Goal: Information Seeking & Learning: Find contact information

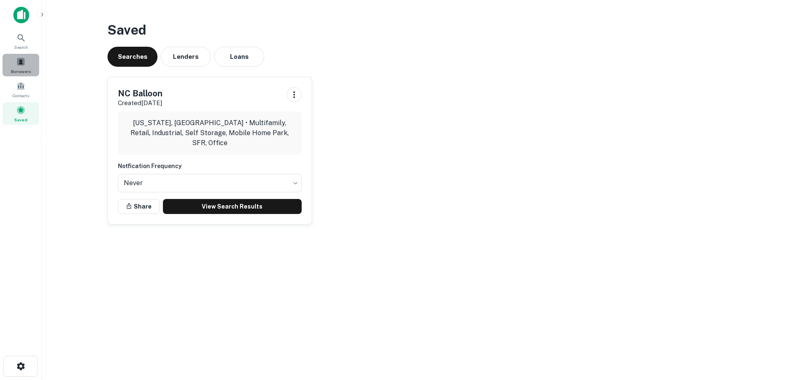
click at [20, 63] on span at bounding box center [20, 61] width 9 height 9
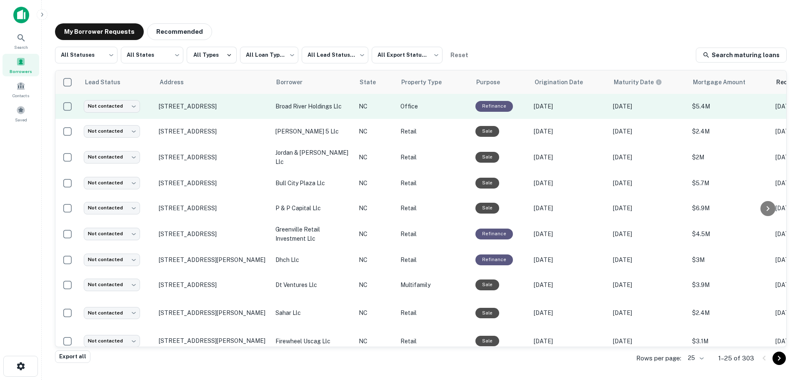
click at [311, 105] on p "broad river holdings llc" at bounding box center [312, 106] width 75 height 9
click at [186, 105] on p "[STREET_ADDRESS]" at bounding box center [213, 107] width 108 height 8
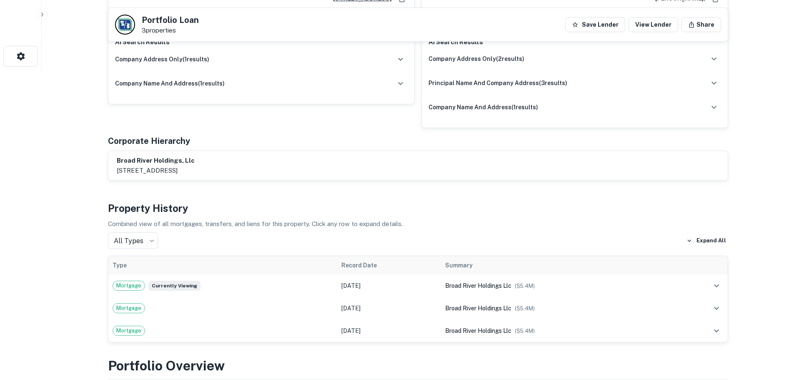
scroll to position [305, 0]
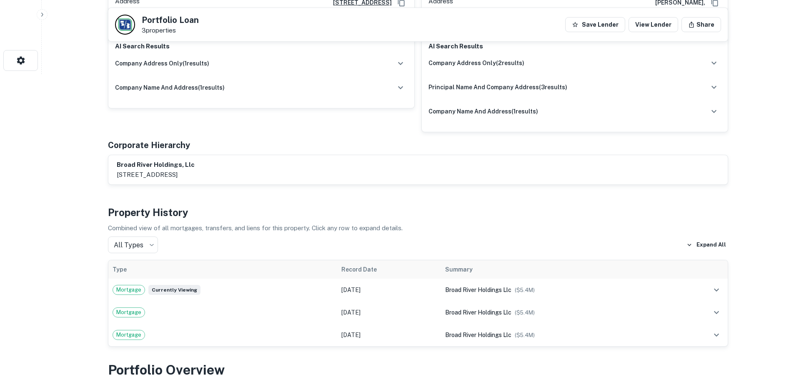
click at [192, 160] on h6 "broad river holdings, llc" at bounding box center [156, 165] width 78 height 10
click at [202, 83] on h6 "company name and address ( 1 results)" at bounding box center [170, 87] width 110 height 9
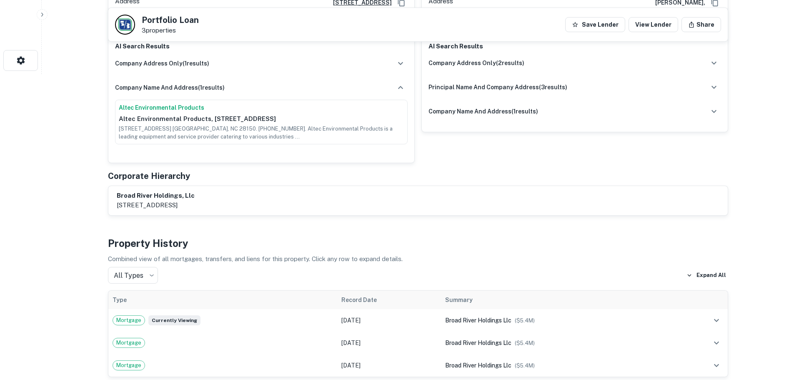
drag, startPoint x: 211, startPoint y: 110, endPoint x: 306, endPoint y: 111, distance: 95.0
click at [306, 114] on p "Altec Environmental Products, 512 N Post Rd, Shelby, NC 28150, US" at bounding box center [261, 119] width 285 height 10
copy p "512 N Post Rd, Shelby, NC 28150"
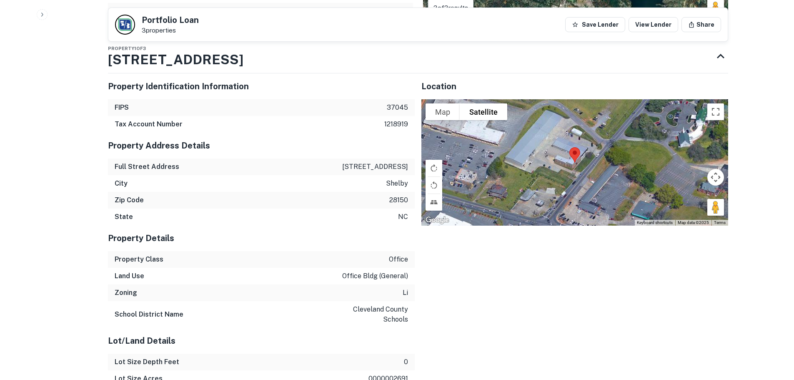
scroll to position [943, 0]
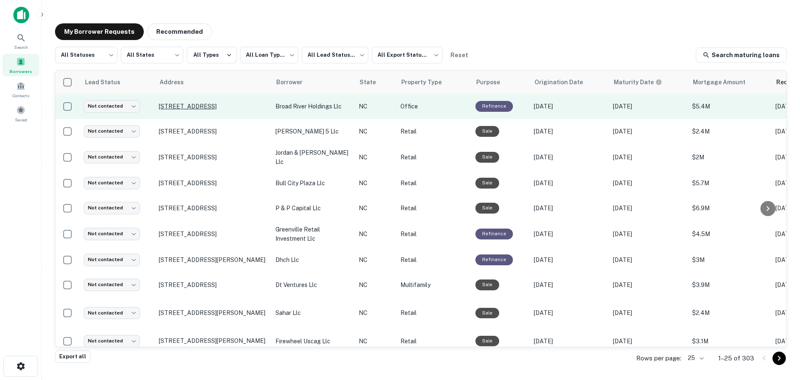
click at [217, 105] on p "[STREET_ADDRESS]" at bounding box center [213, 107] width 108 height 8
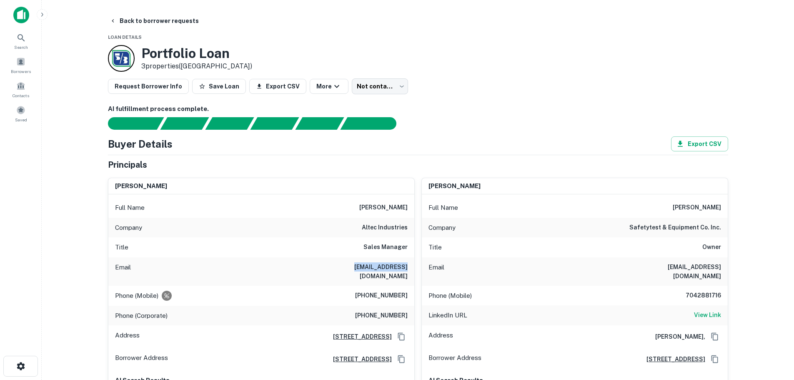
drag, startPoint x: 407, startPoint y: 268, endPoint x: 356, endPoint y: 266, distance: 50.9
click at [356, 266] on div "Email dbeam@altec.com" at bounding box center [261, 271] width 306 height 28
copy h6 "dbeam@altec.com"
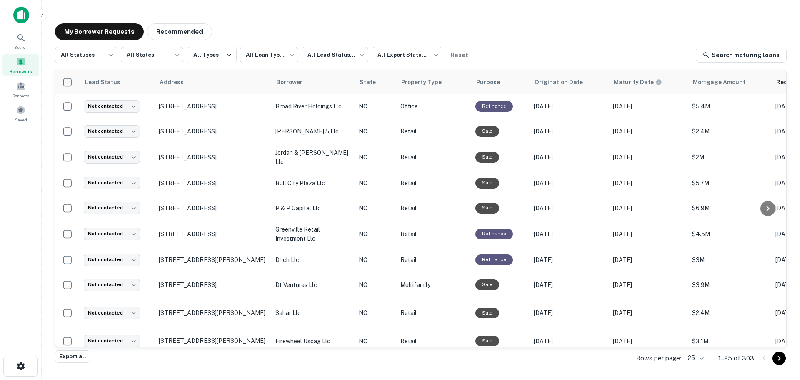
click at [503, 20] on div "**********" at bounding box center [420, 188] width 745 height 342
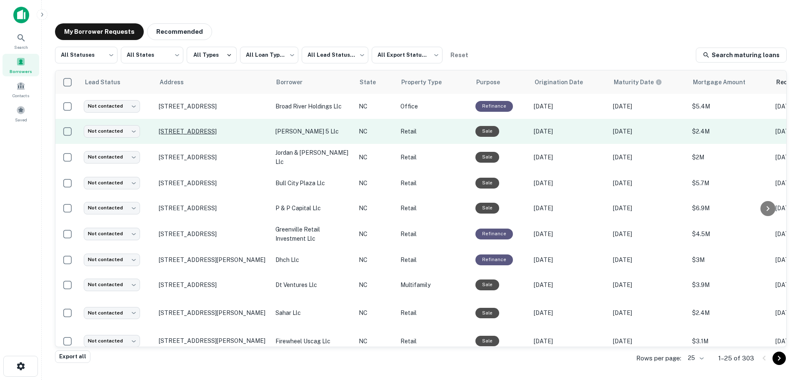
click at [203, 129] on p "[STREET_ADDRESS]" at bounding box center [213, 132] width 108 height 8
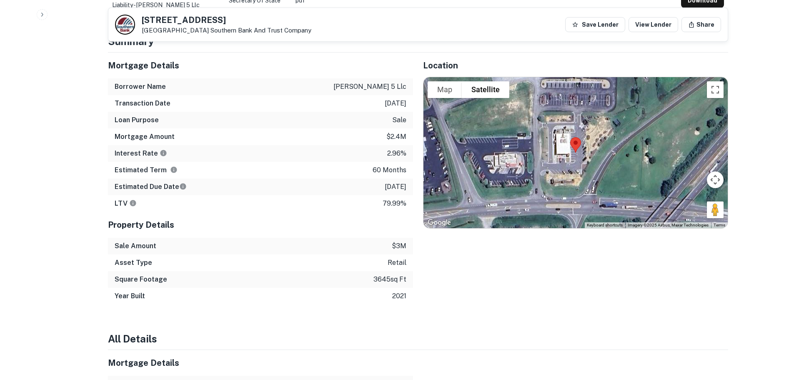
scroll to position [648, 0]
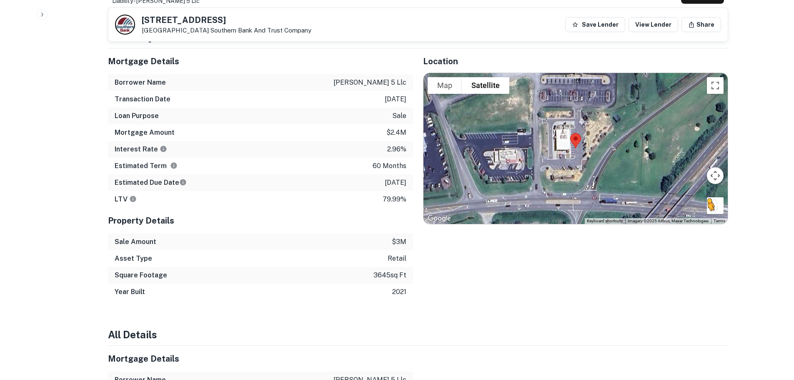
click at [711, 197] on button "Drag Pegman onto the map to open Street View" at bounding box center [715, 205] width 17 height 17
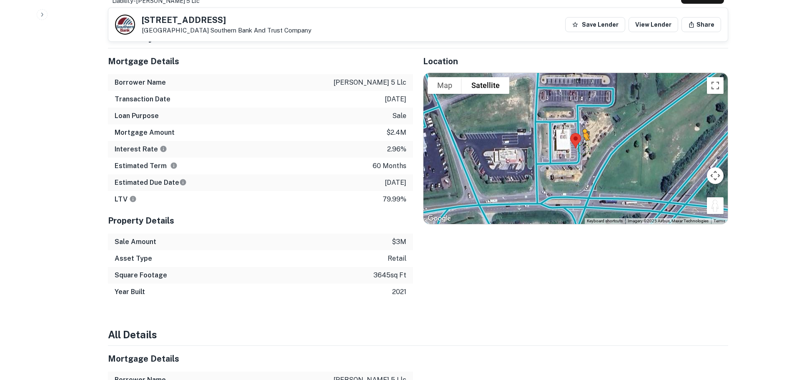
drag, startPoint x: 713, startPoint y: 199, endPoint x: 581, endPoint y: 138, distance: 145.3
click at [581, 138] on div "To activate drag with keyboard, press Alt + Enter. Once in keyboard drag state,…" at bounding box center [575, 148] width 304 height 151
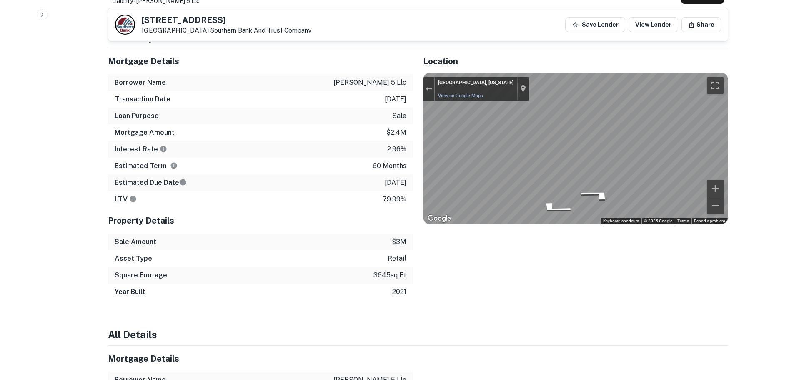
click at [383, 153] on div "Mortgage Details Borrower Name neil scott 5 llc Transaction Date 7/26/2021 Loan…" at bounding box center [413, 174] width 630 height 252
click at [372, 135] on div "Mortgage Details Borrower Name neil scott 5 llc Transaction Date 7/26/2021 Loan…" at bounding box center [413, 174] width 630 height 252
click at [374, 133] on div "Mortgage Details Borrower Name neil scott 5 llc Transaction Date 7/26/2021 Loan…" at bounding box center [413, 174] width 630 height 252
click at [374, 123] on div "Mortgage Details Borrower Name neil scott 5 llc Transaction Date 7/26/2021 Loan…" at bounding box center [413, 174] width 630 height 252
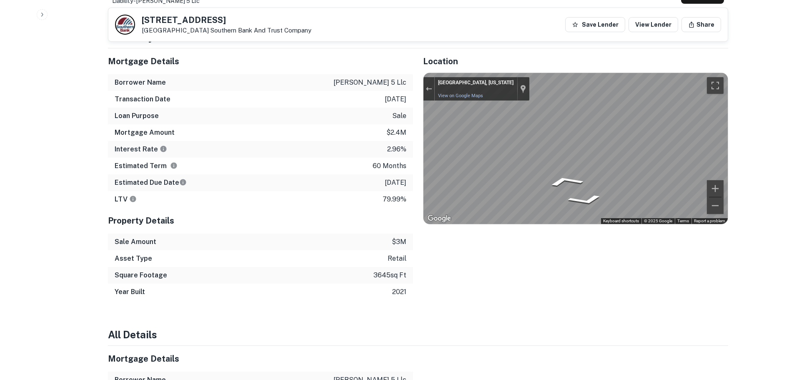
drag, startPoint x: 588, startPoint y: 255, endPoint x: 575, endPoint y: 247, distance: 15.7
click at [587, 255] on div "Location To navigate the map with touch gestures double-tap and hold your finge…" at bounding box center [570, 174] width 315 height 252
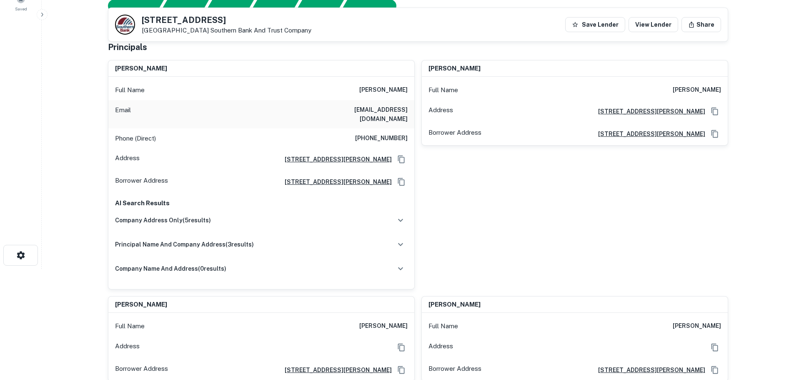
scroll to position [52, 0]
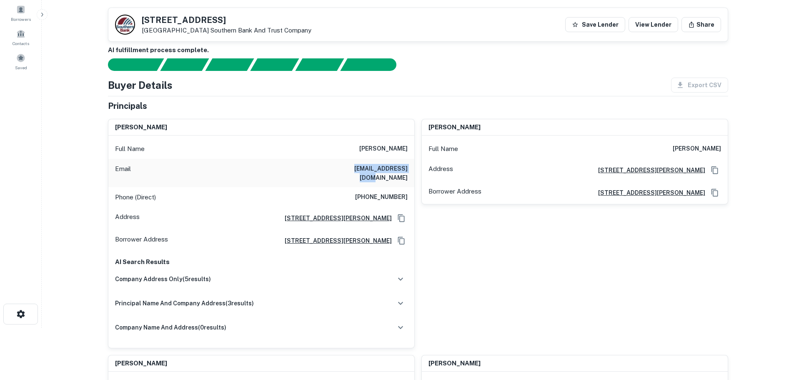
drag, startPoint x: 408, startPoint y: 168, endPoint x: 340, endPoint y: 169, distance: 67.5
click at [340, 169] on div "Email cnknetbuy@yahoo.com" at bounding box center [261, 173] width 306 height 28
copy h6 "cnknetbuy@yahoo.com"
drag, startPoint x: 234, startPoint y: 19, endPoint x: 142, endPoint y: 18, distance: 92.5
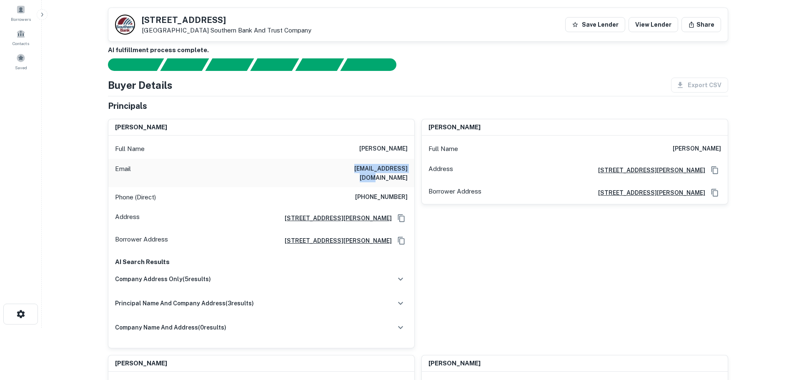
click at [142, 18] on h5 "201 NC HIGHWAY 55 W" at bounding box center [227, 20] width 170 height 8
copy h5 "201 NC HIGHWAY 55 W"
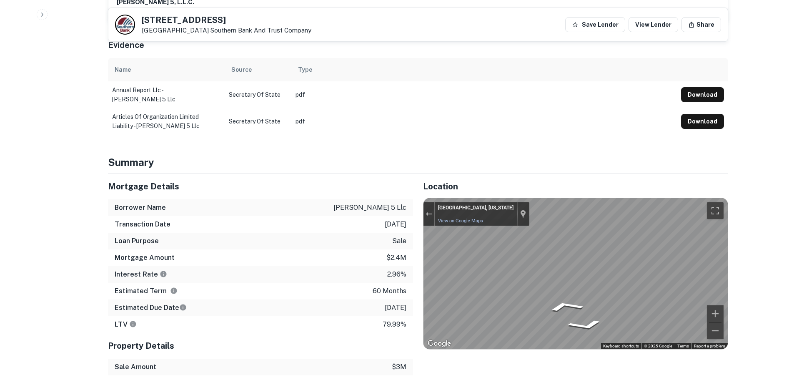
scroll to position [525, 0]
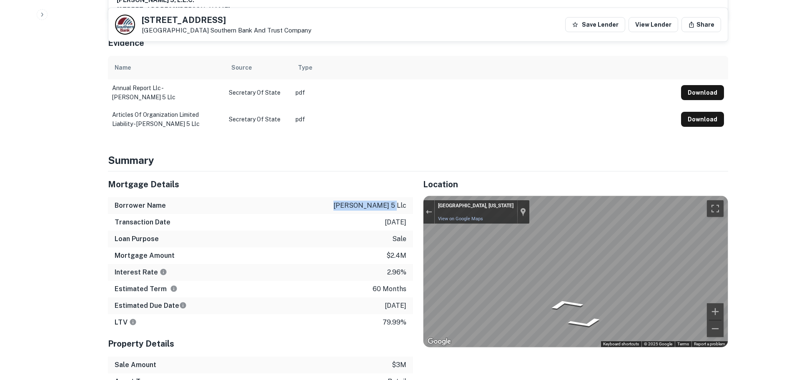
drag, startPoint x: 406, startPoint y: 195, endPoint x: 359, endPoint y: 196, distance: 47.5
click at [359, 197] on div "Borrower Name neil scott 5 llc" at bounding box center [260, 205] width 305 height 17
copy p "[PERSON_NAME] 5 llc"
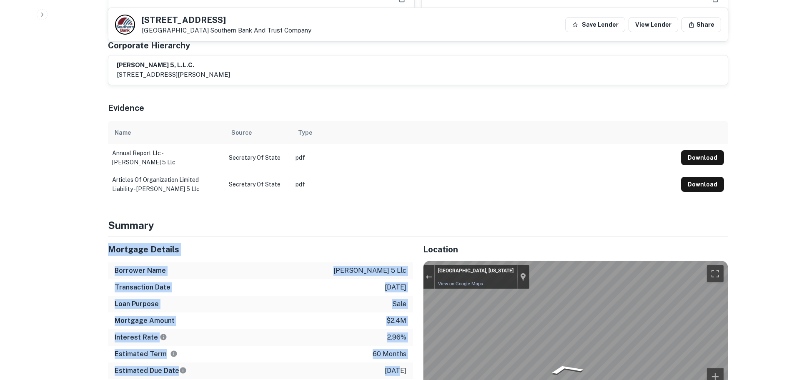
scroll to position [441, 0]
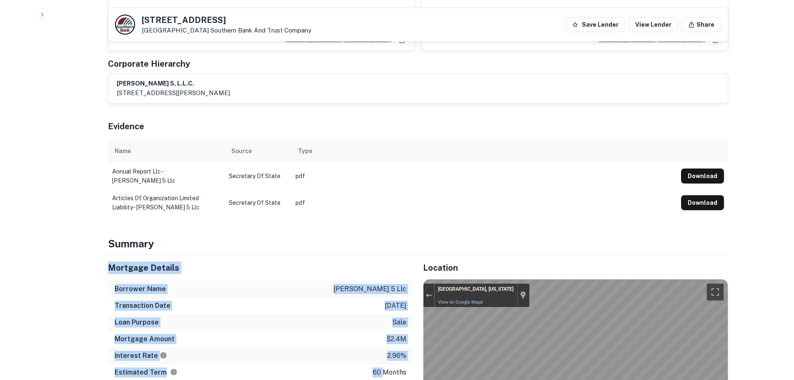
drag, startPoint x: 109, startPoint y: 215, endPoint x: 399, endPoint y: 350, distance: 319.5
click at [387, 363] on div "Mortgage Details Borrower Name neil scott 5 llc Transaction Date 7/26/2021 Loan…" at bounding box center [260, 334] width 305 height 159
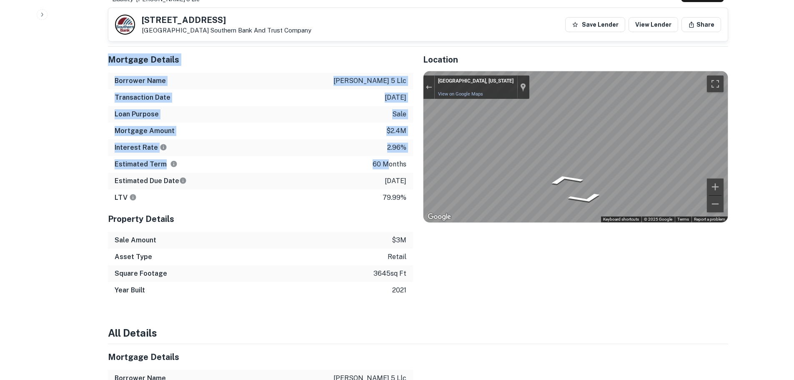
scroll to position [626, 0]
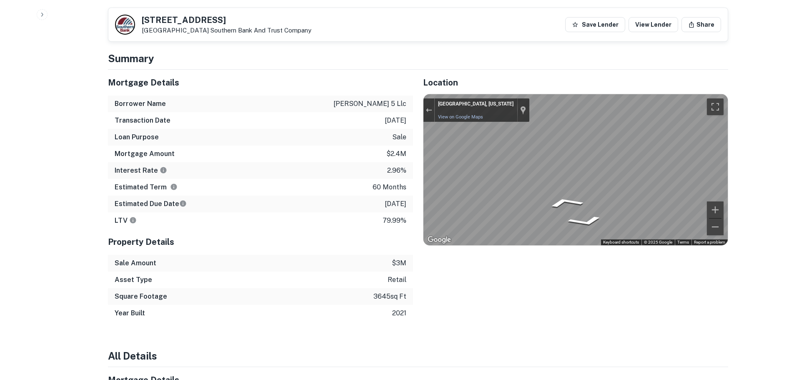
click at [410, 214] on div "LTV 79.99%" at bounding box center [260, 220] width 305 height 17
drag, startPoint x: 408, startPoint y: 193, endPoint x: 100, endPoint y: 74, distance: 329.7
click at [100, 74] on div "Mortgage Details Borrower Name neil scott 5 llc Transaction Date 7/26/2021 Loan…" at bounding box center [255, 196] width 315 height 252
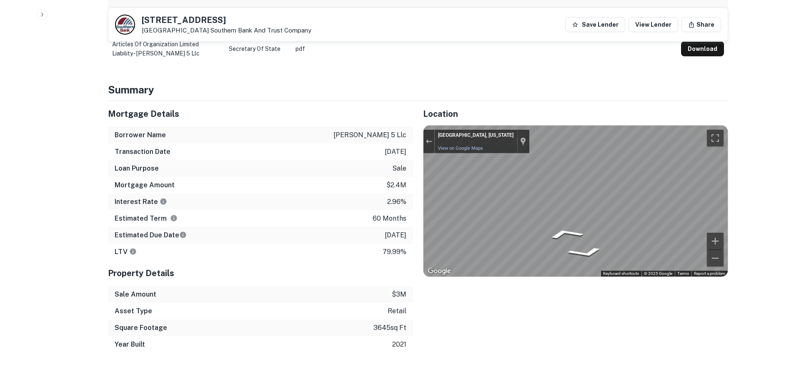
scroll to position [585, 0]
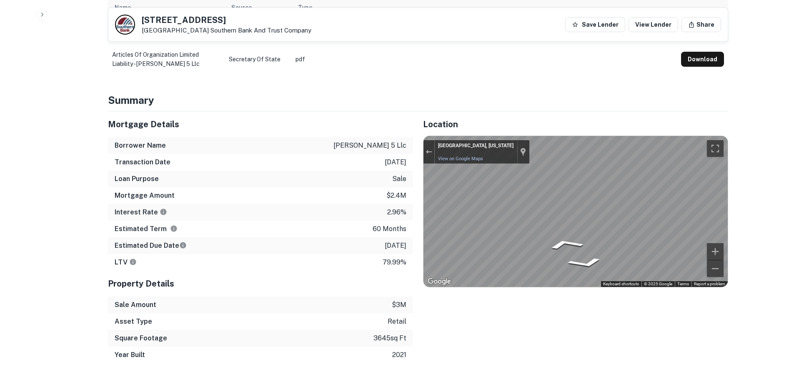
drag, startPoint x: 127, startPoint y: 76, endPoint x: 120, endPoint y: 116, distance: 40.9
copy div "Mortgage Details Borrower Name neil scott 5 llc Transaction Date 7/26/2021 Loan…"
click at [468, 339] on div "Location To navigate the map with touch gestures double-tap and hold your finge…" at bounding box center [570, 237] width 315 height 252
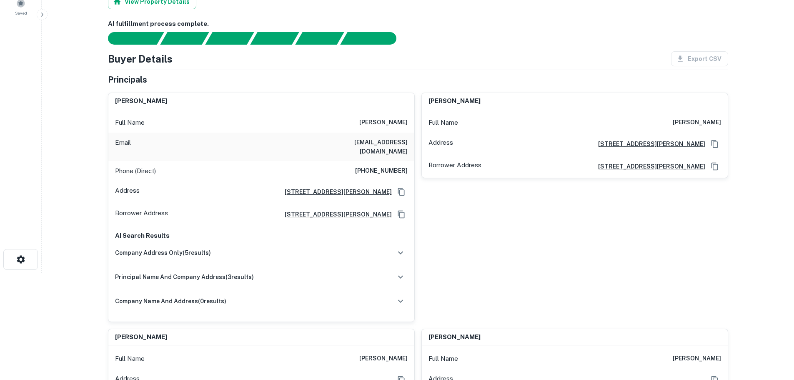
scroll to position [0, 0]
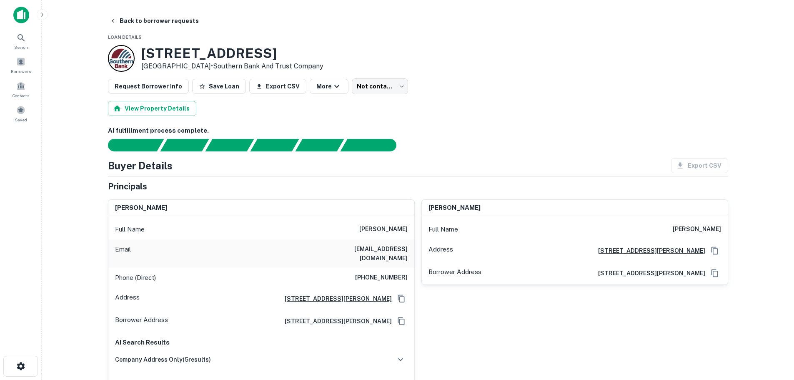
click at [476, 114] on div "View Property Details" at bounding box center [418, 108] width 620 height 15
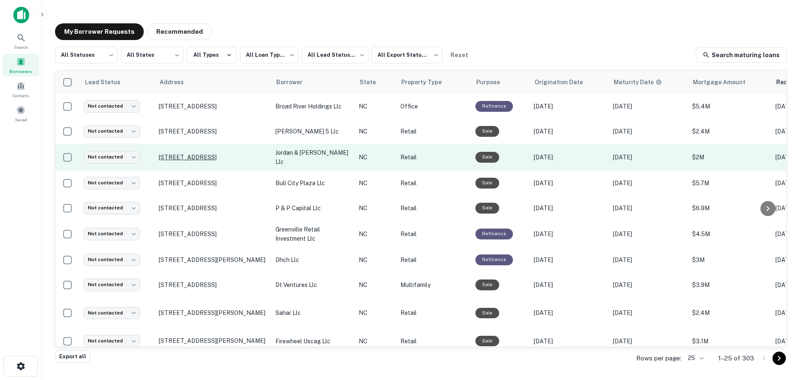
click at [197, 153] on p "[STREET_ADDRESS]" at bounding box center [213, 157] width 108 height 8
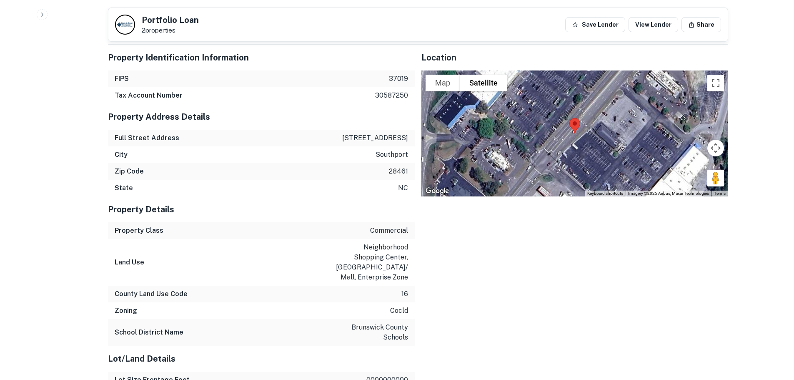
scroll to position [781, 0]
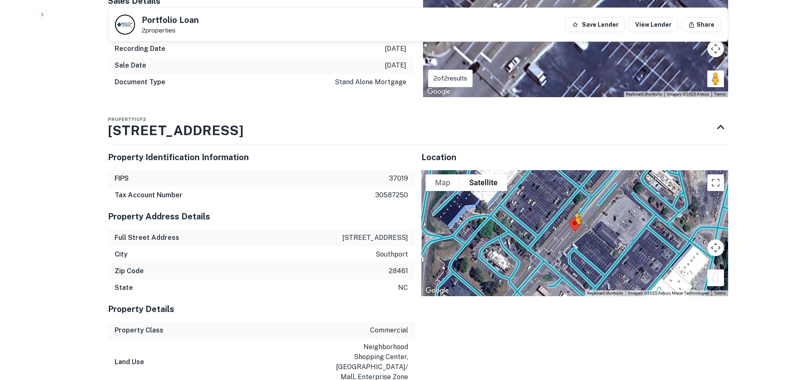
drag, startPoint x: 718, startPoint y: 256, endPoint x: 575, endPoint y: 211, distance: 149.7
click at [575, 211] on div "To activate drag with keyboard, press Alt + Enter. Once in keyboard drag state,…" at bounding box center [574, 233] width 307 height 126
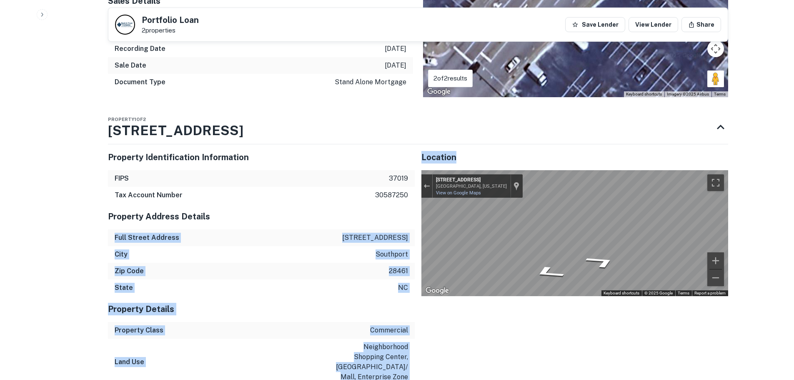
click at [354, 110] on div "Property 1 of 2 4956 Old Long Beach Rd SE" at bounding box center [410, 126] width 605 height 33
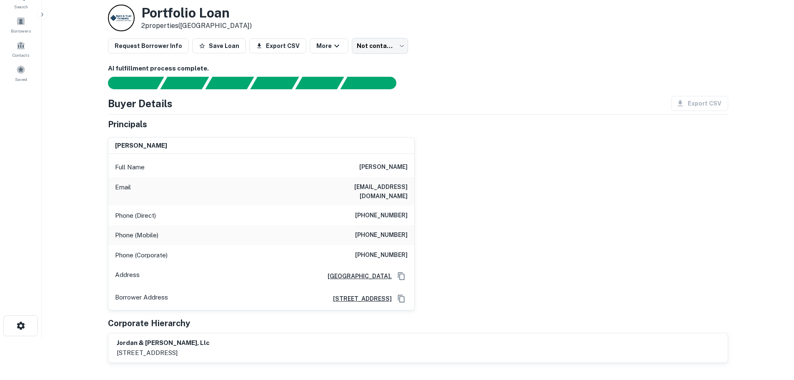
scroll to position [0, 0]
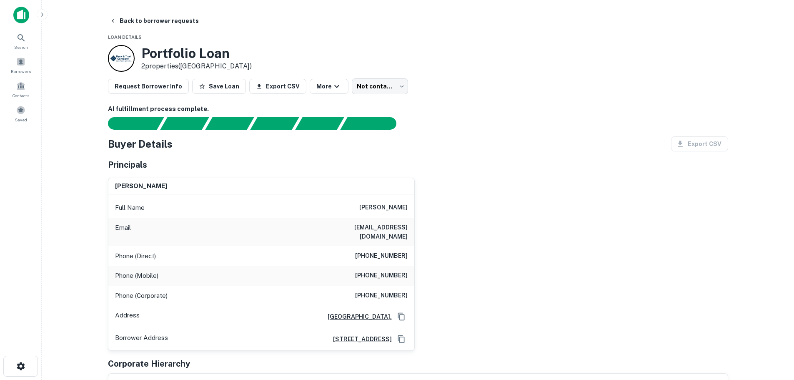
click at [513, 93] on div "Request Borrower Info Save Loan Export CSV More Not contacted **** ​" at bounding box center [418, 86] width 620 height 16
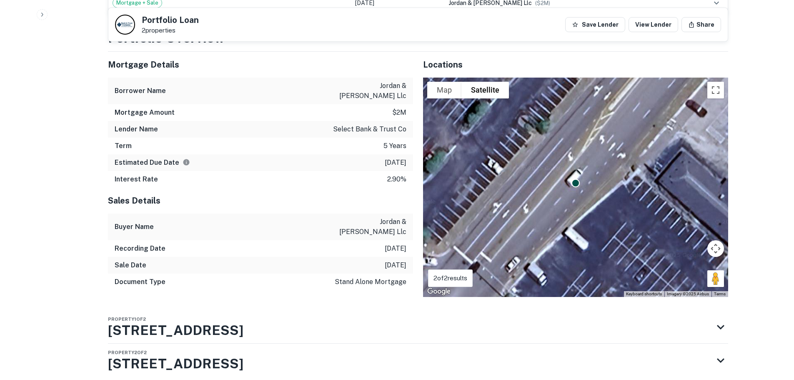
scroll to position [598, 0]
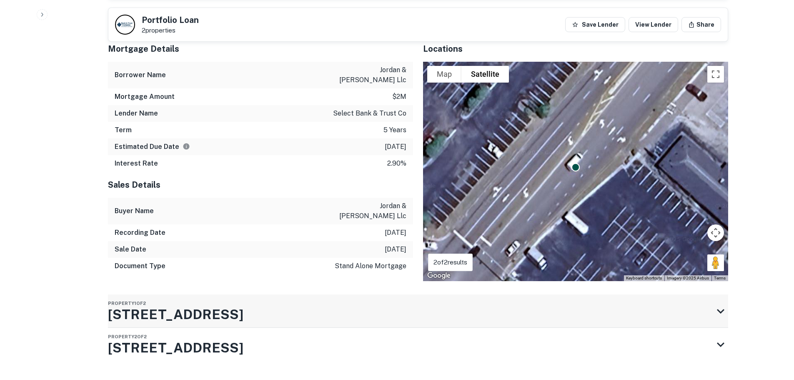
drag, startPoint x: 300, startPoint y: 288, endPoint x: 114, endPoint y: 292, distance: 186.3
click at [114, 294] on div "Property 1 of 2 4956 Old Long Beach Rd SE" at bounding box center [410, 310] width 605 height 33
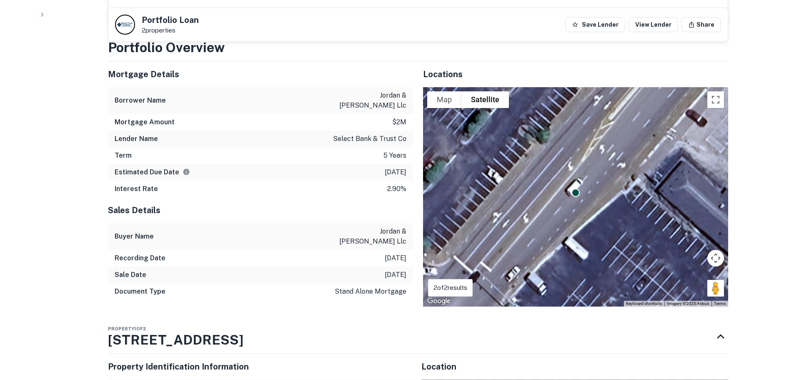
scroll to position [568, 0]
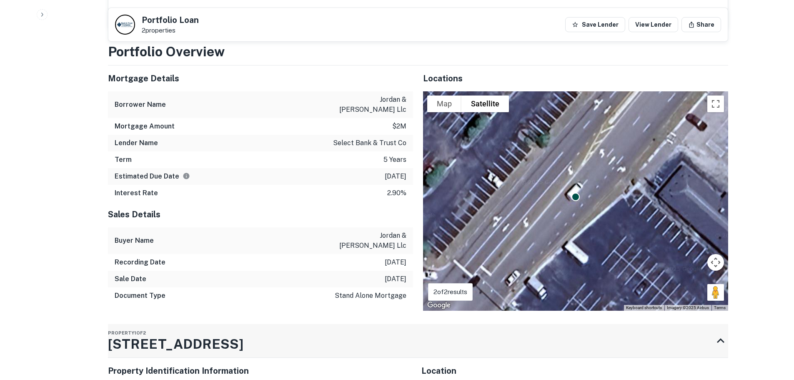
drag, startPoint x: 289, startPoint y: 326, endPoint x: 138, endPoint y: 322, distance: 151.3
click at [138, 324] on div "Property 1 of 2 4956 Old Long Beach Rd SE" at bounding box center [410, 340] width 605 height 33
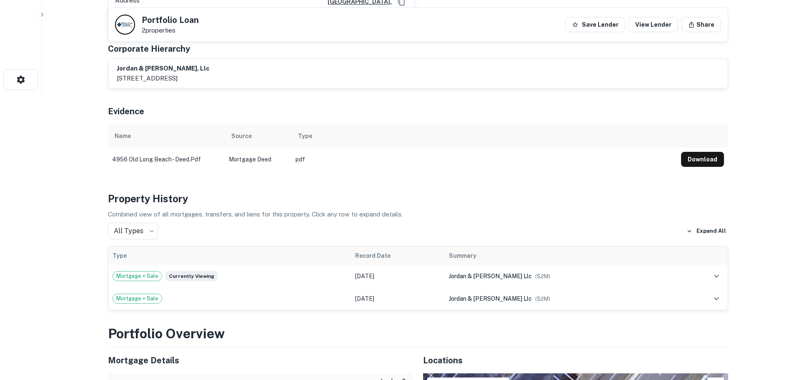
scroll to position [285, 0]
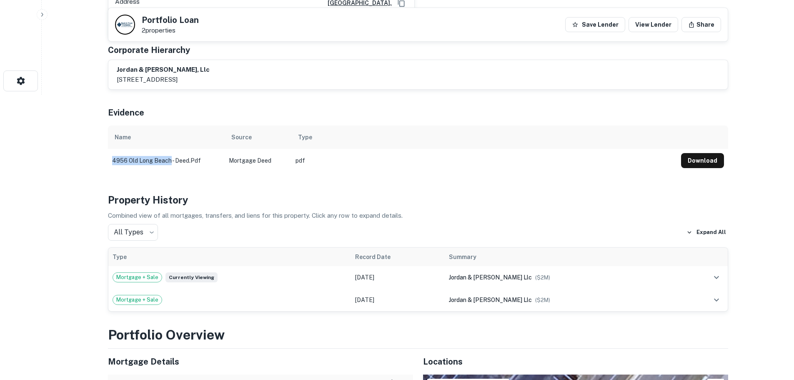
drag, startPoint x: 112, startPoint y: 159, endPoint x: 170, endPoint y: 159, distance: 57.9
click at [170, 159] on td "4956 old long beach - deed.pdf" at bounding box center [166, 160] width 117 height 23
copy td "4956 old long beach"
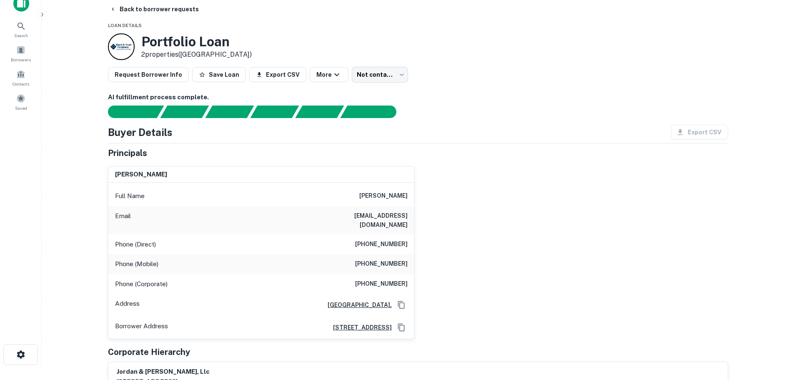
scroll to position [0, 0]
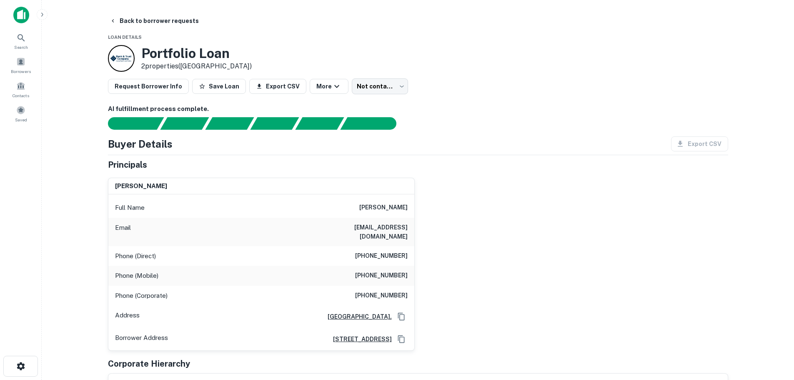
click at [493, 107] on h6 "AI fulfillment process complete." at bounding box center [418, 109] width 620 height 10
drag, startPoint x: 408, startPoint y: 224, endPoint x: 345, endPoint y: 224, distance: 62.9
click at [345, 224] on div "Email jrwz_rulez@yahoo.com" at bounding box center [261, 232] width 306 height 28
copy h6 "jrwz_rulez@yahoo.com"
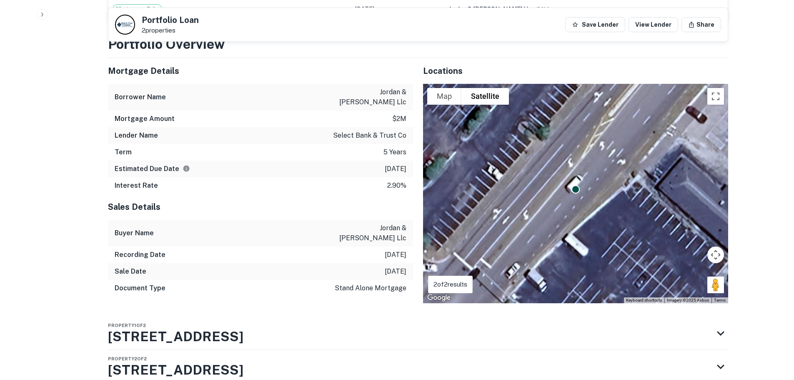
scroll to position [598, 0]
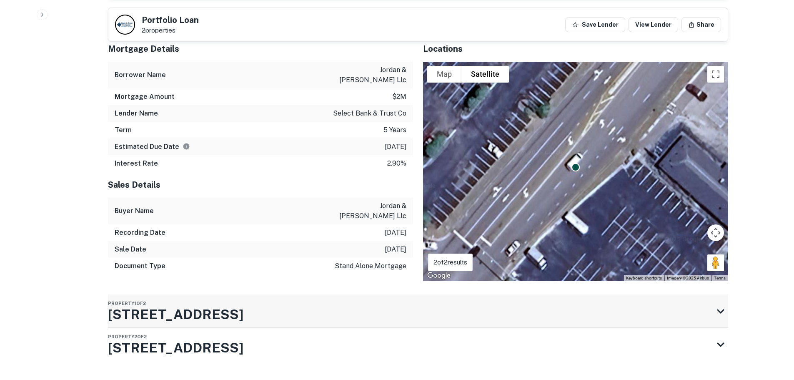
click at [720, 303] on icon at bounding box center [720, 310] width 15 height 15
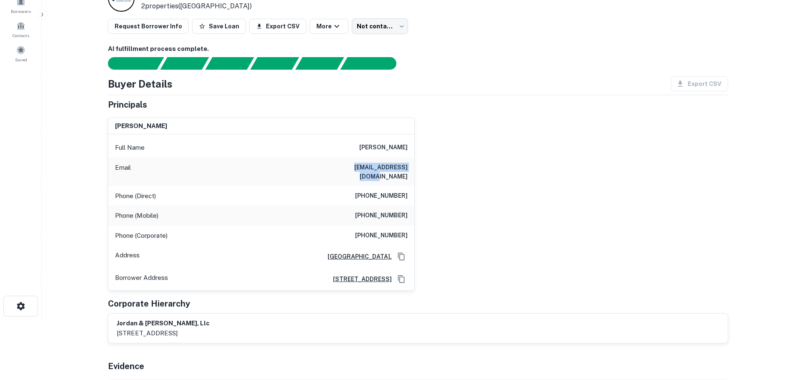
scroll to position [0, 0]
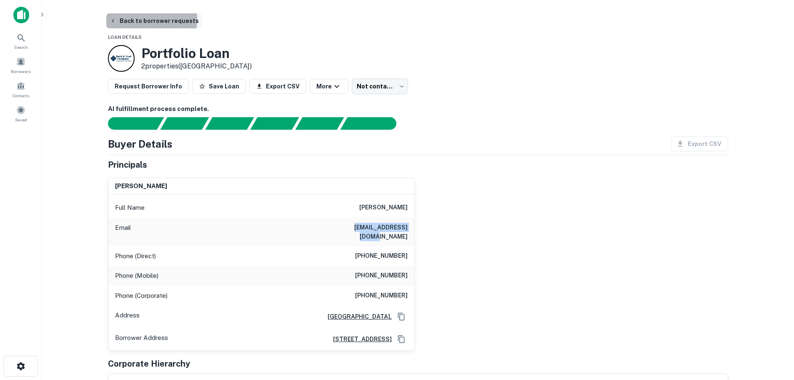
click at [134, 19] on button "Back to borrower requests" at bounding box center [154, 20] width 96 height 15
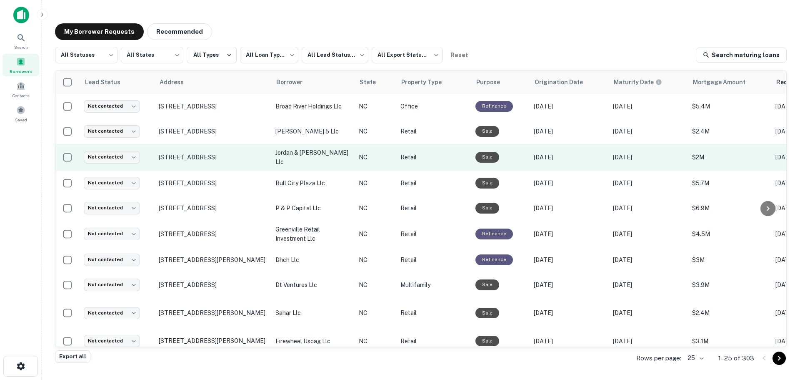
click at [197, 156] on p "[STREET_ADDRESS]" at bounding box center [213, 157] width 108 height 8
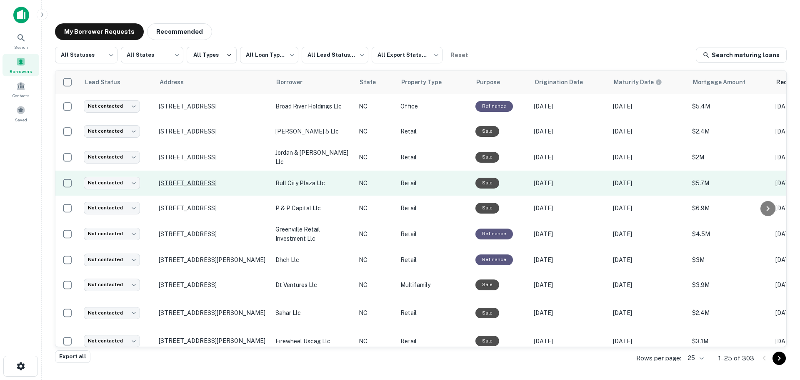
click at [228, 179] on p "[STREET_ADDRESS]" at bounding box center [213, 183] width 108 height 8
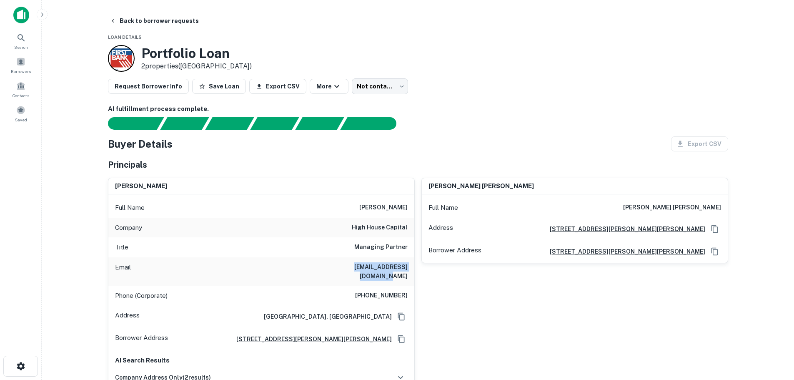
drag, startPoint x: 409, startPoint y: 265, endPoint x: 331, endPoint y: 266, distance: 77.5
click at [331, 266] on div "Email bho@highhousecapital.com" at bounding box center [261, 271] width 306 height 28
copy h6 "bho@highhousecapital.com"
click at [550, 312] on div "andrew au yeung Full Name andrew au yeung Address 114 E Jones St, Fuquay Varina…" at bounding box center [571, 296] width 313 height 251
drag, startPoint x: 407, startPoint y: 268, endPoint x: 330, endPoint y: 265, distance: 77.1
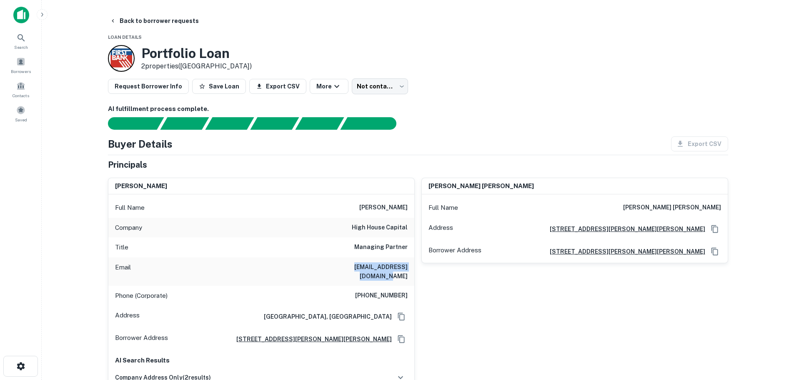
click at [330, 265] on div "Email bho@highhousecapital.com" at bounding box center [261, 271] width 306 height 28
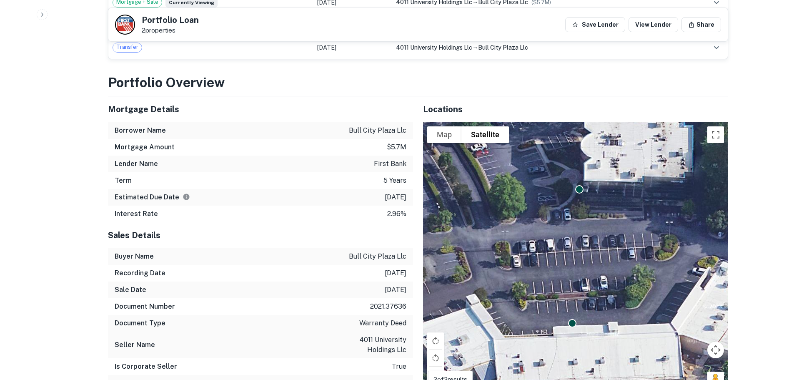
scroll to position [746, 0]
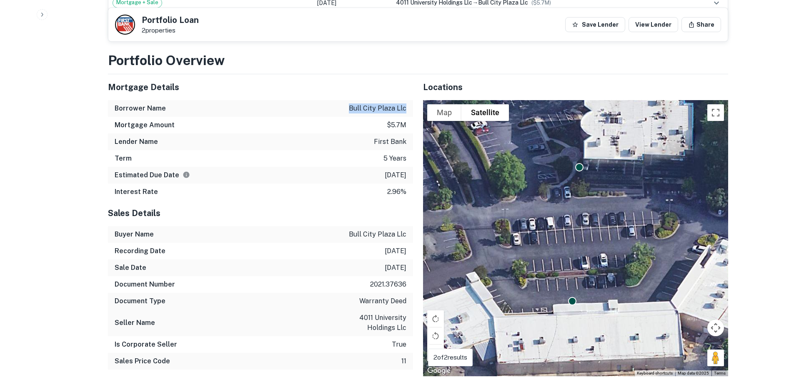
drag, startPoint x: 408, startPoint y: 98, endPoint x: 352, endPoint y: 97, distance: 56.7
click at [352, 100] on div "Borrower Name bull city plaza llc" at bounding box center [260, 108] width 305 height 17
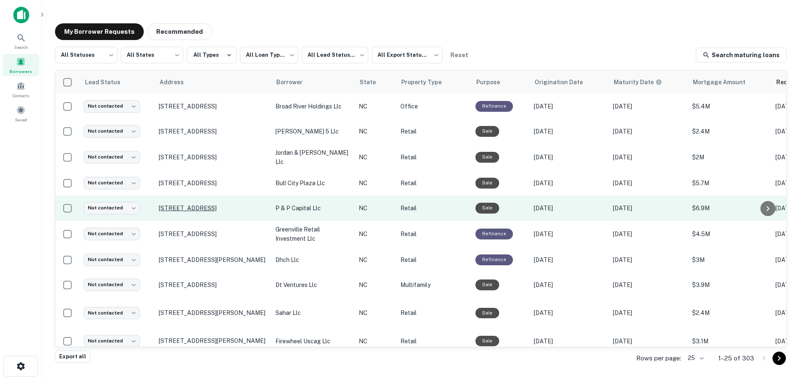
click at [221, 204] on p "[STREET_ADDRESS]" at bounding box center [213, 208] width 108 height 8
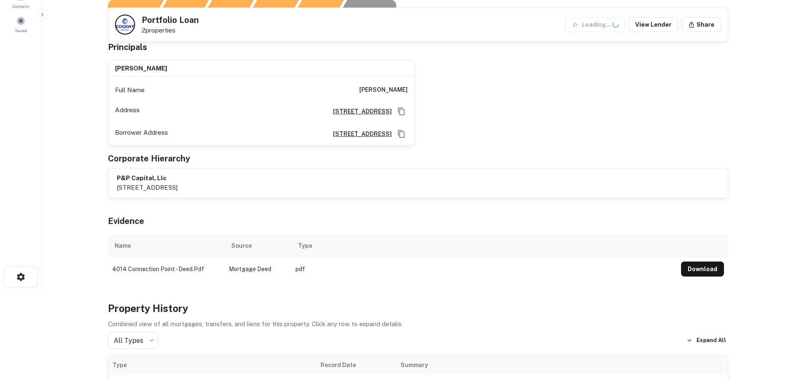
scroll to position [83, 0]
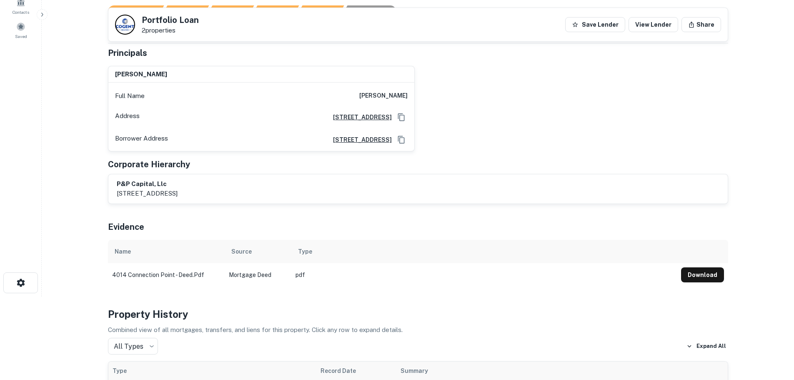
drag, startPoint x: 520, startPoint y: 131, endPoint x: 800, endPoint y: 63, distance: 287.7
click at [527, 130] on div "christopher halmy Full Name christopher halmy Address 7 Oakwood Street, Greenla…" at bounding box center [414, 105] width 627 height 92
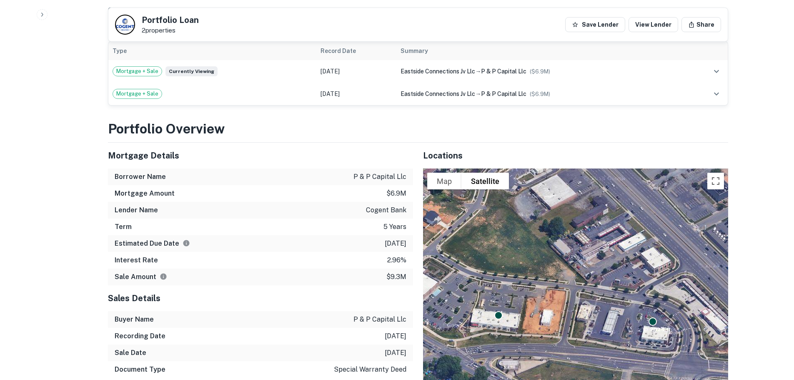
scroll to position [428, 0]
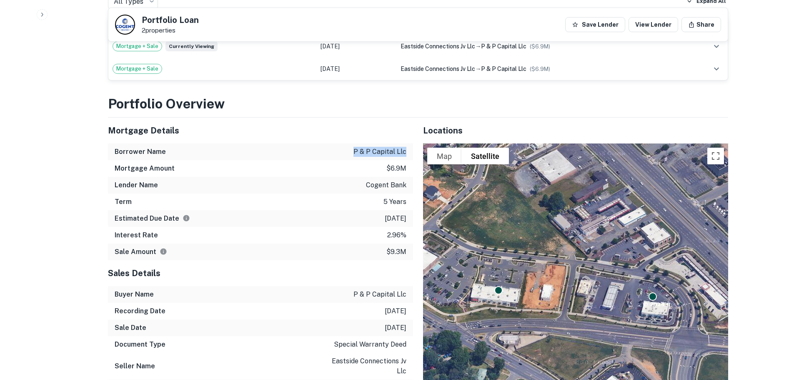
drag, startPoint x: 408, startPoint y: 152, endPoint x: 355, endPoint y: 152, distance: 52.9
click at [355, 152] on div "Borrower Name p & p capital llc" at bounding box center [260, 151] width 305 height 17
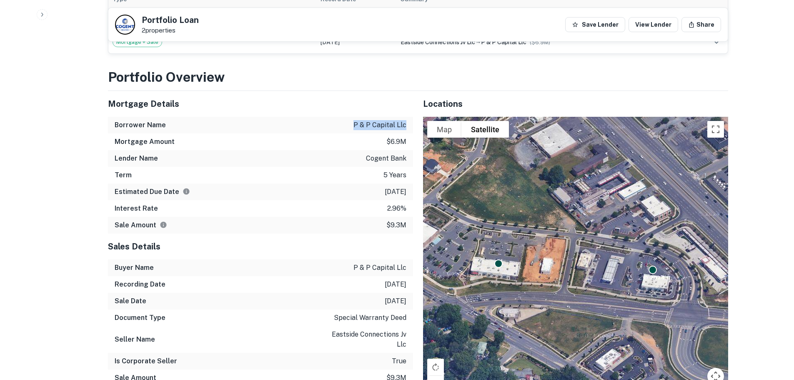
scroll to position [470, 0]
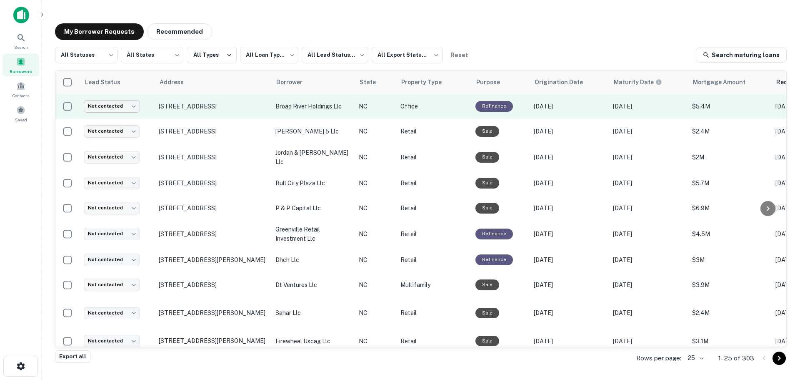
click at [133, 105] on body "**********" at bounding box center [400, 190] width 800 height 380
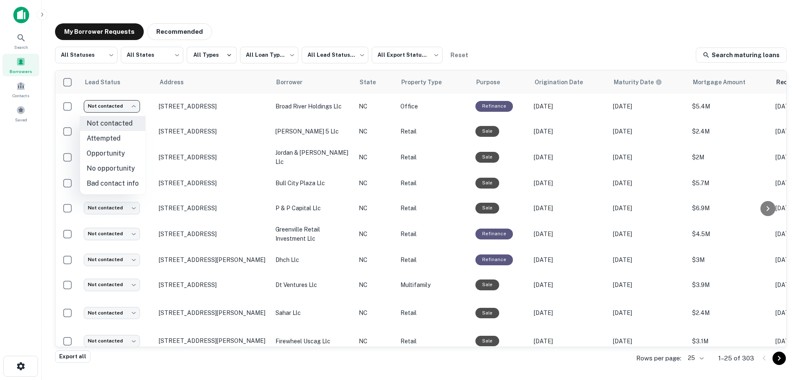
click at [114, 137] on li "Attempted" at bounding box center [112, 138] width 65 height 15
type input "*********"
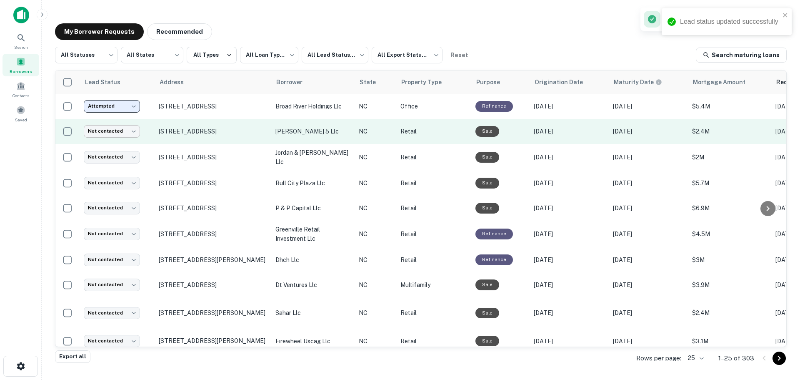
click at [131, 132] on body "**********" at bounding box center [400, 190] width 800 height 380
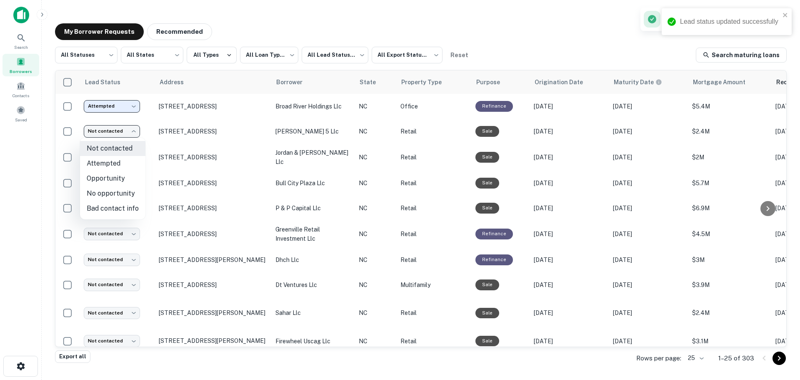
click at [110, 160] on li "Attempted" at bounding box center [112, 163] width 65 height 15
type input "*********"
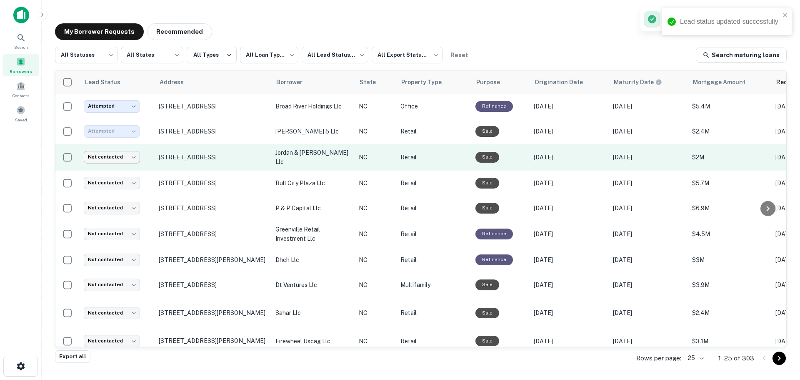
click at [137, 155] on body "**********" at bounding box center [400, 190] width 800 height 380
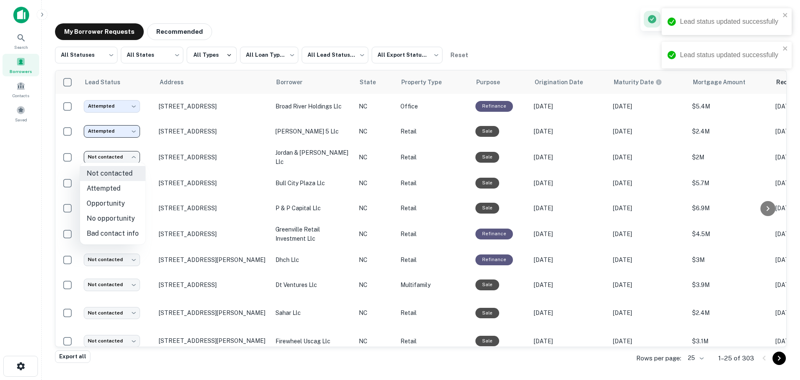
click at [109, 188] on li "Attempted" at bounding box center [112, 188] width 65 height 15
type input "*********"
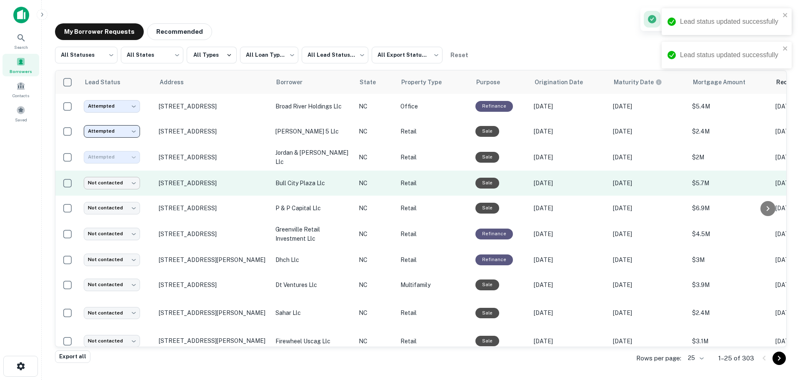
click at [132, 182] on body "**********" at bounding box center [400, 190] width 800 height 380
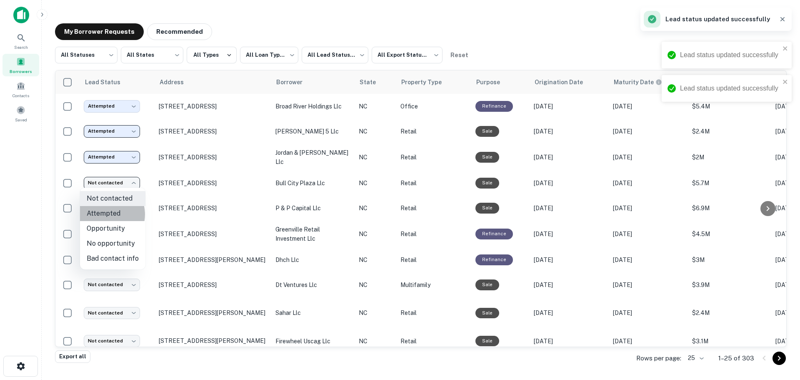
click at [105, 214] on li "Attempted" at bounding box center [112, 213] width 65 height 15
type input "*********"
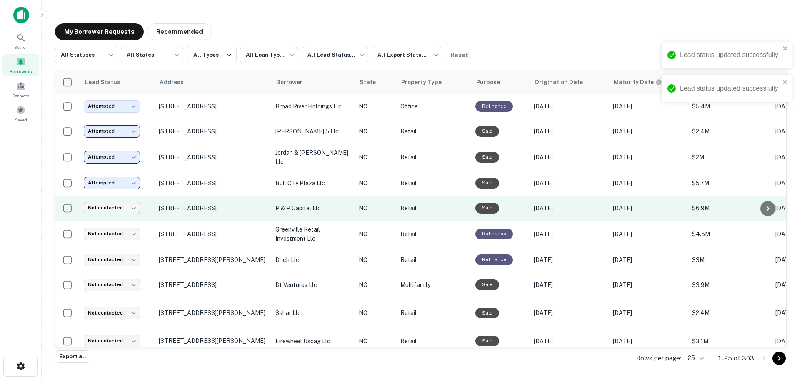
click at [136, 203] on body "**********" at bounding box center [400, 190] width 800 height 380
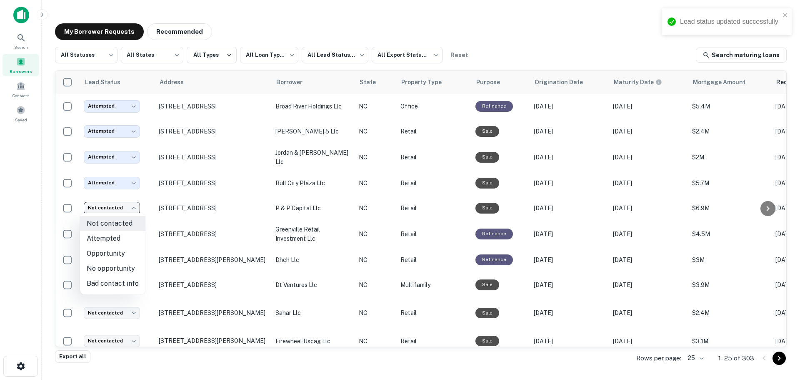
click at [107, 280] on li "Bad contact info" at bounding box center [112, 283] width 65 height 15
type input "**********"
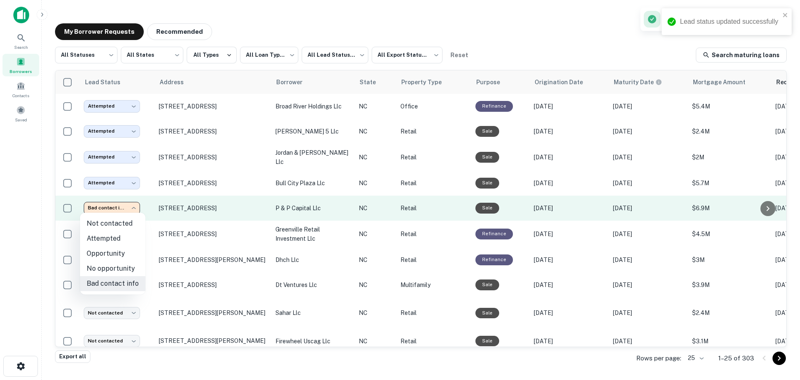
click at [134, 205] on body "**********" at bounding box center [400, 190] width 800 height 380
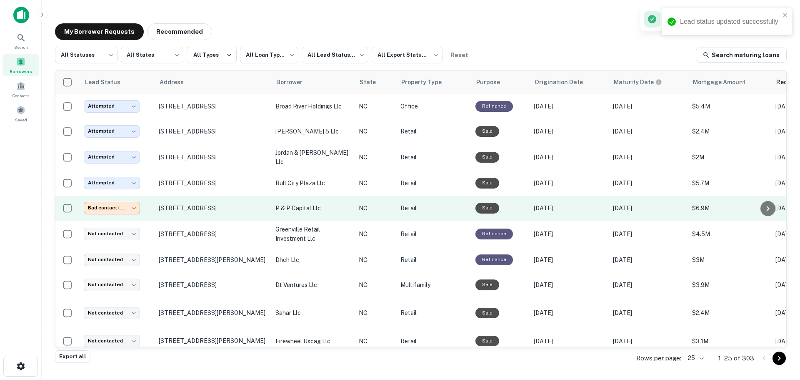
click at [137, 205] on body "**********" at bounding box center [400, 190] width 800 height 380
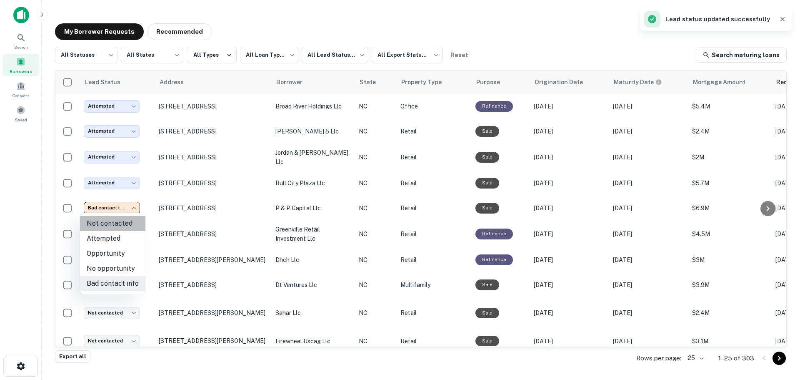
click at [114, 223] on li "Not contacted" at bounding box center [112, 223] width 65 height 15
type input "****"
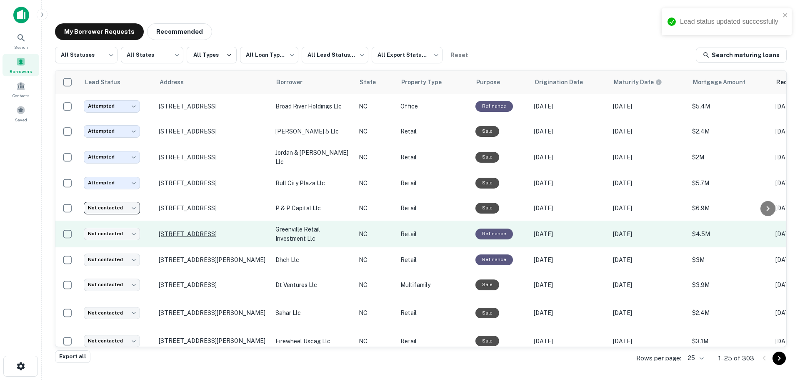
click at [214, 232] on p "[STREET_ADDRESS]" at bounding box center [213, 234] width 108 height 8
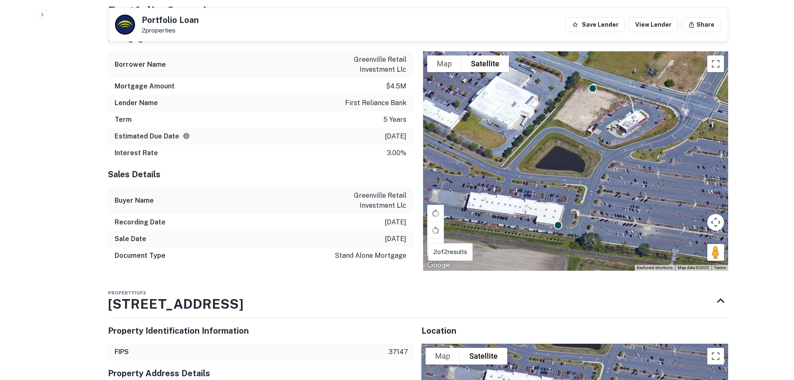
scroll to position [763, 0]
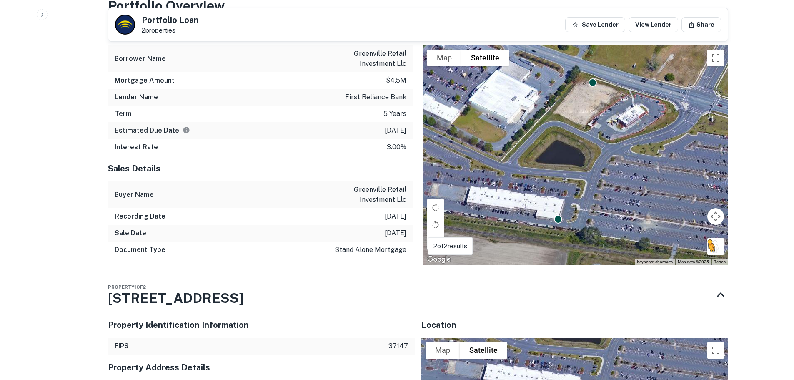
click at [712, 238] on button "Drag Pegman onto the map to open Street View" at bounding box center [715, 246] width 17 height 17
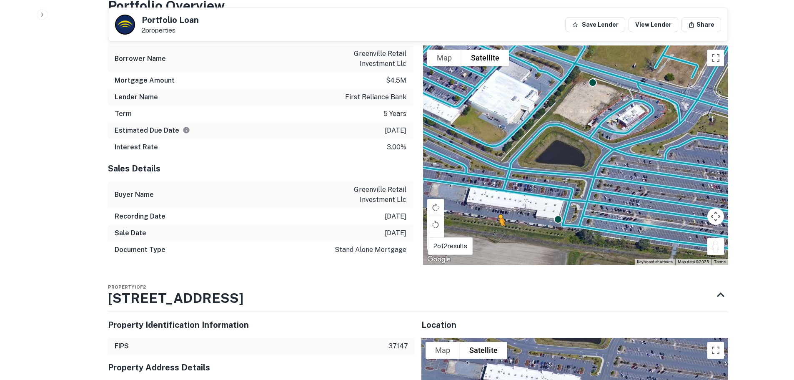
drag, startPoint x: 712, startPoint y: 238, endPoint x: 497, endPoint y: 225, distance: 215.9
click at [497, 225] on div "To activate drag with keyboard, press Alt + Enter. Once in keyboard drag state,…" at bounding box center [575, 154] width 305 height 219
drag, startPoint x: 720, startPoint y: 238, endPoint x: 521, endPoint y: 217, distance: 199.5
click at [521, 217] on div "To activate drag with keyboard, press Alt + Enter. Once in keyboard drag state,…" at bounding box center [575, 154] width 305 height 219
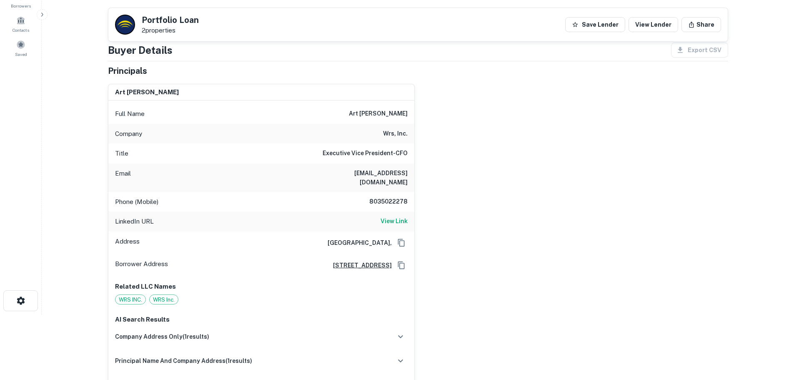
scroll to position [47, 0]
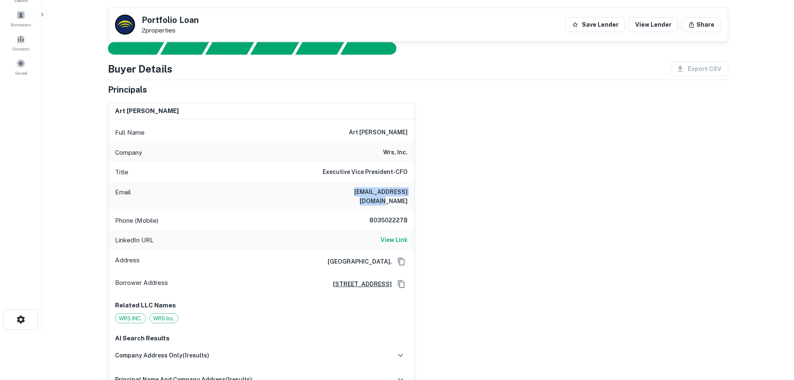
drag, startPoint x: 408, startPoint y: 193, endPoint x: 343, endPoint y: 192, distance: 65.8
click at [343, 192] on div "Email art@wrsinsurance.co.uk" at bounding box center [261, 196] width 306 height 28
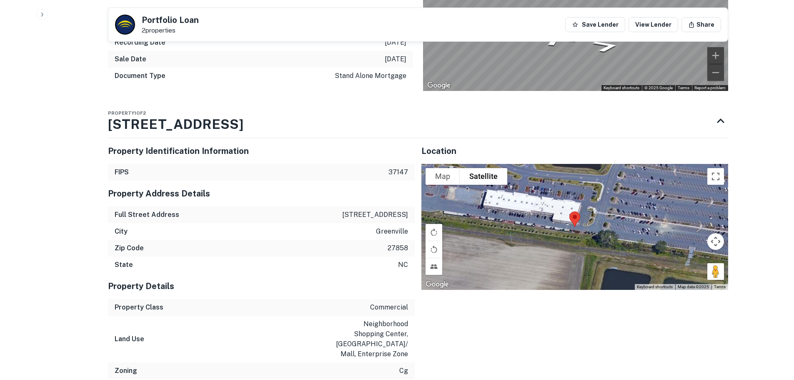
scroll to position [955, 0]
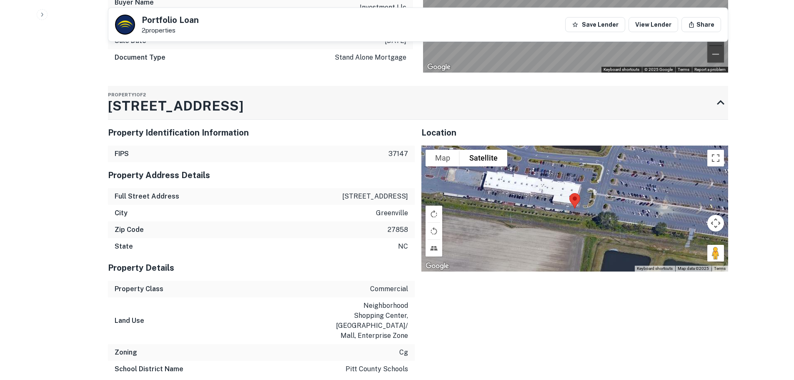
drag, startPoint x: 208, startPoint y: 91, endPoint x: 120, endPoint y: 91, distance: 87.9
click at [120, 91] on div "Property 1 of 2 4420 E 10th St" at bounding box center [410, 102] width 605 height 33
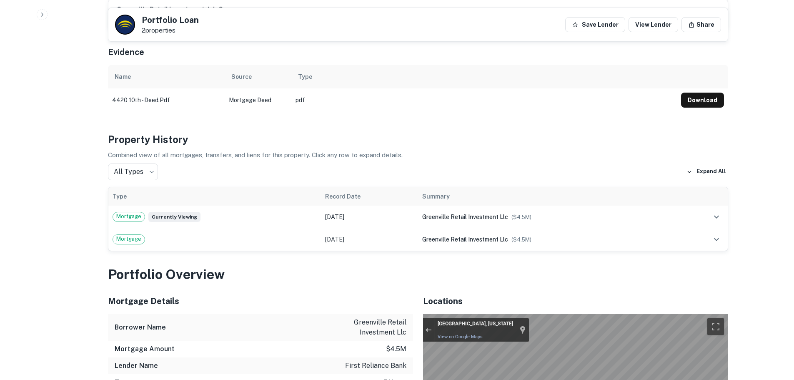
scroll to position [509, 0]
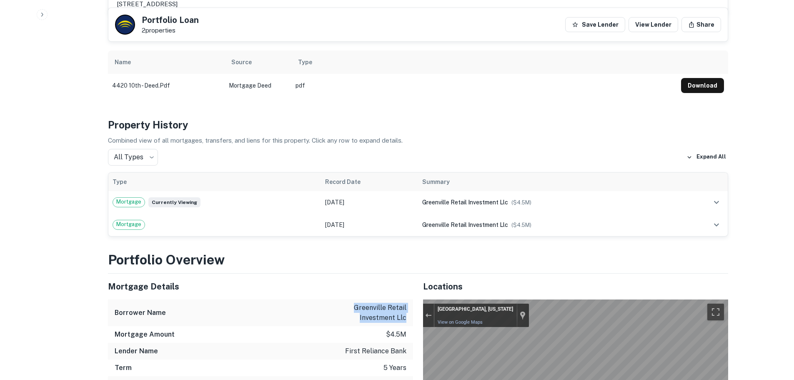
drag, startPoint x: 406, startPoint y: 309, endPoint x: 352, endPoint y: 296, distance: 55.4
click at [352, 303] on p "greenville retail investment llc" at bounding box center [368, 313] width 75 height 20
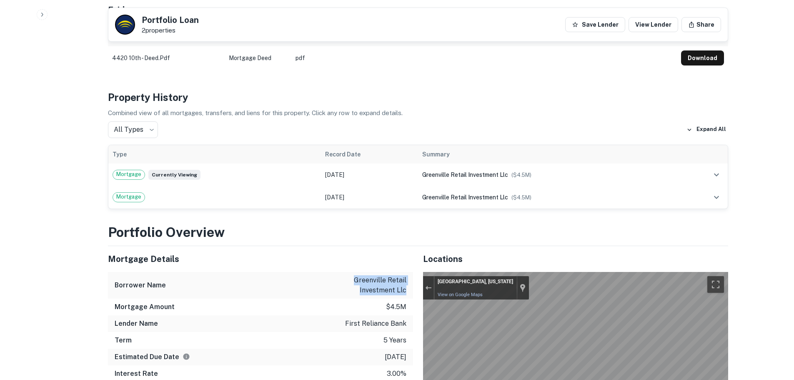
scroll to position [550, 0]
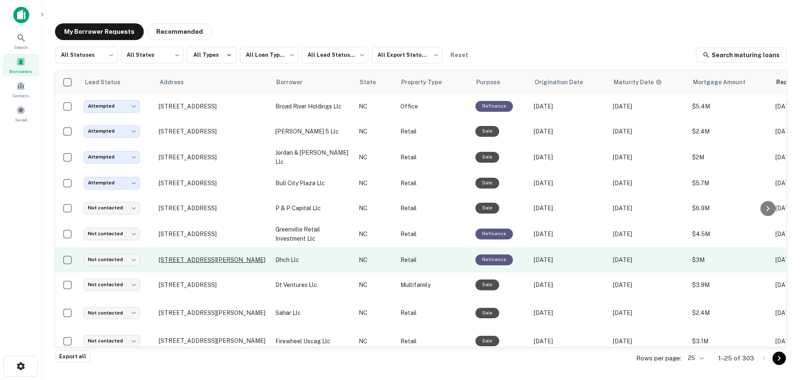
click at [195, 256] on p "[STREET_ADDRESS][PERSON_NAME]" at bounding box center [213, 260] width 108 height 8
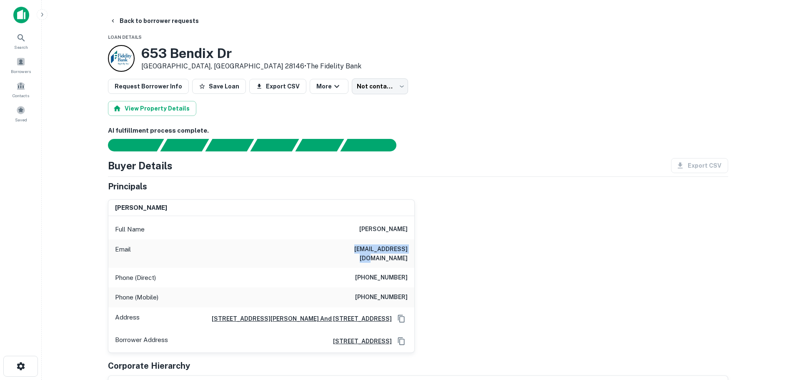
drag, startPoint x: 407, startPoint y: 248, endPoint x: 346, endPoint y: 247, distance: 60.9
click at [346, 247] on div "Email huntdogdog@aol.com" at bounding box center [261, 253] width 306 height 28
click at [486, 266] on div "david t hunt Full Name david t hunt Email huntdogdog@aol.com Phone (Direct) (33…" at bounding box center [414, 273] width 627 height 160
drag, startPoint x: 141, startPoint y: 51, endPoint x: 238, endPoint y: 51, distance: 97.5
click at [238, 51] on h3 "653 Bendix Dr" at bounding box center [251, 53] width 220 height 16
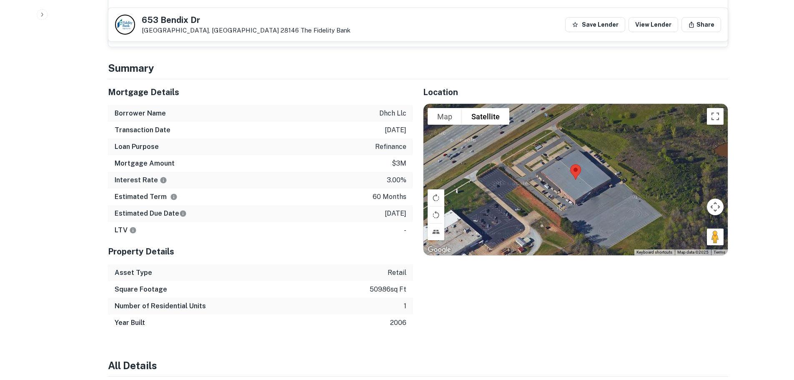
scroll to position [579, 0]
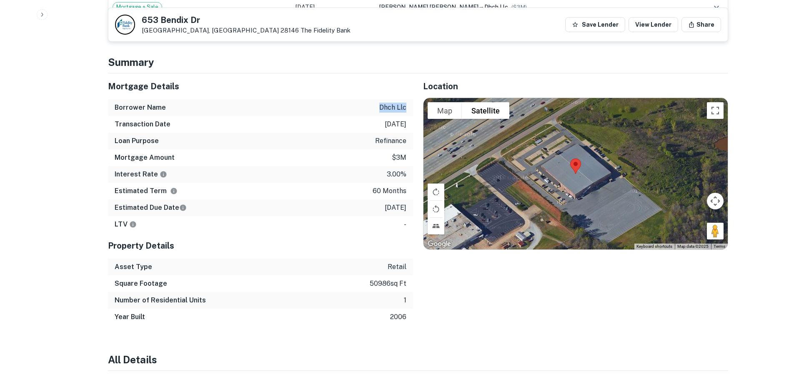
drag, startPoint x: 405, startPoint y: 106, endPoint x: 381, endPoint y: 105, distance: 24.2
click at [381, 105] on p "dhch llc" at bounding box center [392, 108] width 27 height 10
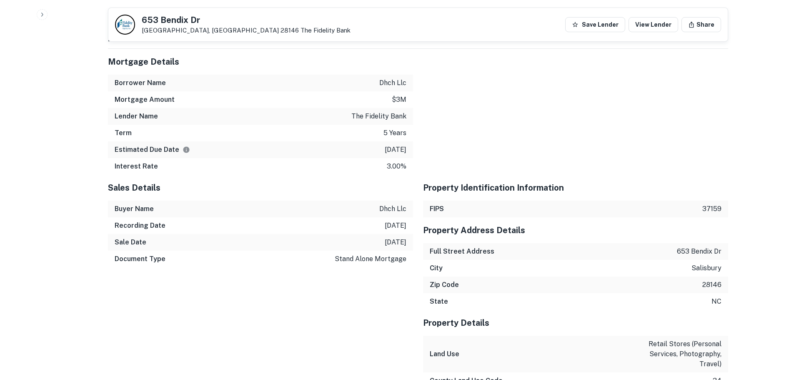
scroll to position [882, 0]
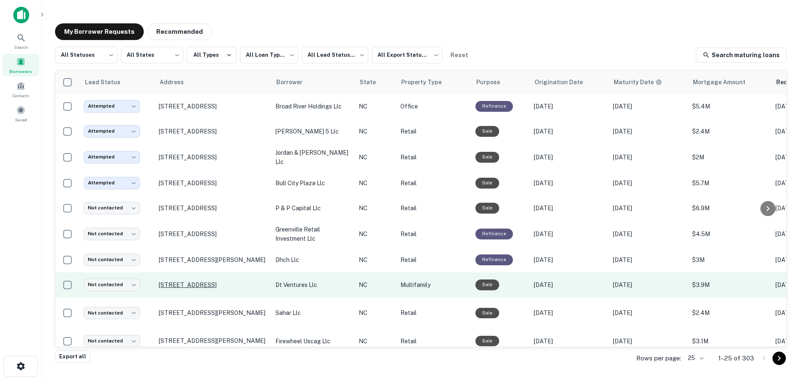
click at [208, 282] on p "[STREET_ADDRESS]" at bounding box center [213, 285] width 108 height 8
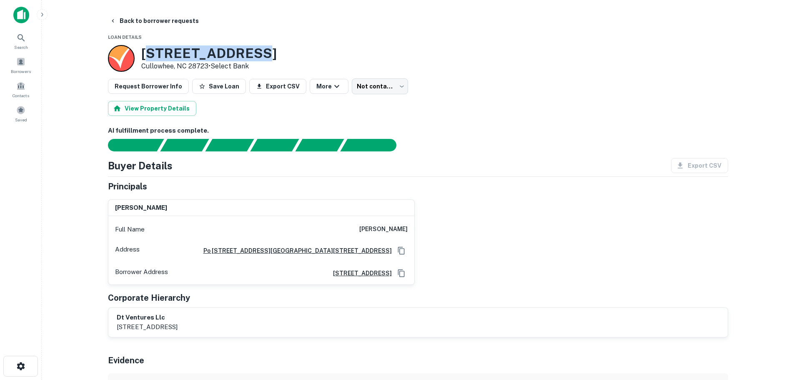
drag, startPoint x: 250, startPoint y: 53, endPoint x: 145, endPoint y: 50, distance: 104.2
click at [145, 50] on h3 "71 Blackhawk Rd" at bounding box center [208, 53] width 135 height 16
click at [153, 55] on h3 "71 Blackhawk Rd" at bounding box center [208, 53] width 135 height 16
drag, startPoint x: 144, startPoint y: 51, endPoint x: 251, endPoint y: 53, distance: 107.5
click at [251, 53] on div "71 Blackhawk Rd Cullowhee, NC 28723 • Select Bank" at bounding box center [418, 58] width 620 height 27
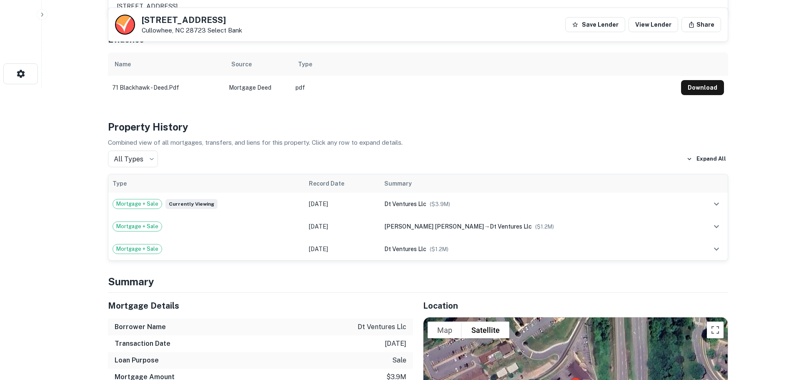
scroll to position [269, 0]
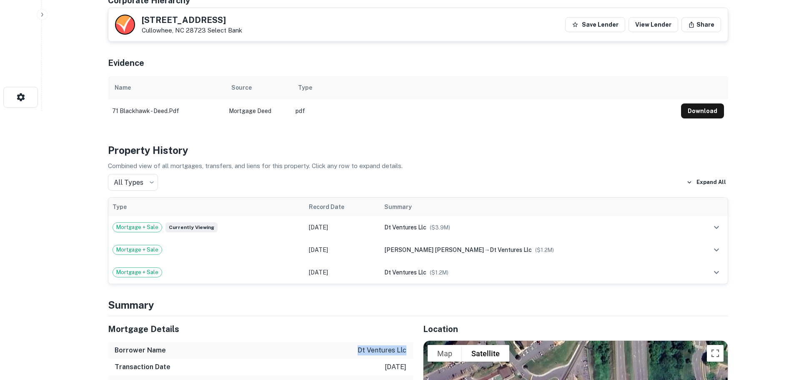
drag, startPoint x: 358, startPoint y: 350, endPoint x: 405, endPoint y: 352, distance: 47.1
click at [405, 352] on div "Borrower Name dt ventures llc" at bounding box center [260, 350] width 305 height 17
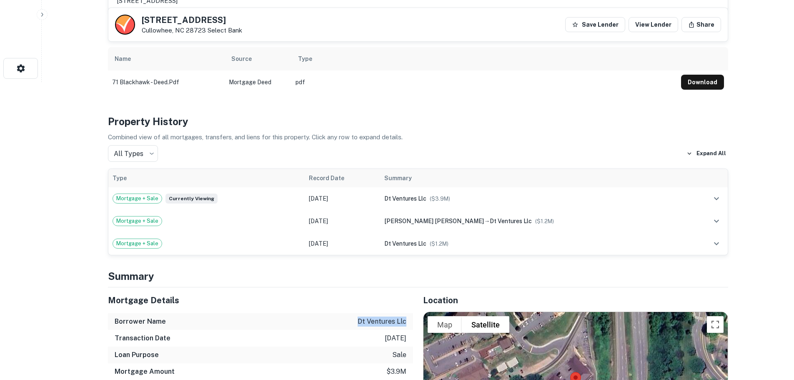
scroll to position [310, 0]
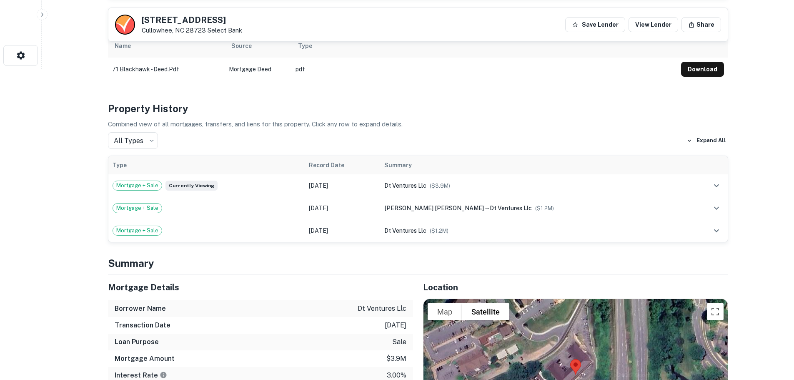
drag, startPoint x: 402, startPoint y: 352, endPoint x: 349, endPoint y: 250, distance: 114.8
drag, startPoint x: 356, startPoint y: 305, endPoint x: 407, endPoint y: 310, distance: 51.1
click at [407, 310] on div "Borrower Name dt ventures llc" at bounding box center [260, 308] width 305 height 17
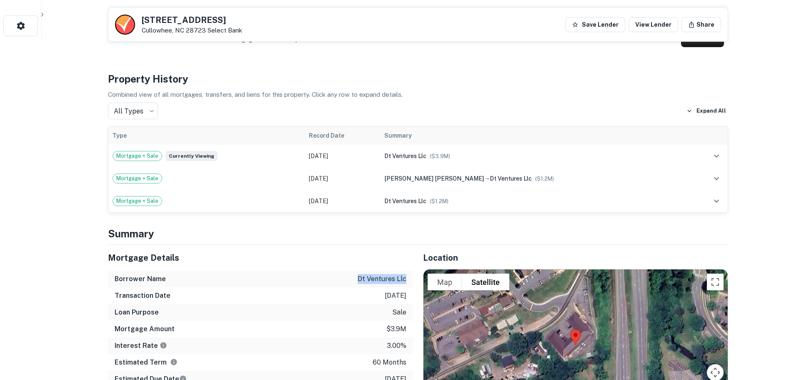
scroll to position [352, 0]
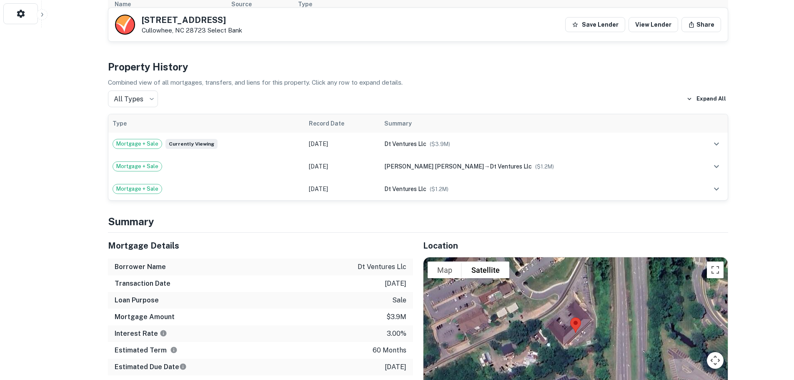
drag, startPoint x: 394, startPoint y: 309, endPoint x: 416, endPoint y: 39, distance: 270.5
click at [442, 65] on h4 "Property History" at bounding box center [418, 66] width 620 height 15
click at [600, 93] on div "All Types *** ​ Expand All" at bounding box center [418, 98] width 620 height 17
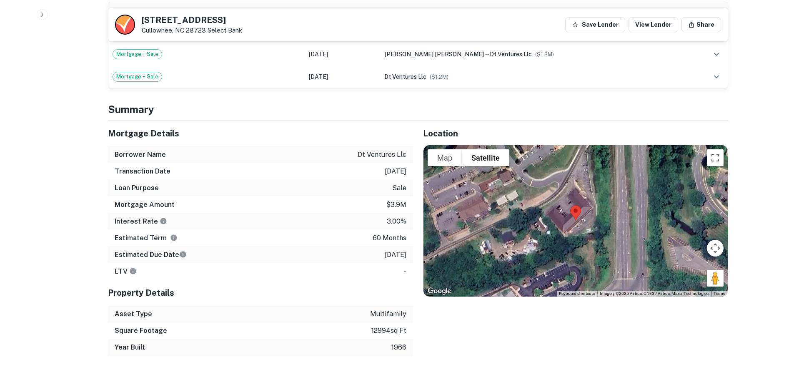
scroll to position [468, 0]
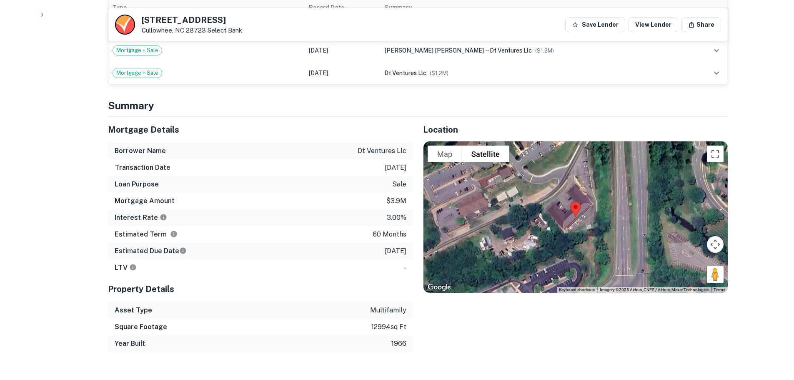
click at [579, 207] on img at bounding box center [576, 209] width 18 height 22
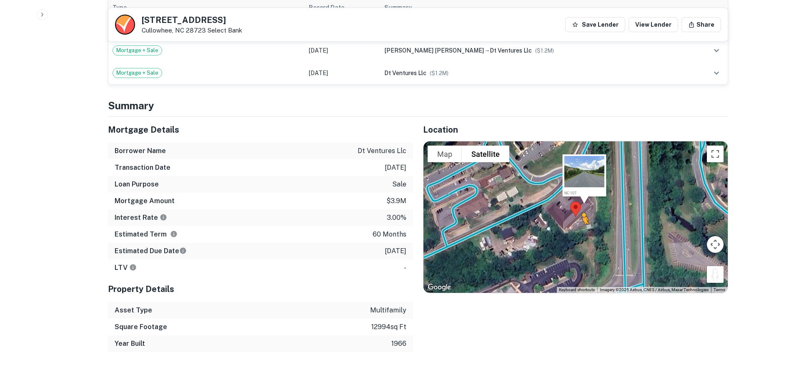
drag, startPoint x: 716, startPoint y: 273, endPoint x: 582, endPoint y: 232, distance: 140.8
click at [582, 232] on div "To activate drag with keyboard, press Alt + Enter. Once in keyboard drag state,…" at bounding box center [575, 216] width 304 height 151
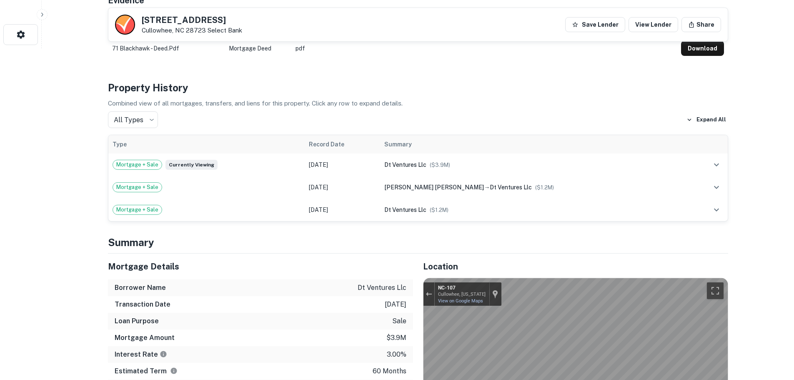
scroll to position [332, 0]
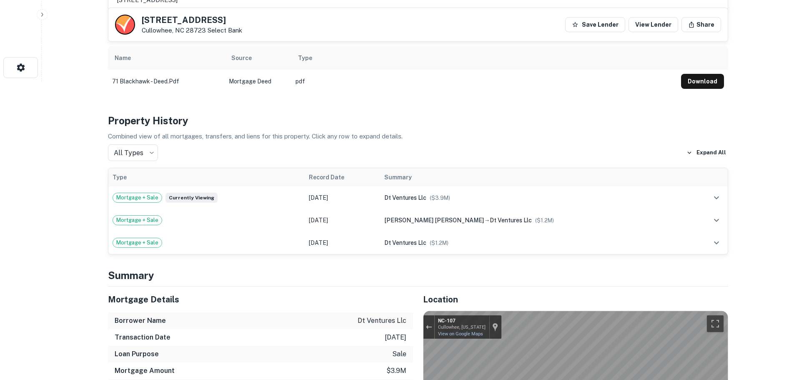
scroll to position [340, 0]
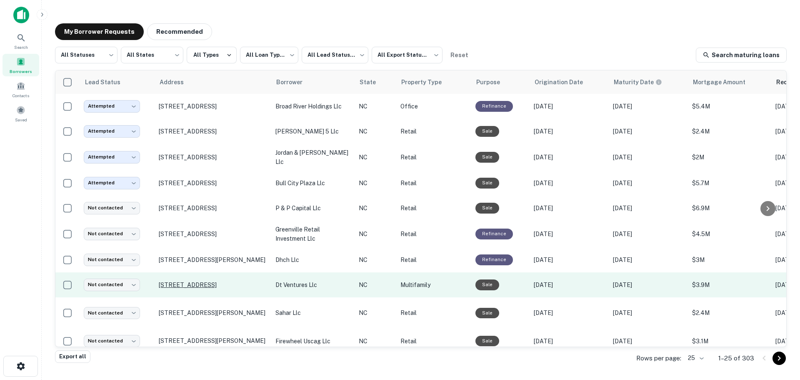
click at [248, 282] on p "[STREET_ADDRESS]" at bounding box center [213, 285] width 108 height 8
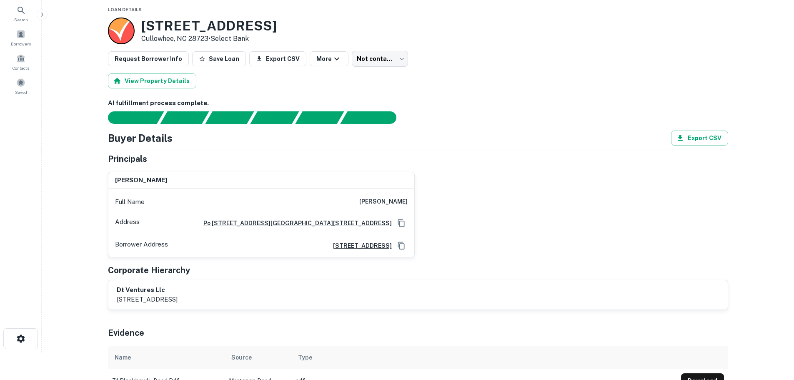
scroll to position [14, 0]
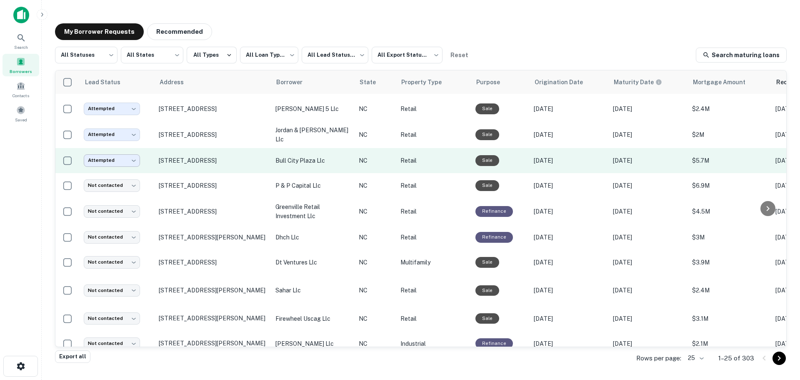
scroll to position [42, 0]
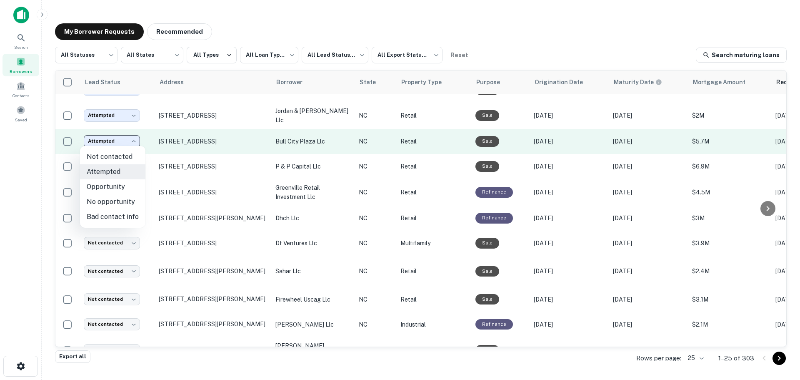
click at [128, 138] on body "**********" at bounding box center [400, 190] width 800 height 380
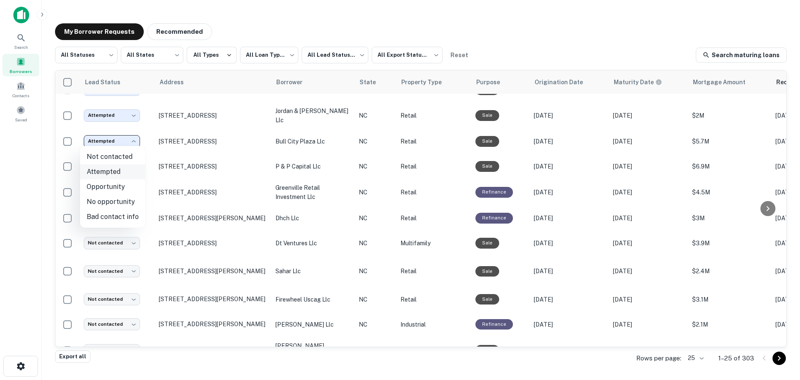
click at [113, 171] on li "Attempted" at bounding box center [112, 171] width 65 height 15
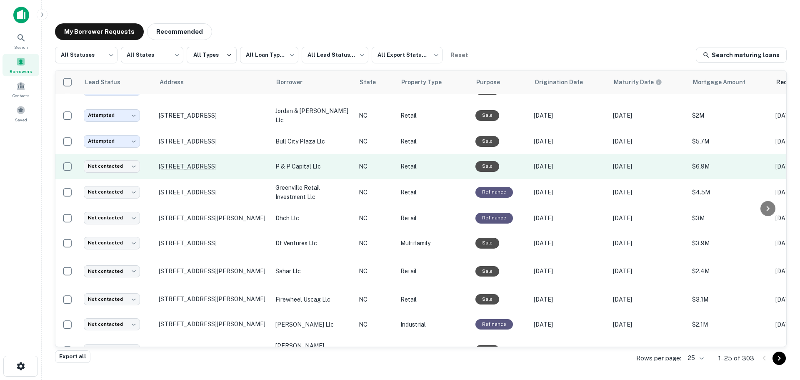
click at [210, 163] on p "[STREET_ADDRESS]" at bounding box center [213, 167] width 108 height 8
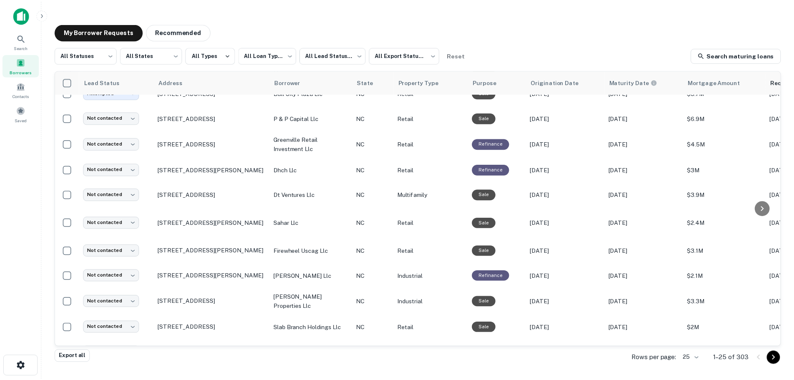
scroll to position [80, 0]
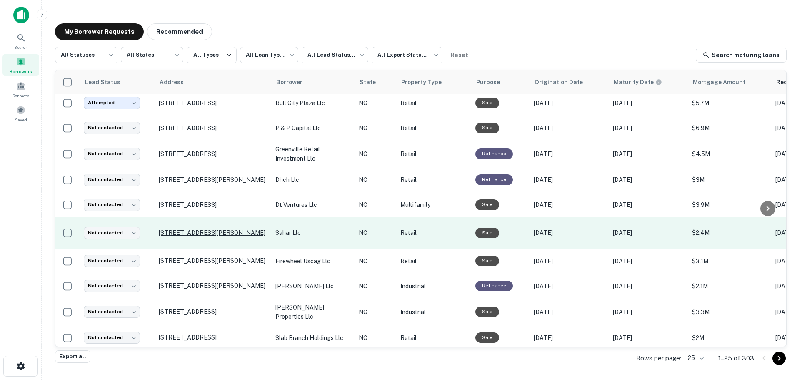
click at [211, 229] on p "[STREET_ADDRESS][PERSON_NAME]" at bounding box center [213, 233] width 108 height 8
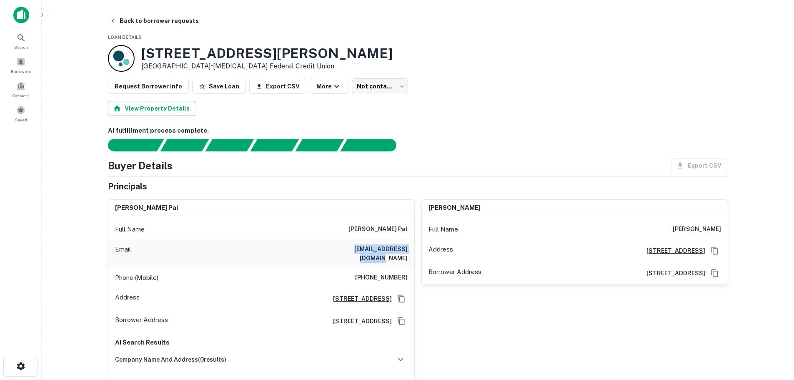
drag, startPoint x: 409, startPoint y: 250, endPoint x: 335, endPoint y: 247, distance: 74.7
click at [335, 247] on div "Email harrypal2003@gmail.com" at bounding box center [261, 253] width 306 height 28
click at [485, 128] on h6 "AI fulfillment process complete." at bounding box center [418, 131] width 620 height 10
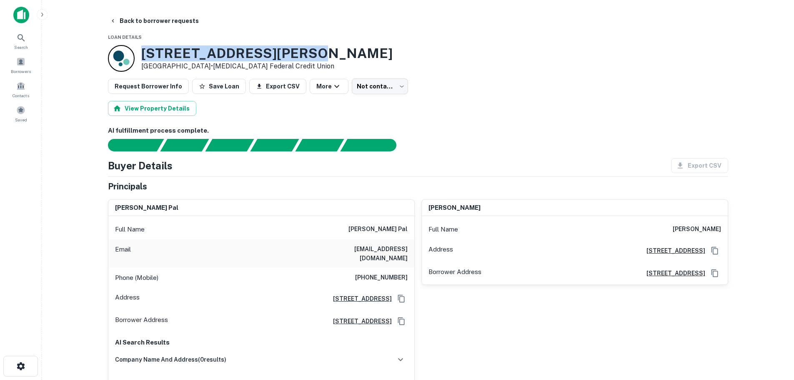
drag, startPoint x: 290, startPoint y: 54, endPoint x: 138, endPoint y: 52, distance: 151.3
click at [138, 52] on div "8829 E W T Harris Blvd Charlotte, NC 28227 • Skyla Federal Credit Union" at bounding box center [250, 58] width 285 height 27
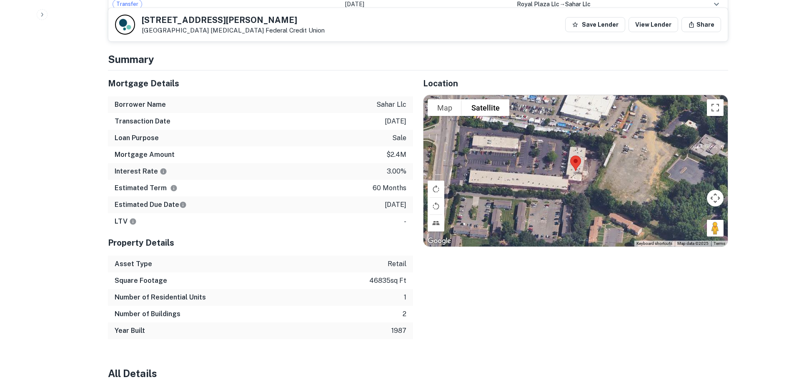
scroll to position [694, 0]
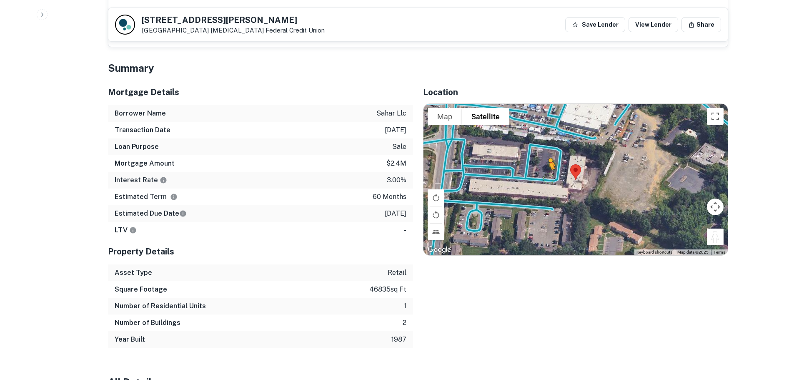
drag, startPoint x: 713, startPoint y: 227, endPoint x: 547, endPoint y: 168, distance: 176.0
click at [547, 168] on div "To activate drag with keyboard, press Alt + Enter. Once in keyboard drag state,…" at bounding box center [575, 179] width 304 height 151
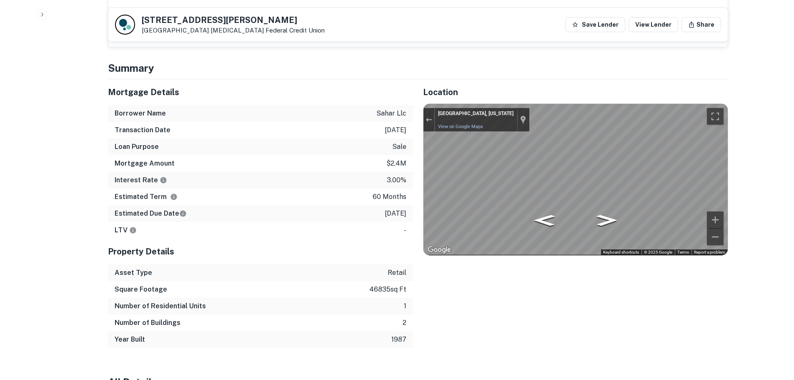
click at [373, 166] on div "Mortgage Details Borrower Name sahar llc Transaction Date 7/21/2021 Loan Purpos…" at bounding box center [413, 213] width 630 height 268
click at [327, 158] on div "Mortgage Details Borrower Name sahar llc Transaction Date 7/21/2021 Loan Purpos…" at bounding box center [413, 213] width 630 height 268
click at [356, 135] on div "Mortgage Details Borrower Name sahar llc Transaction Date 7/21/2021 Loan Purpos…" at bounding box center [413, 213] width 630 height 268
click at [393, 141] on div "Mortgage Details Borrower Name sahar llc Transaction Date 7/21/2021 Loan Purpos…" at bounding box center [413, 213] width 630 height 268
click at [260, 174] on div "Mortgage Details Borrower Name sahar llc Transaction Date 7/21/2021 Loan Purpos…" at bounding box center [413, 213] width 630 height 268
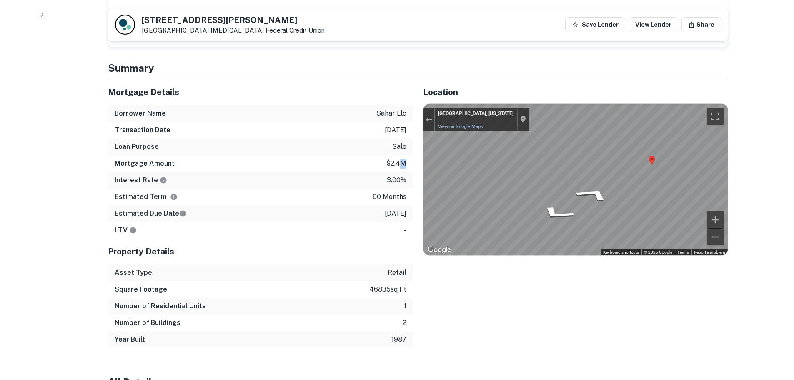
drag, startPoint x: 406, startPoint y: 154, endPoint x: 399, endPoint y: 154, distance: 7.1
click at [399, 155] on div "Mortgage Amount $2.4m" at bounding box center [260, 163] width 305 height 17
click at [456, 294] on div "Location To navigate the map with touch gestures double-tap and hold your finge…" at bounding box center [570, 213] width 315 height 268
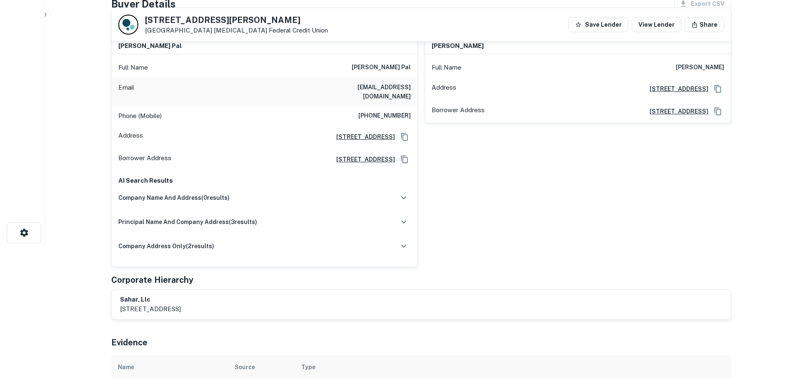
scroll to position [0, 0]
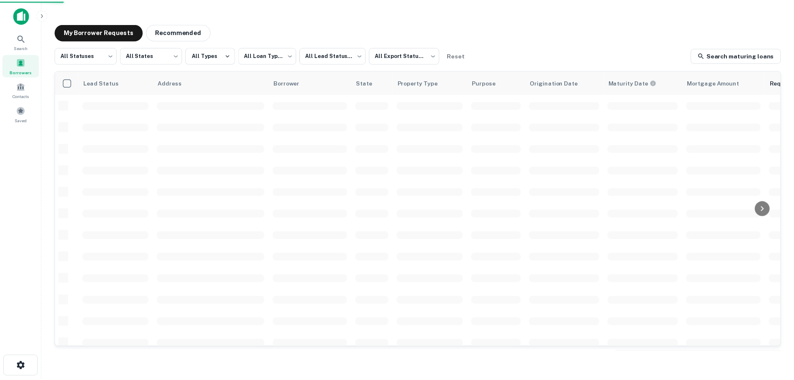
scroll to position [80, 0]
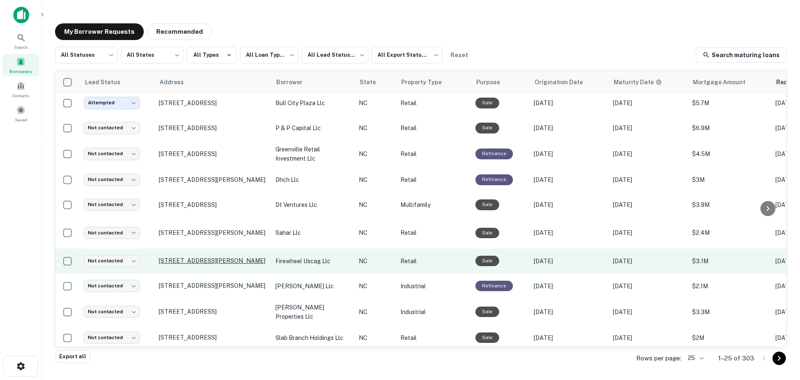
click at [188, 257] on p "[STREET_ADDRESS][PERSON_NAME]" at bounding box center [213, 261] width 108 height 8
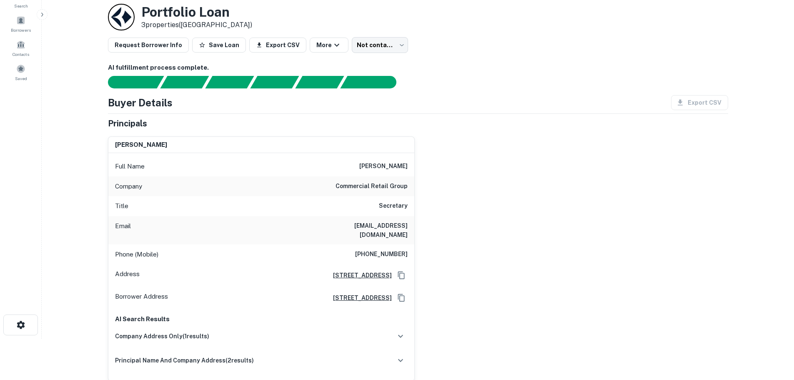
scroll to position [43, 0]
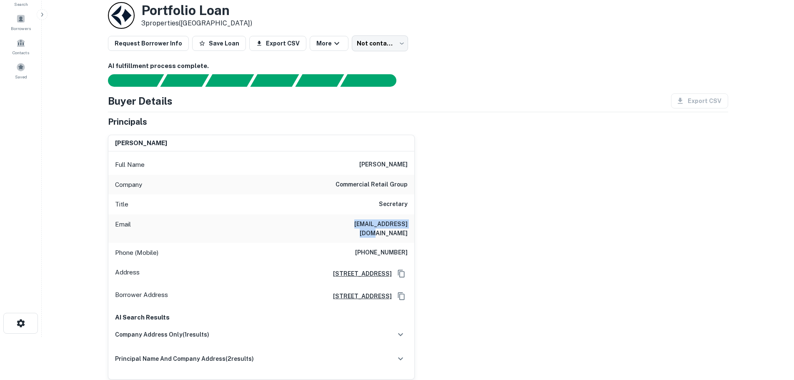
drag, startPoint x: 409, startPoint y: 224, endPoint x: 343, endPoint y: 223, distance: 65.8
click at [343, 223] on div "Email clayrouth@yahoo.com" at bounding box center [261, 228] width 306 height 28
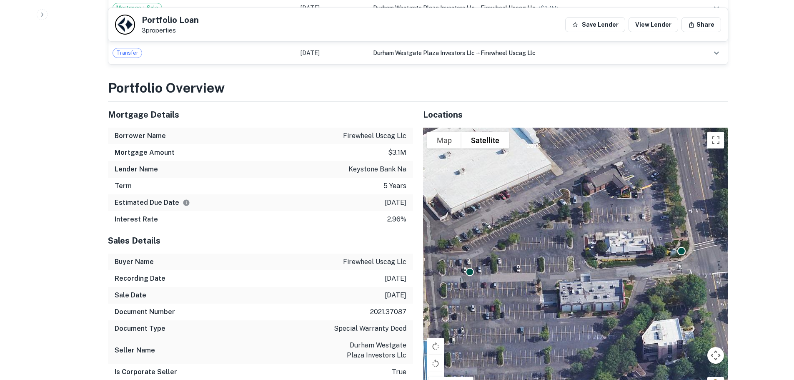
scroll to position [650, 0]
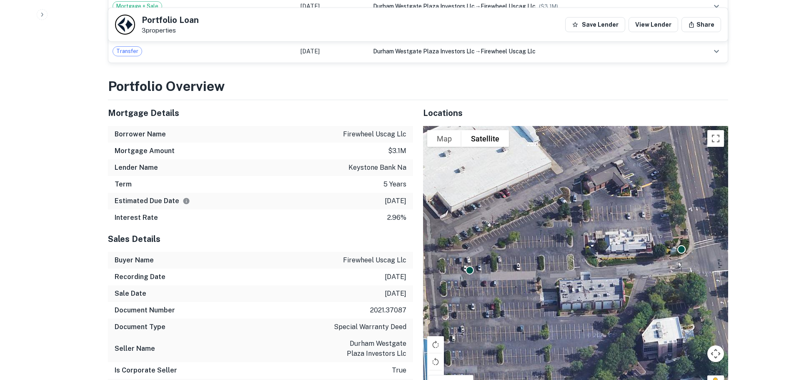
click at [328, 76] on h3 "Portfolio Overview" at bounding box center [418, 86] width 620 height 20
drag, startPoint x: 405, startPoint y: 124, endPoint x: 344, endPoint y: 123, distance: 61.3
click at [344, 129] on p "firewheel uscag llc" at bounding box center [374, 134] width 63 height 10
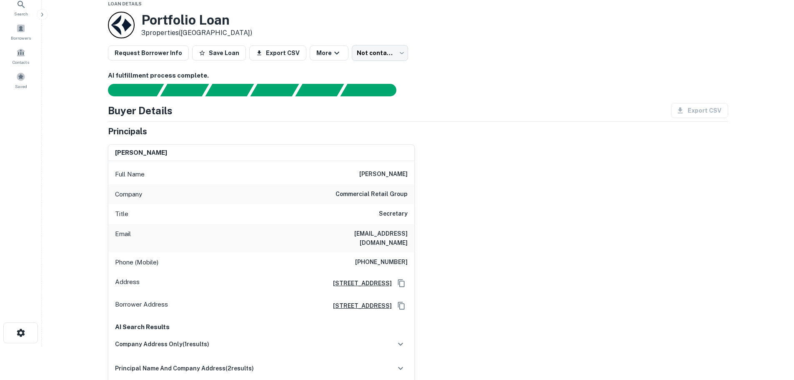
scroll to position [32, 0]
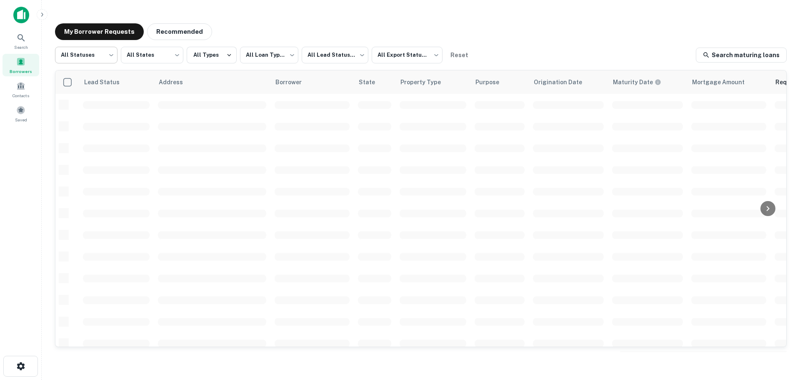
scroll to position [80, 0]
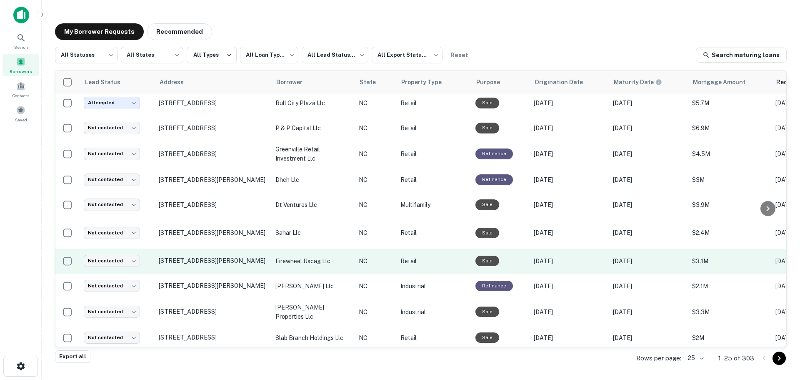
click at [282, 256] on p "firewheel uscag llc" at bounding box center [312, 260] width 75 height 9
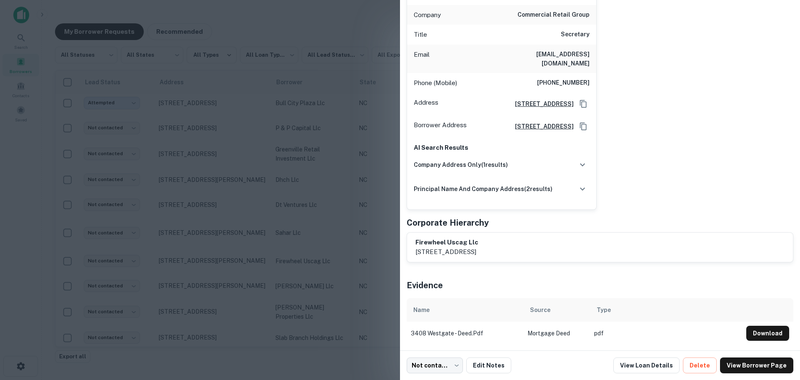
scroll to position [0, 0]
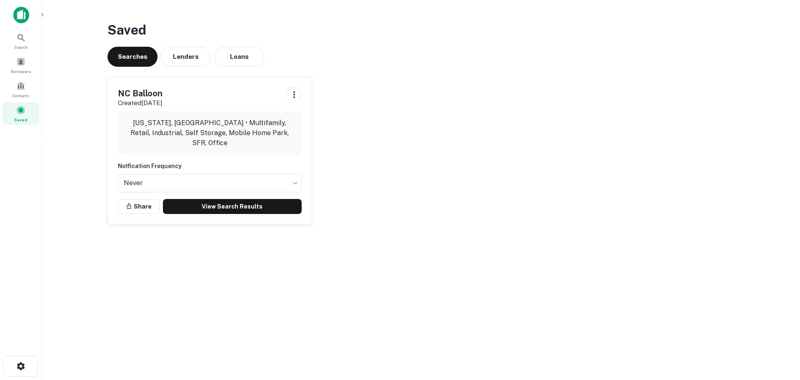
click at [408, 140] on div "NC Balloon Created Oct 8th, 2025 North Carolina, USA • Multifamily, Retail, Ind…" at bounding box center [417, 147] width 633 height 154
click at [22, 65] on span at bounding box center [20, 61] width 9 height 9
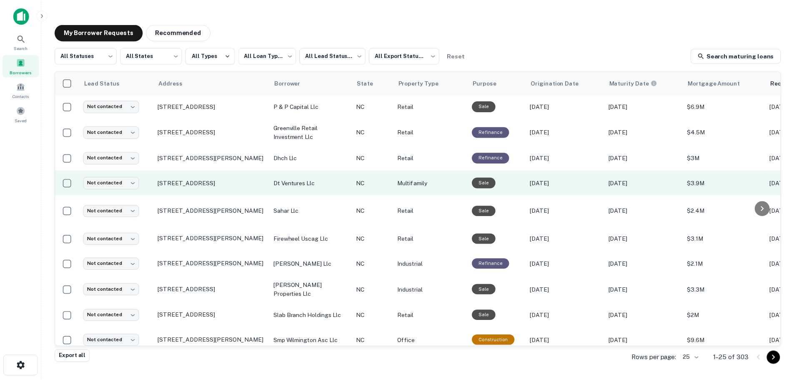
scroll to position [122, 0]
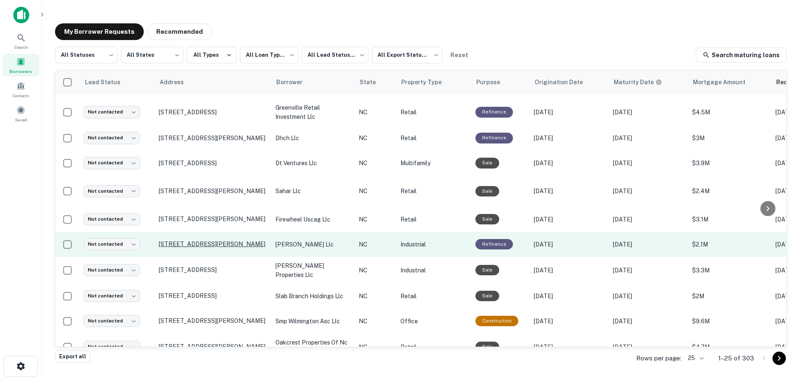
click at [203, 240] on p "[STREET_ADDRESS][PERSON_NAME]" at bounding box center [213, 244] width 108 height 8
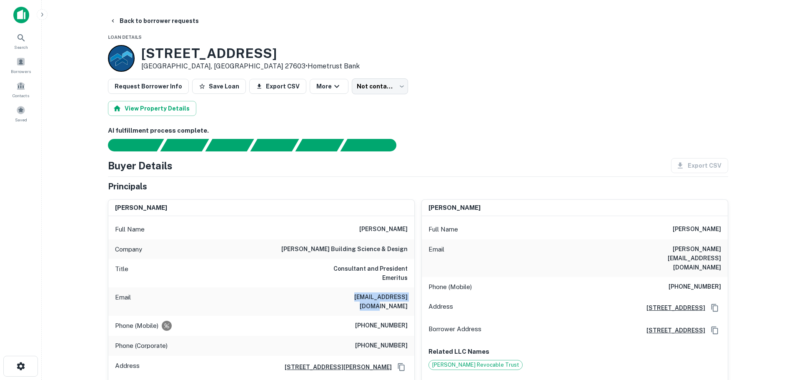
drag, startPoint x: 408, startPoint y: 289, endPoint x: 346, endPoint y: 290, distance: 61.7
click at [346, 290] on div "Email [EMAIL_ADDRESS][DOMAIN_NAME]" at bounding box center [261, 301] width 306 height 28
copy h6 "[EMAIL_ADDRESS][DOMAIN_NAME]"
drag, startPoint x: 233, startPoint y: 51, endPoint x: 143, endPoint y: 48, distance: 90.1
click at [144, 48] on div "[STREET_ADDRESS][PERSON_NAME] • Hometrust Bank" at bounding box center [418, 58] width 620 height 27
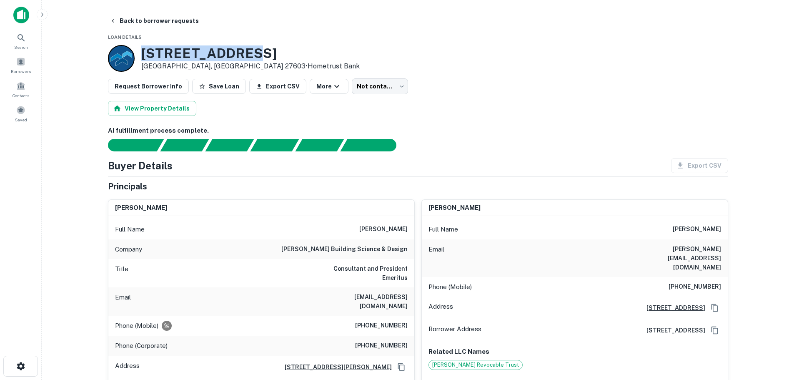
copy h3 "[STREET_ADDRESS]"
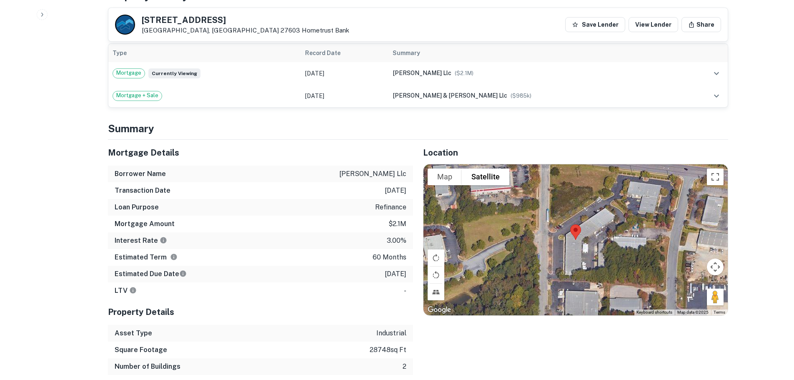
scroll to position [1080, 0]
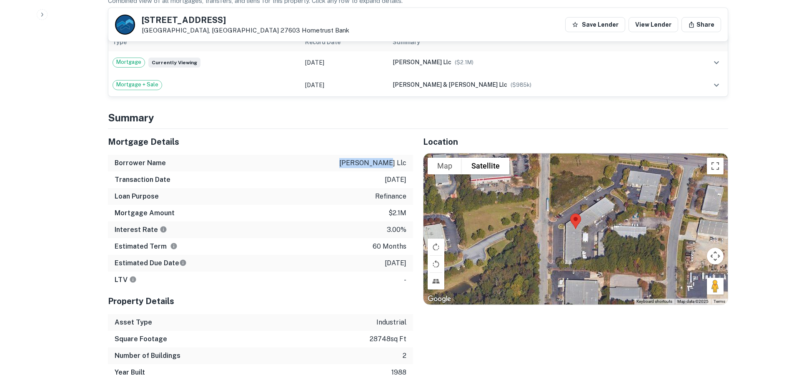
drag, startPoint x: 409, startPoint y: 146, endPoint x: 368, endPoint y: 146, distance: 40.8
click at [368, 155] on div "Borrower Name [PERSON_NAME] llc" at bounding box center [260, 163] width 305 height 17
copy p "[PERSON_NAME] llc"
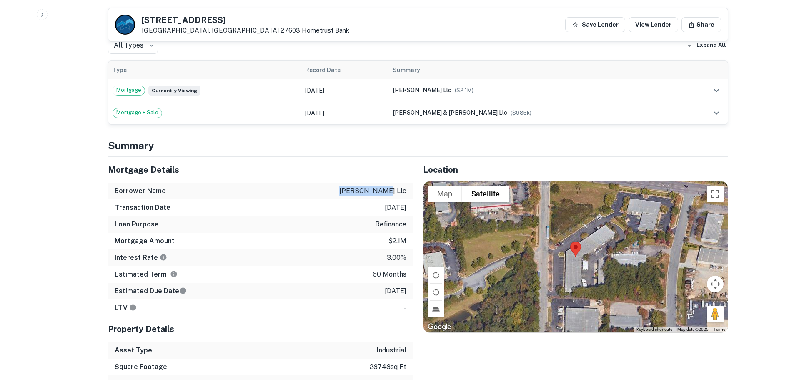
scroll to position [213, 0]
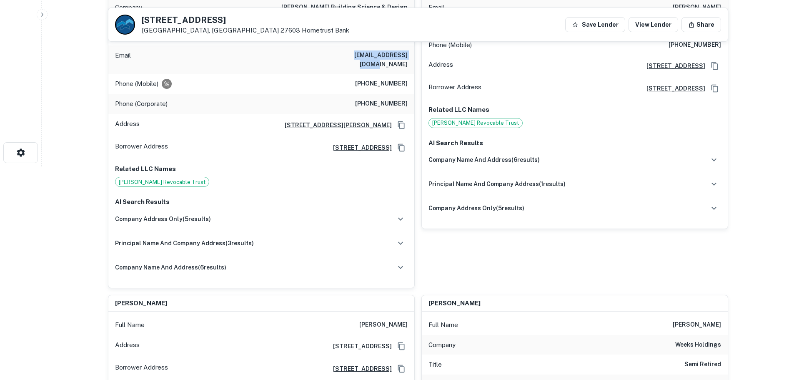
drag, startPoint x: 409, startPoint y: 46, endPoint x: 343, endPoint y: 45, distance: 66.3
click at [343, 45] on div "Email [EMAIL_ADDRESS][DOMAIN_NAME]" at bounding box center [261, 59] width 306 height 28
copy h6 "[EMAIL_ADDRESS][DOMAIN_NAME]"
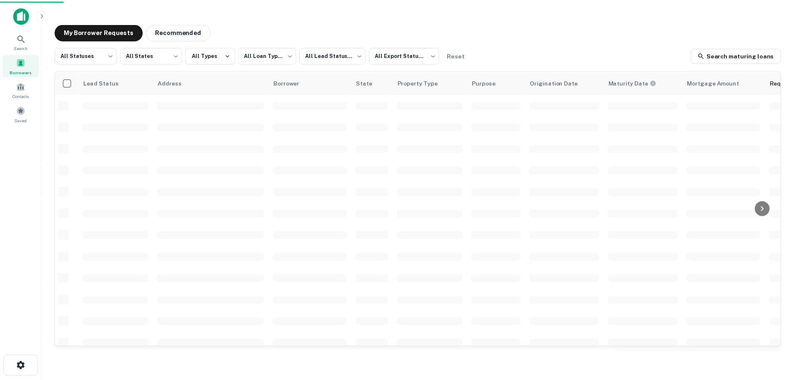
scroll to position [122, 0]
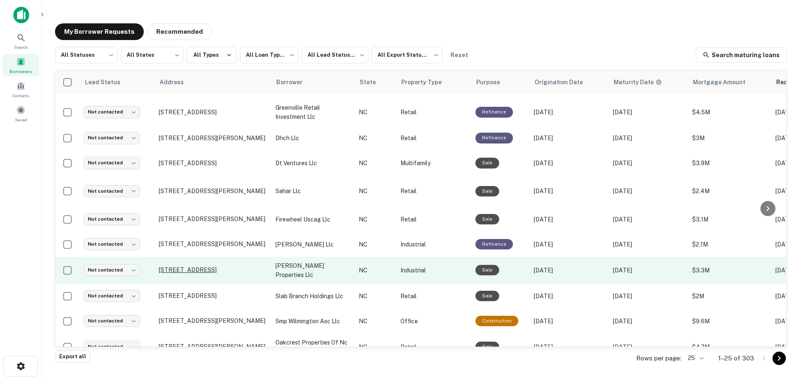
click at [192, 266] on p "[STREET_ADDRESS]" at bounding box center [213, 270] width 108 height 8
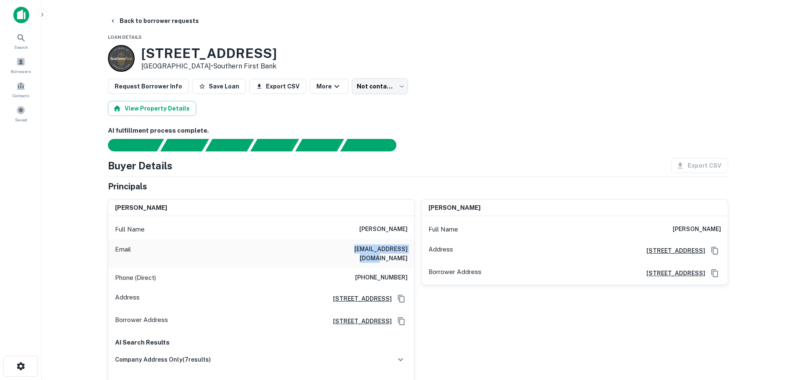
drag, startPoint x: 409, startPoint y: 248, endPoint x: 343, endPoint y: 250, distance: 65.9
click at [343, 250] on div "Email [EMAIL_ADDRESS][DOMAIN_NAME]" at bounding box center [261, 253] width 306 height 28
copy h6 "[EMAIL_ADDRESS][DOMAIN_NAME]"
drag, startPoint x: 279, startPoint y: 53, endPoint x: 141, endPoint y: 53, distance: 137.9
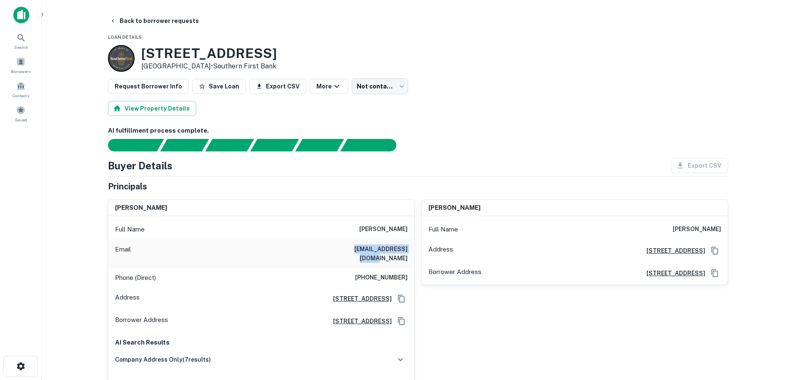
click at [141, 53] on div "[STREET_ADDRESS] • Southern First Bank" at bounding box center [418, 58] width 620 height 27
copy h3 "[STREET_ADDRESS]"
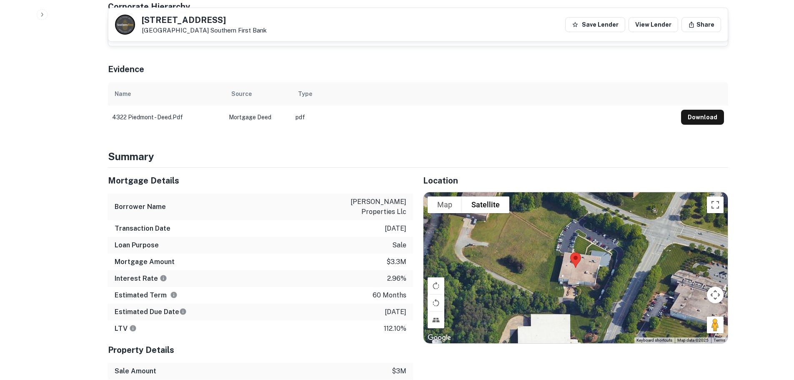
scroll to position [410, 0]
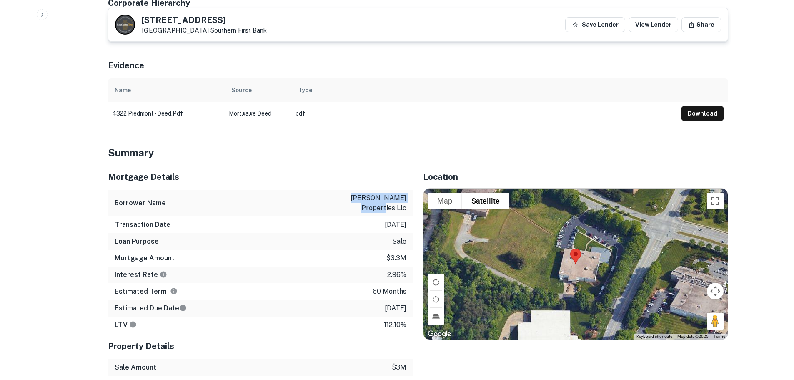
drag, startPoint x: 406, startPoint y: 191, endPoint x: 339, endPoint y: 190, distance: 66.7
click at [339, 190] on div "Borrower Name [PERSON_NAME] properties llc" at bounding box center [260, 203] width 305 height 27
copy p "[PERSON_NAME] properties llc"
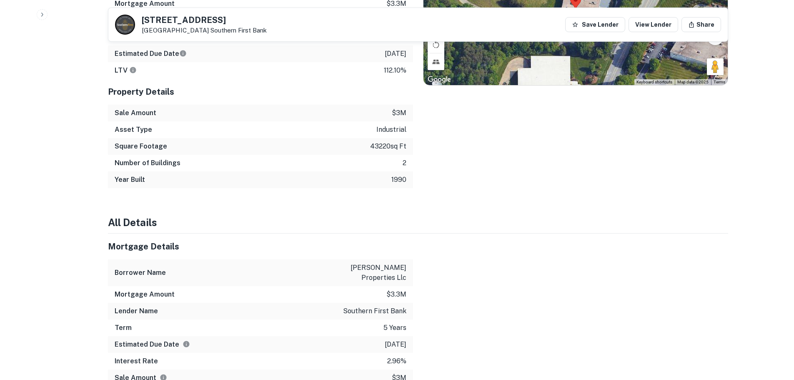
scroll to position [718, 0]
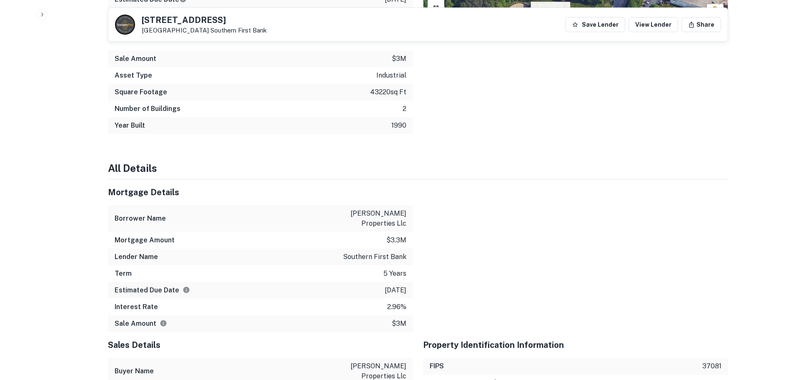
click at [595, 231] on div at bounding box center [570, 255] width 315 height 153
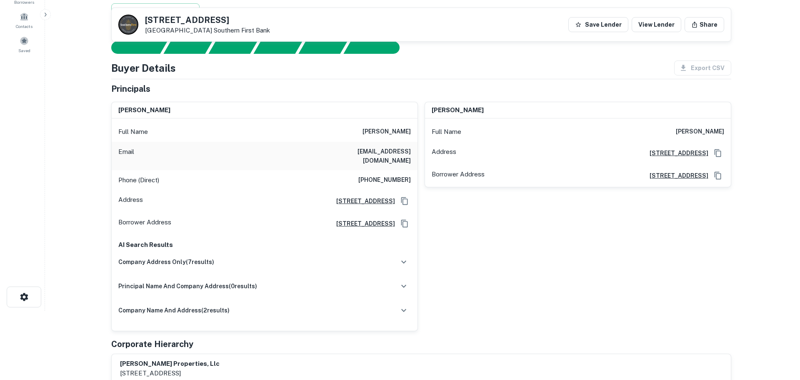
scroll to position [0, 0]
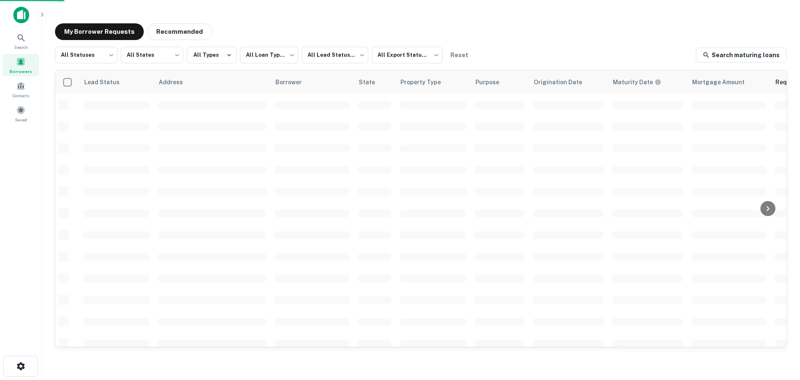
scroll to position [122, 0]
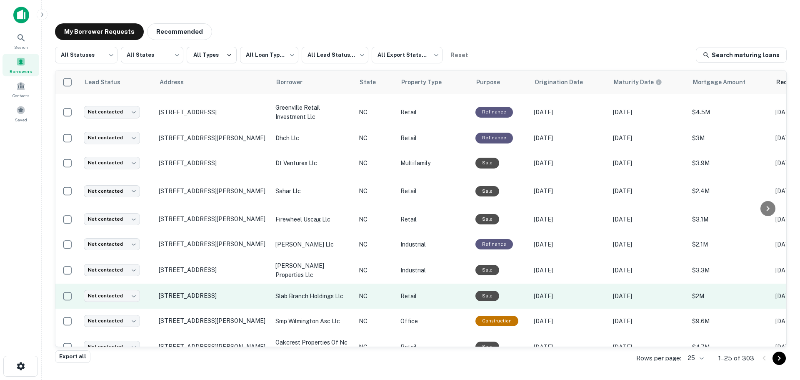
click at [296, 291] on p "slab branch holdings llc" at bounding box center [312, 295] width 75 height 9
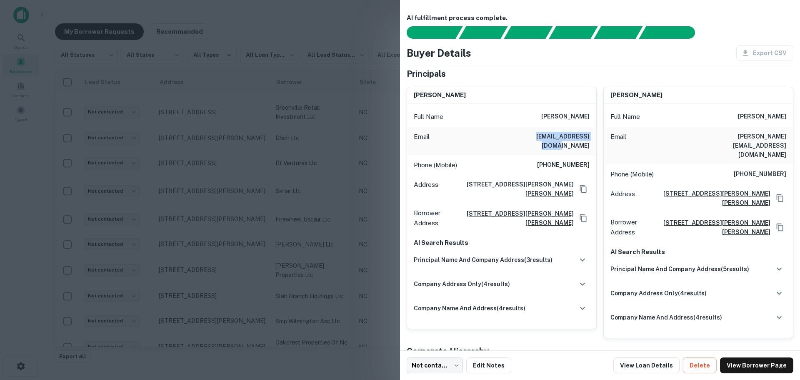
drag, startPoint x: 590, startPoint y: 138, endPoint x: 522, endPoint y: 135, distance: 67.6
click at [522, 135] on div "Email [EMAIL_ADDRESS][DOMAIN_NAME]" at bounding box center [501, 141] width 189 height 28
copy h6 "[EMAIL_ADDRESS][DOMAIN_NAME]"
click at [646, 50] on div "Buyer Details Export CSV" at bounding box center [600, 52] width 387 height 15
drag, startPoint x: 781, startPoint y: 133, endPoint x: 718, endPoint y: 138, distance: 62.7
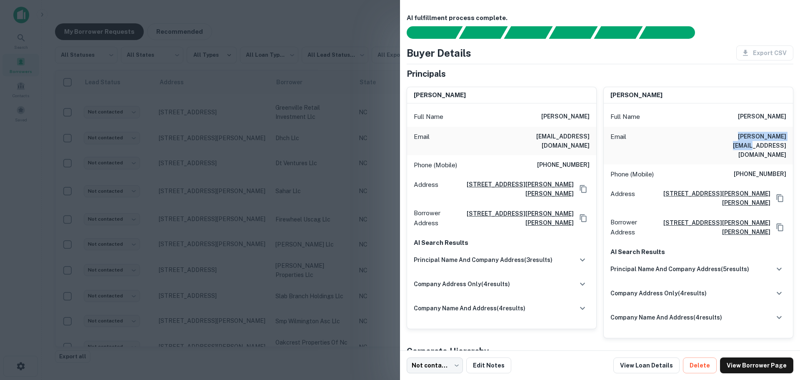
click at [718, 138] on div "Email [PERSON_NAME][EMAIL_ADDRESS][DOMAIN_NAME]" at bounding box center [698, 146] width 189 height 38
copy h6 "[PERSON_NAME][EMAIL_ADDRESS][DOMAIN_NAME]"
click at [335, 148] on div at bounding box center [400, 190] width 800 height 380
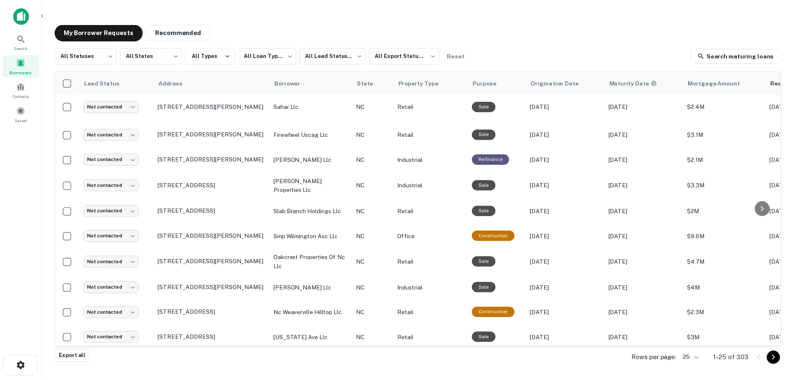
scroll to position [208, 0]
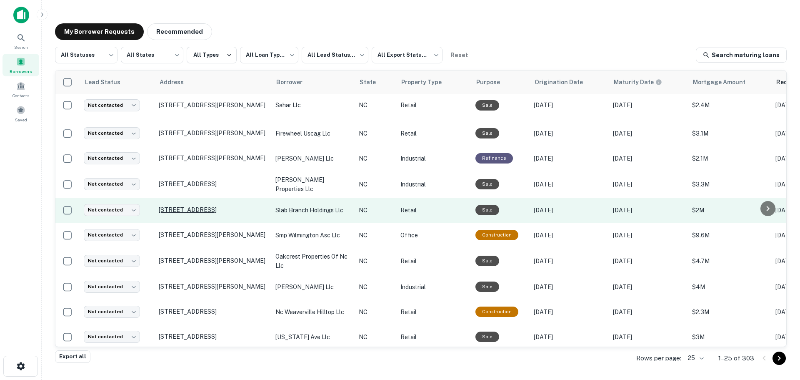
click at [191, 206] on p "[STREET_ADDRESS]" at bounding box center [213, 210] width 108 height 8
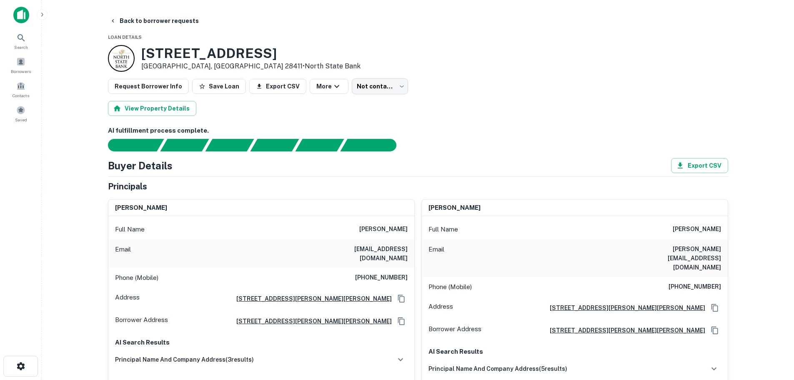
drag, startPoint x: 409, startPoint y: 249, endPoint x: 343, endPoint y: 250, distance: 66.3
click at [343, 250] on div "Email [EMAIL_ADDRESS][DOMAIN_NAME]" at bounding box center [261, 253] width 306 height 28
drag, startPoint x: 229, startPoint y: 52, endPoint x: 141, endPoint y: 54, distance: 87.9
click at [141, 54] on h3 "[STREET_ADDRESS]" at bounding box center [250, 53] width 219 height 16
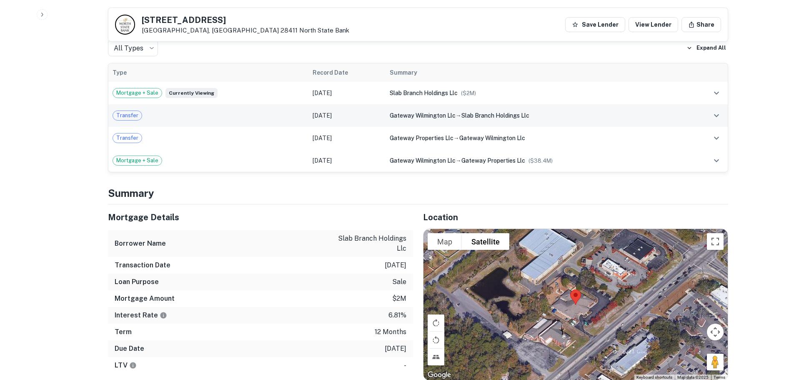
scroll to position [554, 0]
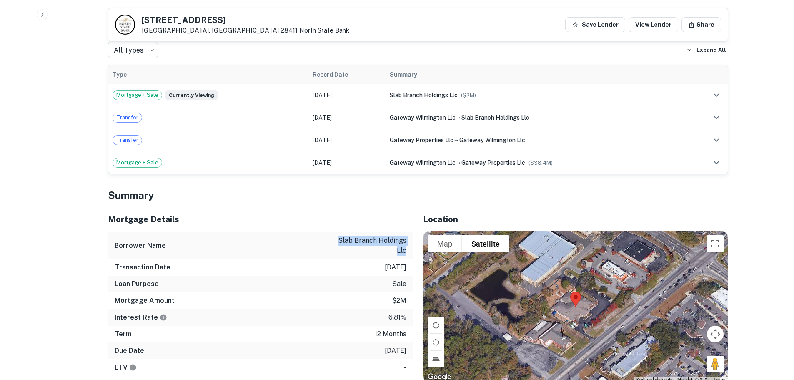
drag, startPoint x: 340, startPoint y: 221, endPoint x: 410, endPoint y: 234, distance: 71.2
click at [410, 234] on div "Borrower Name slab branch holdings llc" at bounding box center [260, 245] width 305 height 27
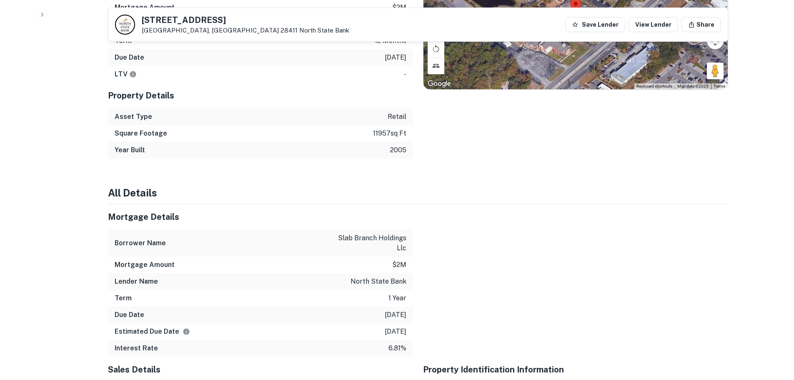
scroll to position [862, 0]
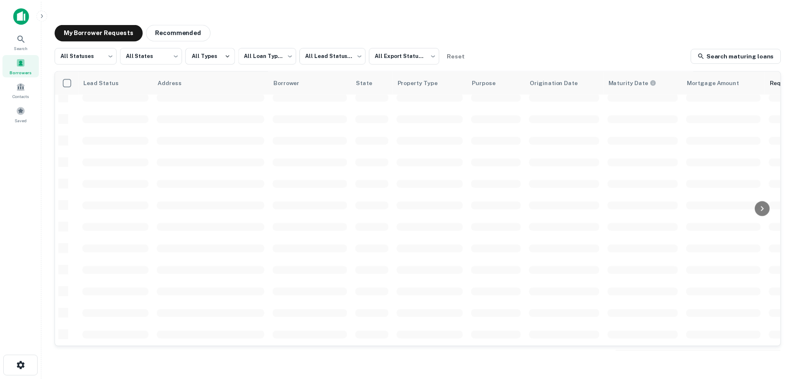
scroll to position [208, 0]
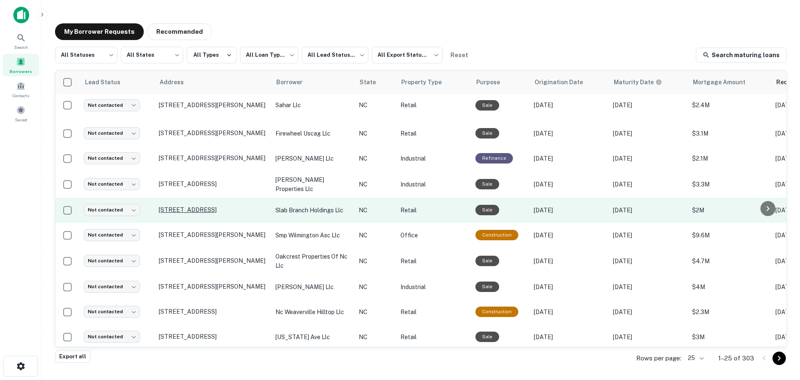
click at [188, 206] on p "[STREET_ADDRESS]" at bounding box center [213, 210] width 108 height 8
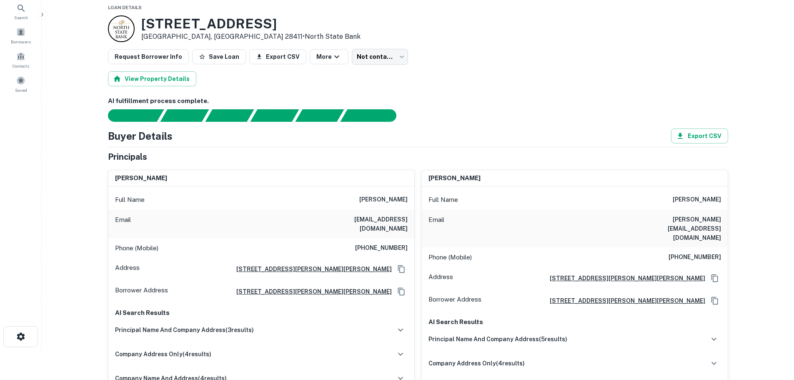
scroll to position [42, 0]
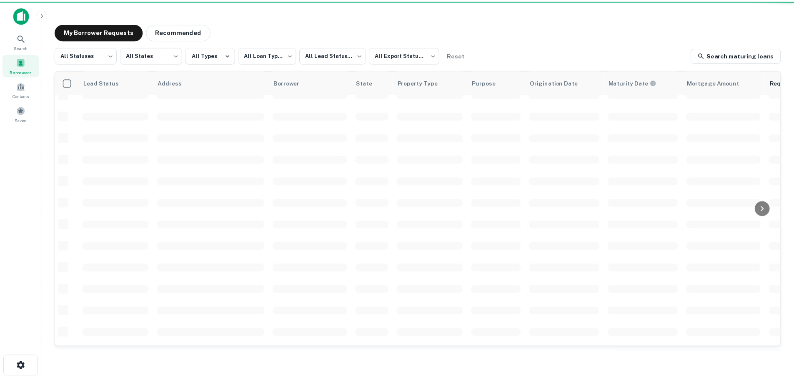
scroll to position [208, 0]
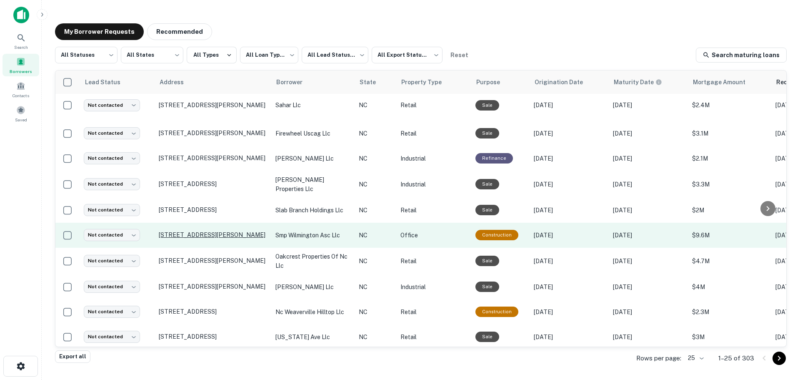
click at [225, 231] on p "[STREET_ADDRESS][PERSON_NAME]" at bounding box center [213, 235] width 108 height 8
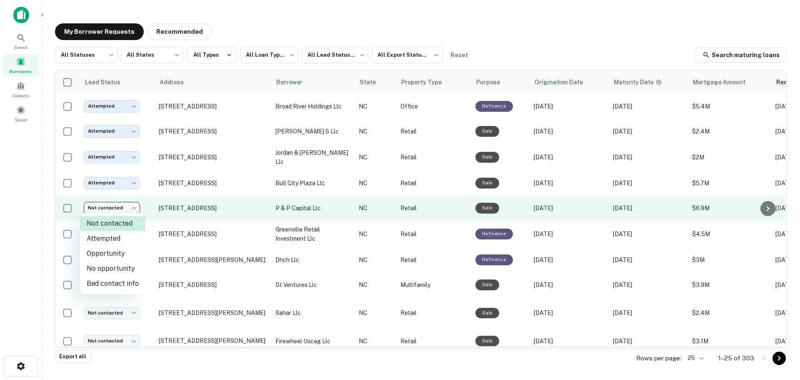
click at [102, 206] on body "**********" at bounding box center [400, 190] width 800 height 380
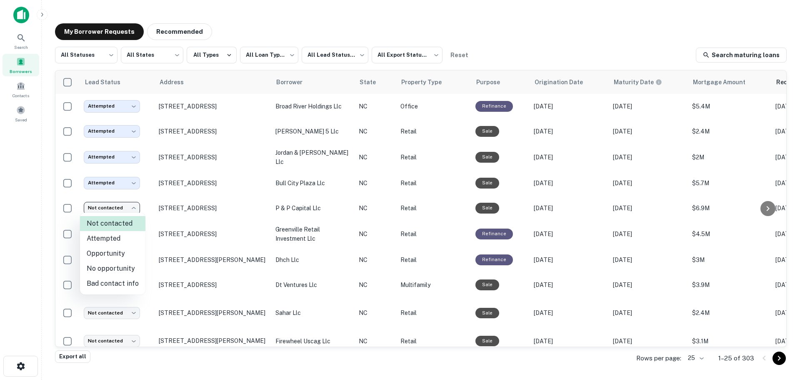
click at [99, 238] on li "Attempted" at bounding box center [112, 238] width 65 height 15
type input "*********"
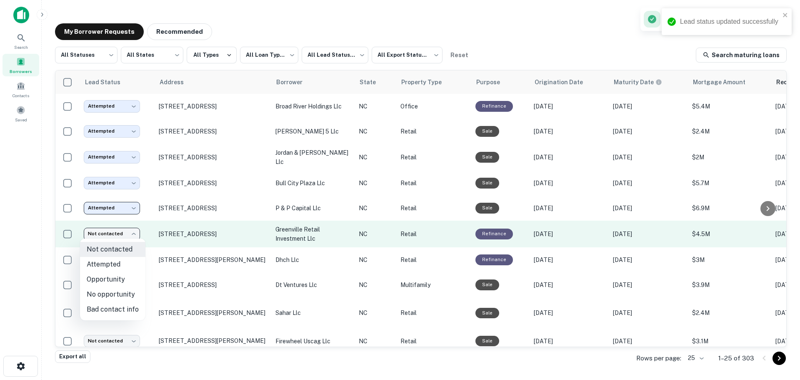
click at [100, 230] on body "**********" at bounding box center [400, 190] width 800 height 380
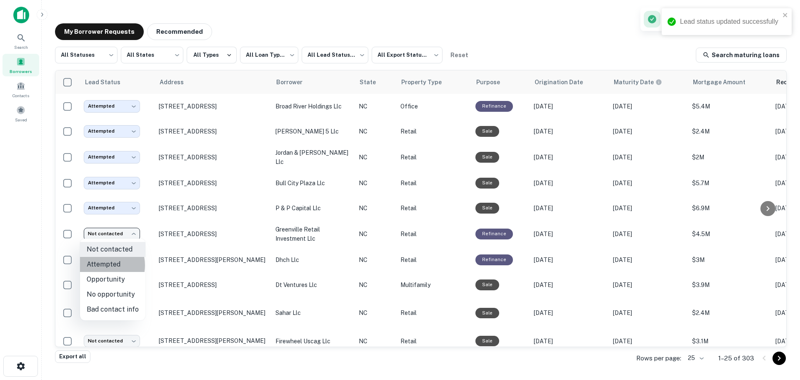
click at [99, 265] on li "Attempted" at bounding box center [112, 264] width 65 height 15
type input "*********"
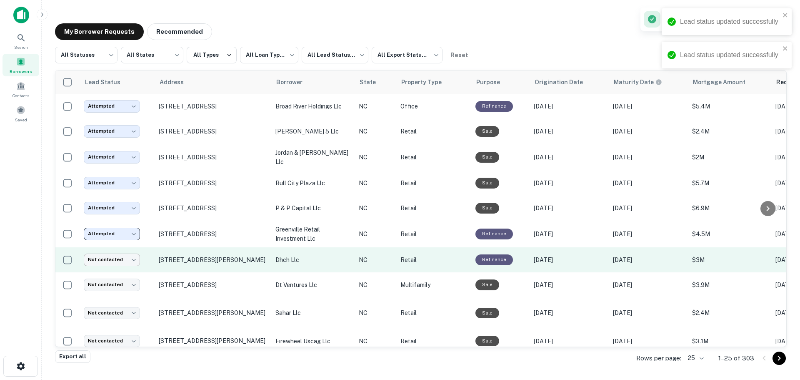
click at [101, 258] on body "**********" at bounding box center [400, 190] width 800 height 380
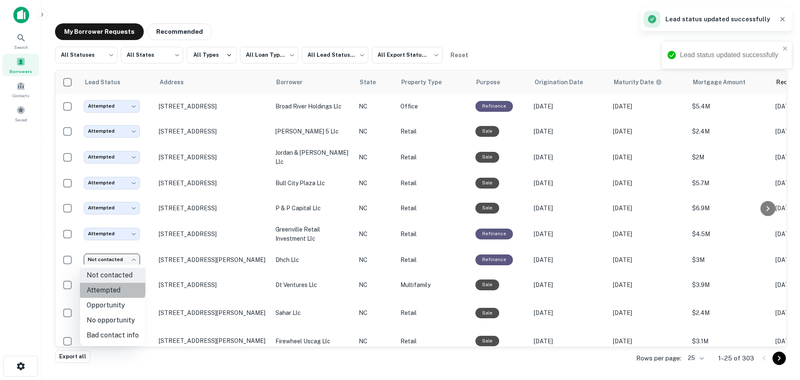
click at [101, 285] on li "Attempted" at bounding box center [112, 290] width 65 height 15
type input "*********"
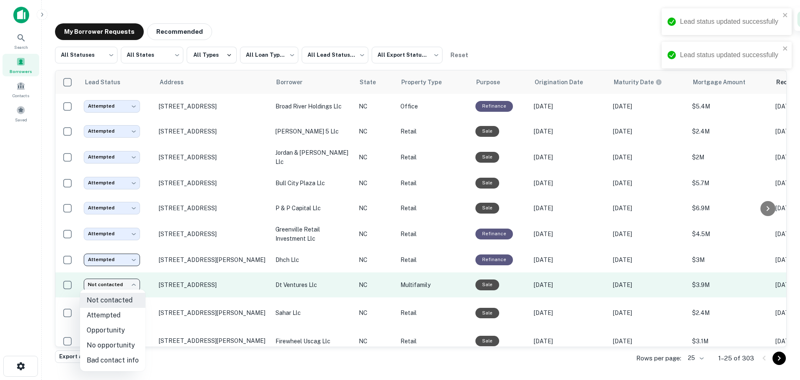
click at [102, 277] on body "**********" at bounding box center [400, 190] width 800 height 380
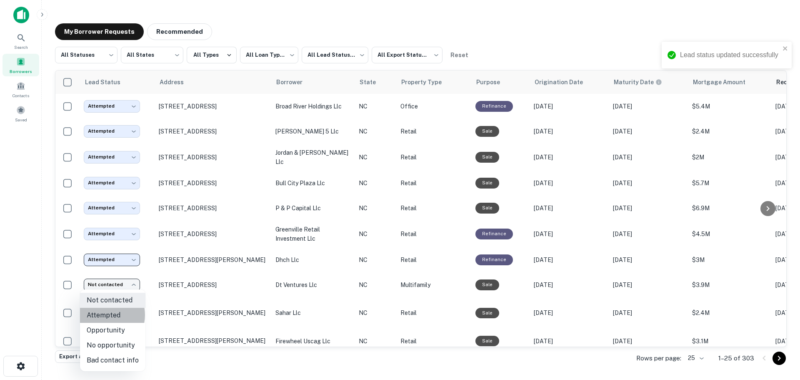
click at [102, 315] on li "Attempted" at bounding box center [112, 315] width 65 height 15
type input "*********"
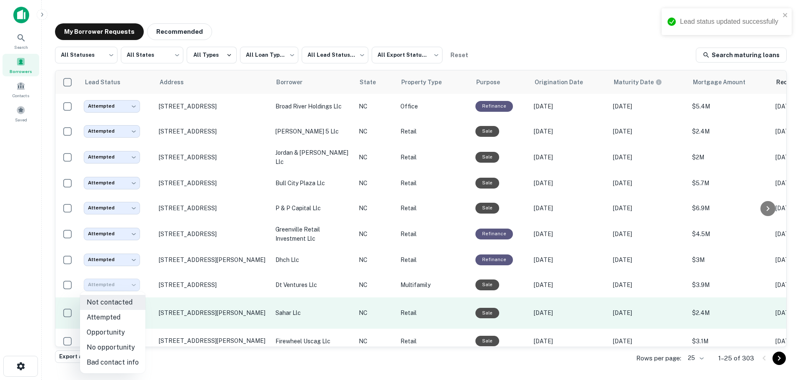
click at [103, 309] on body "**********" at bounding box center [400, 190] width 800 height 380
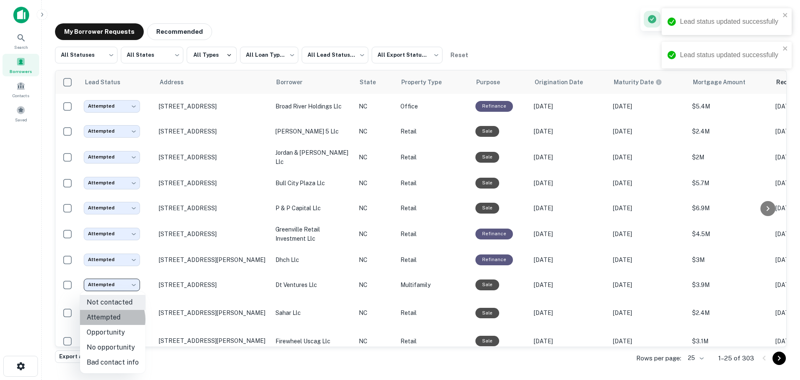
click at [106, 319] on li "Attempted" at bounding box center [112, 317] width 65 height 15
type input "*********"
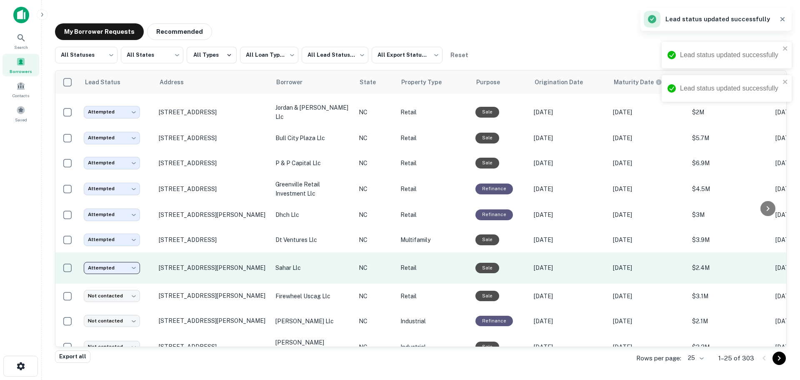
scroll to position [42, 0]
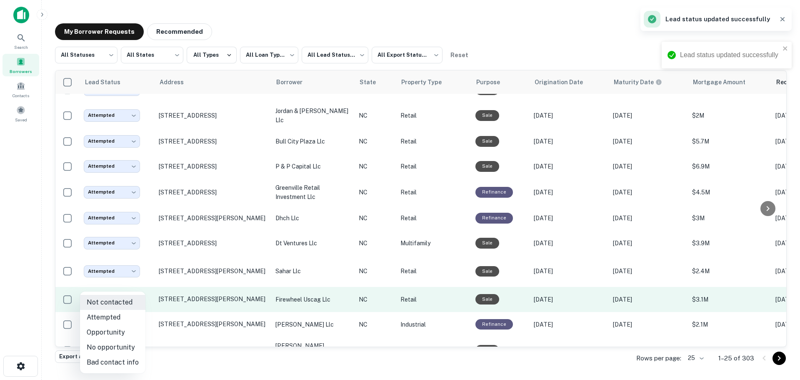
click at [105, 288] on body "**********" at bounding box center [400, 190] width 800 height 380
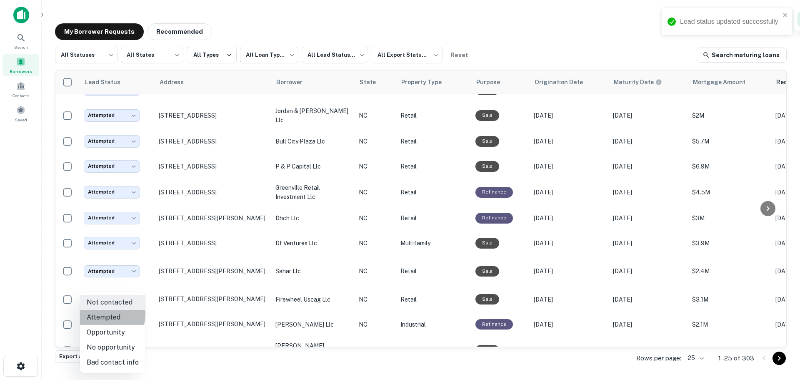
click at [101, 314] on li "Attempted" at bounding box center [112, 317] width 65 height 15
type input "*********"
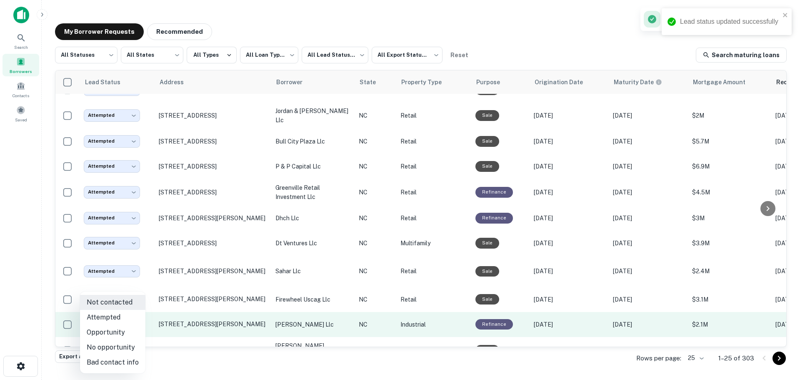
click at [102, 314] on body "**********" at bounding box center [400, 190] width 800 height 380
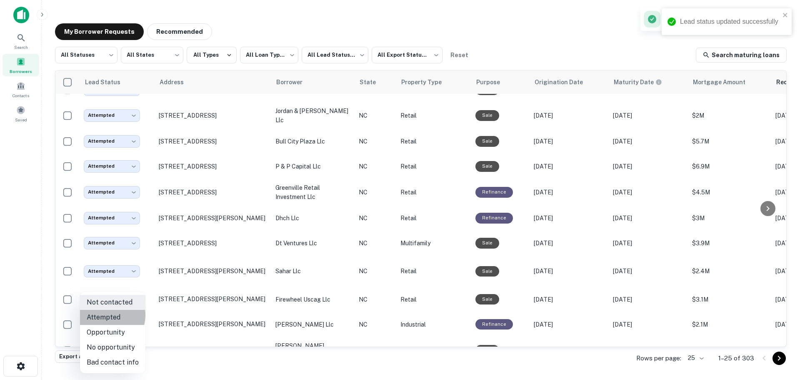
click at [103, 314] on li "Attempted" at bounding box center [112, 317] width 65 height 15
type input "*********"
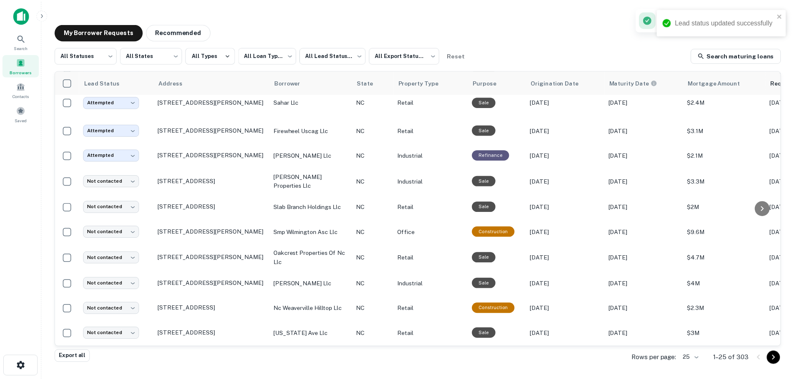
scroll to position [211, 0]
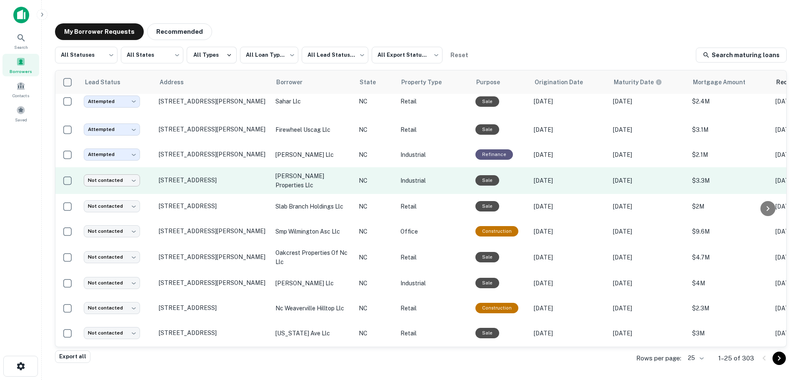
click at [117, 168] on body "**********" at bounding box center [400, 190] width 800 height 380
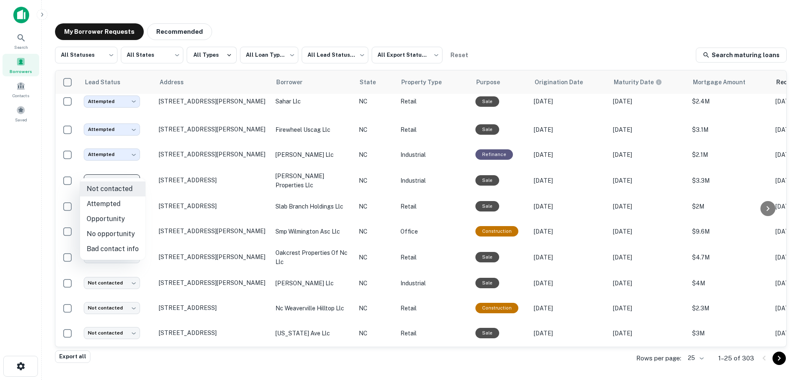
click at [112, 202] on li "Attempted" at bounding box center [112, 203] width 65 height 15
type input "*********"
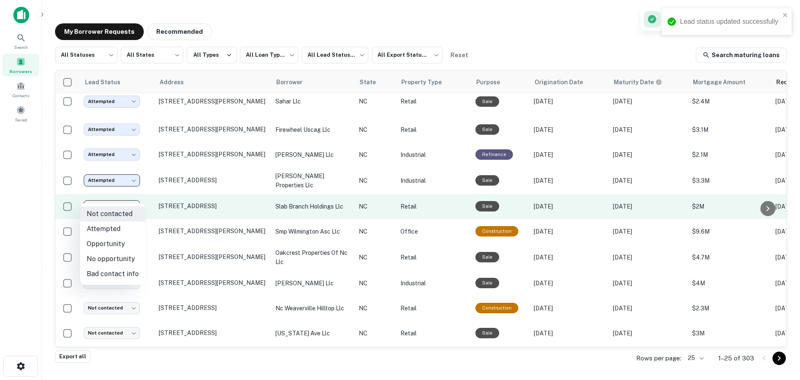
click at [103, 195] on body "**********" at bounding box center [400, 190] width 800 height 380
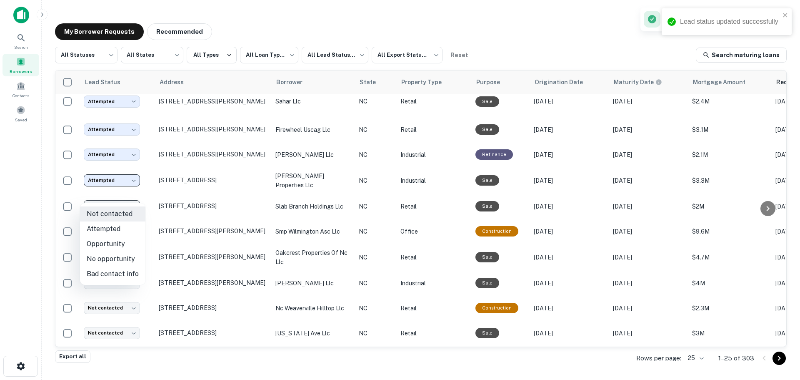
click at [101, 228] on li "Attempted" at bounding box center [112, 228] width 65 height 15
type input "*********"
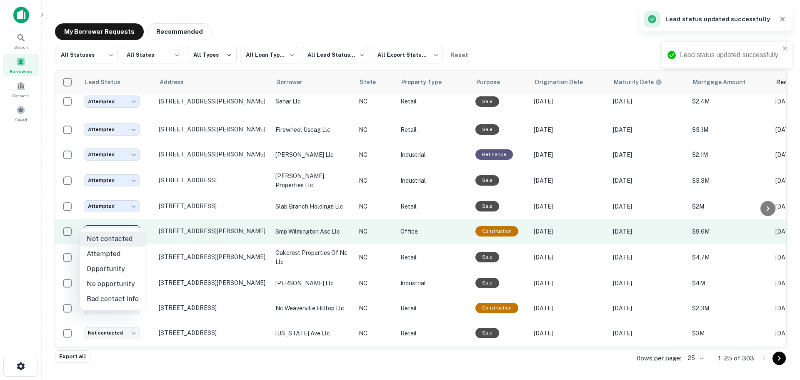
click at [103, 219] on body "**********" at bounding box center [400, 190] width 800 height 380
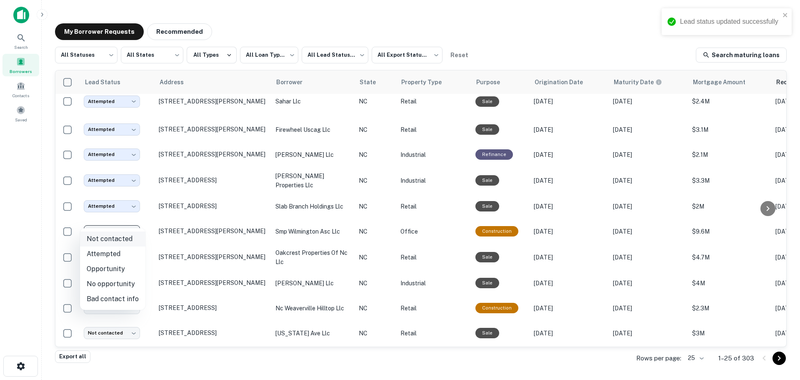
click at [101, 236] on li "Not contacted" at bounding box center [112, 238] width 65 height 15
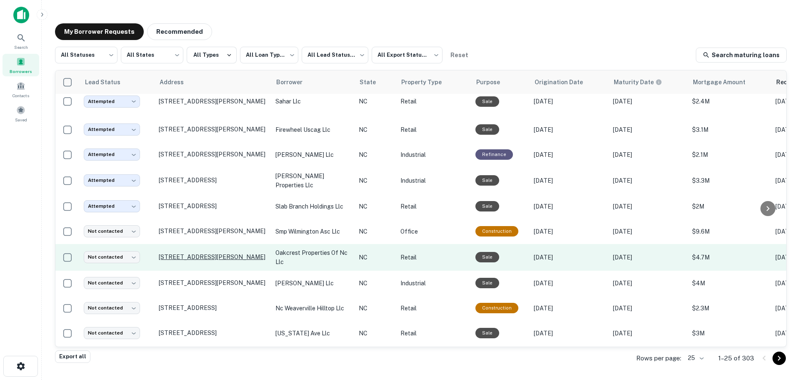
click at [205, 253] on p "[STREET_ADDRESS][PERSON_NAME]" at bounding box center [213, 257] width 108 height 8
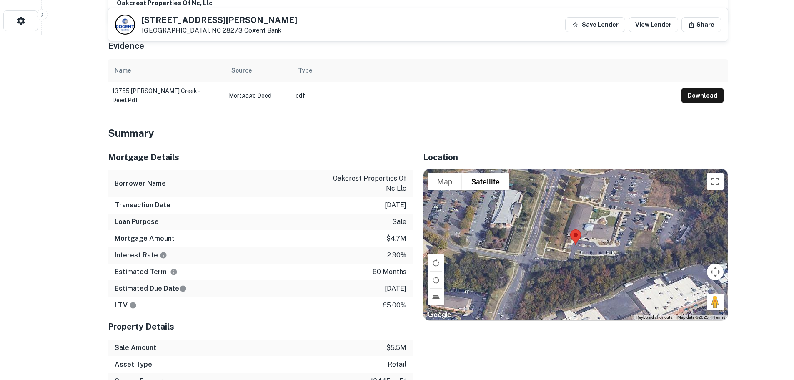
scroll to position [353, 0]
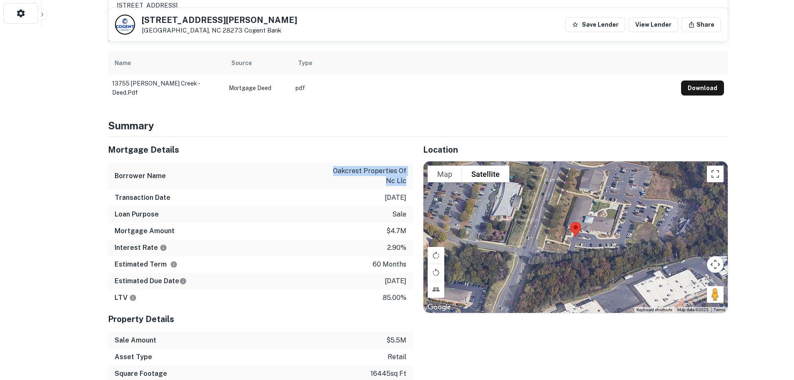
drag, startPoint x: 337, startPoint y: 168, endPoint x: 407, endPoint y: 179, distance: 70.9
click at [407, 179] on div "Borrower Name oakcrest properties of nc llc" at bounding box center [260, 176] width 305 height 27
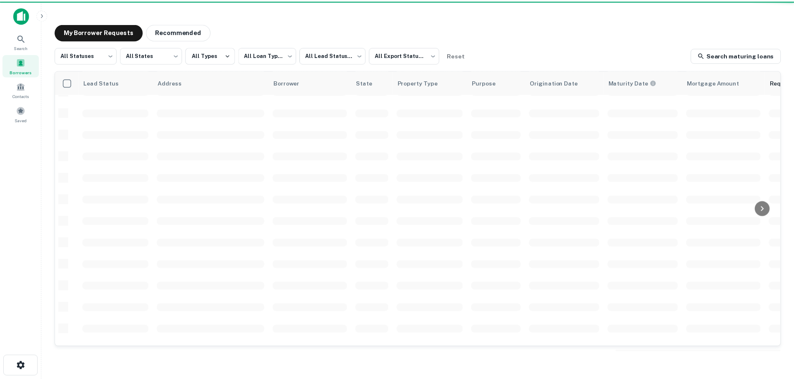
scroll to position [211, 0]
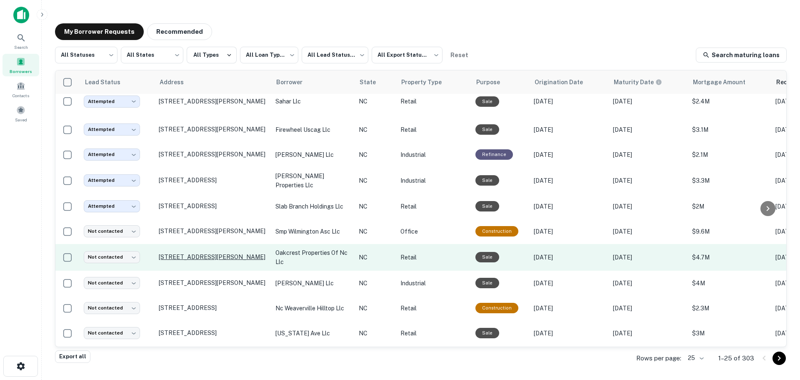
click at [219, 253] on p "[STREET_ADDRESS][PERSON_NAME]" at bounding box center [213, 257] width 108 height 8
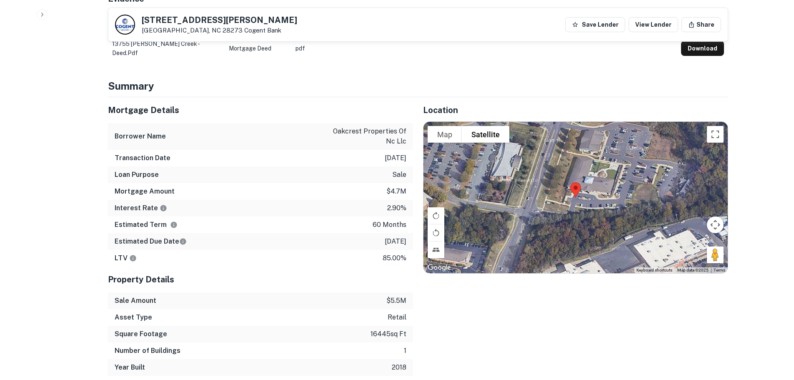
scroll to position [396, 0]
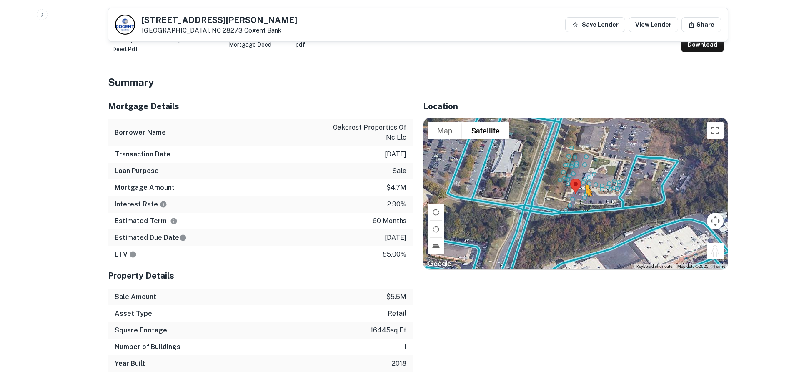
drag, startPoint x: 712, startPoint y: 253, endPoint x: 585, endPoint y: 203, distance: 136.0
click at [585, 203] on div "To activate drag with keyboard, press Alt + Enter. Once in keyboard drag state,…" at bounding box center [575, 193] width 304 height 151
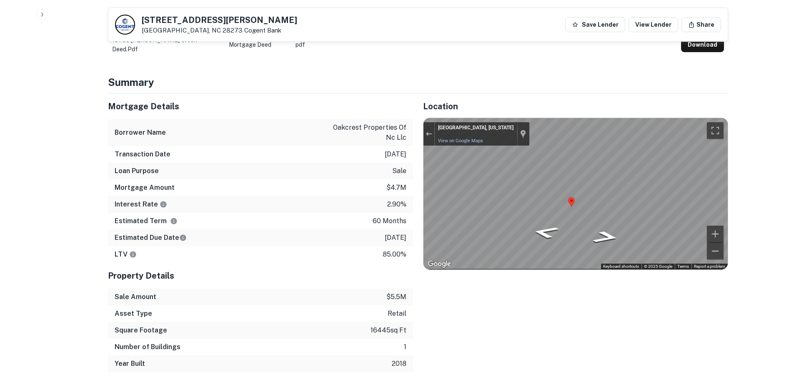
click at [380, 201] on div "Mortgage Details Borrower Name oakcrest properties of nc llc Transaction Date […" at bounding box center [413, 232] width 630 height 278
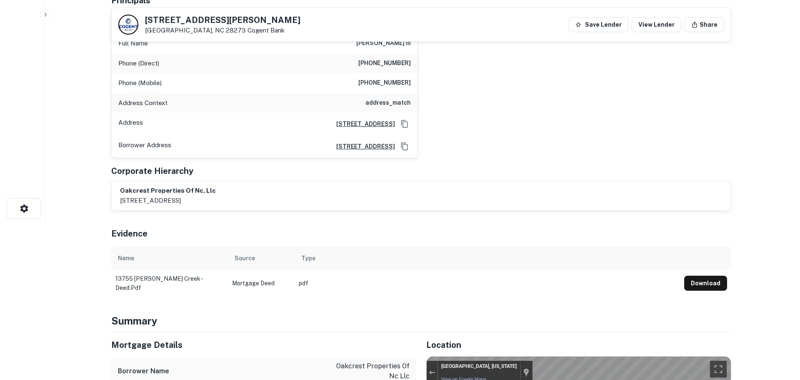
scroll to position [0, 0]
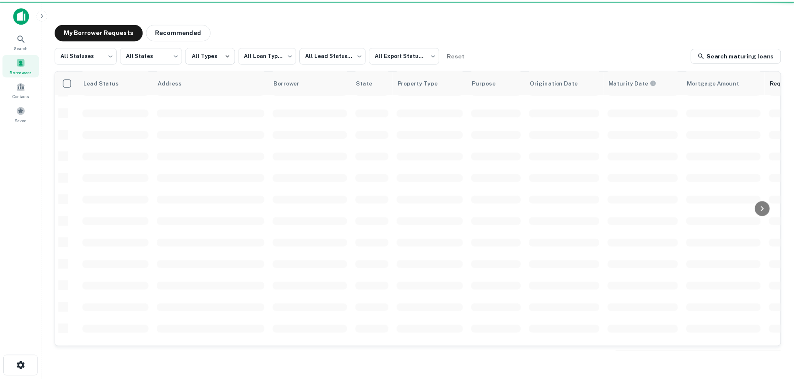
scroll to position [211, 0]
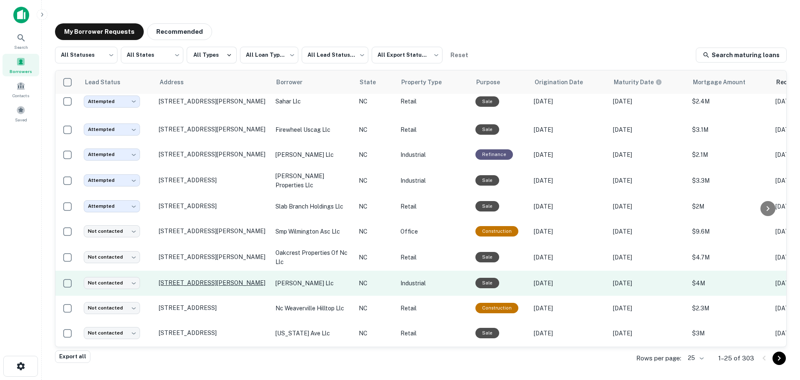
click at [195, 279] on p "[STREET_ADDRESS][PERSON_NAME]" at bounding box center [213, 283] width 108 height 8
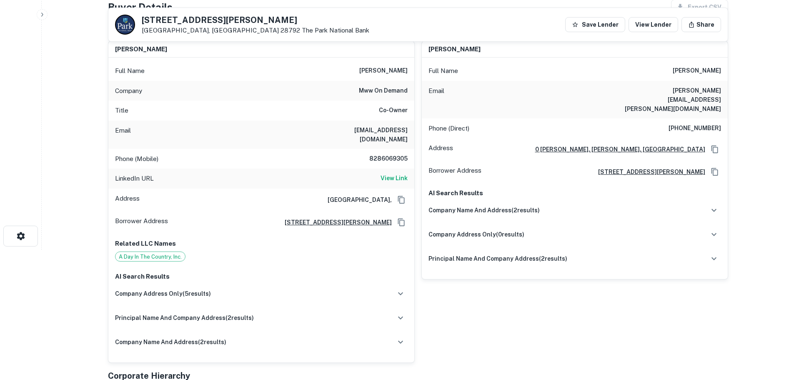
scroll to position [132, 0]
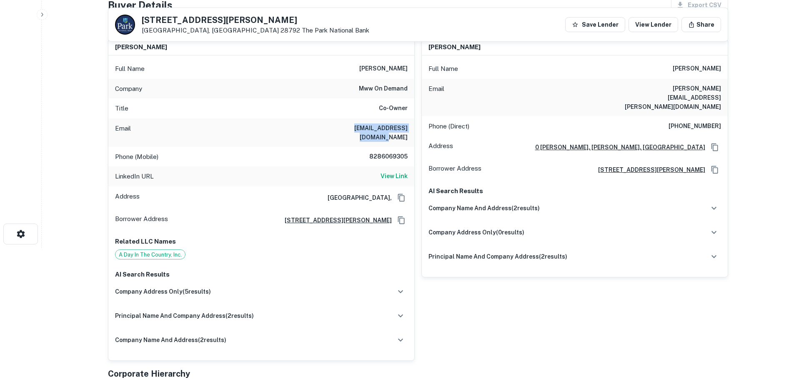
drag, startPoint x: 324, startPoint y: 128, endPoint x: 406, endPoint y: 128, distance: 82.1
click at [406, 128] on div "Email [EMAIL_ADDRESS][DOMAIN_NAME]" at bounding box center [261, 132] width 306 height 28
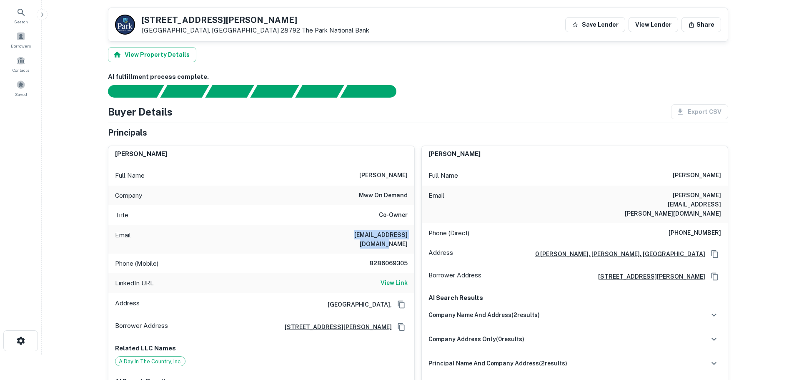
scroll to position [0, 0]
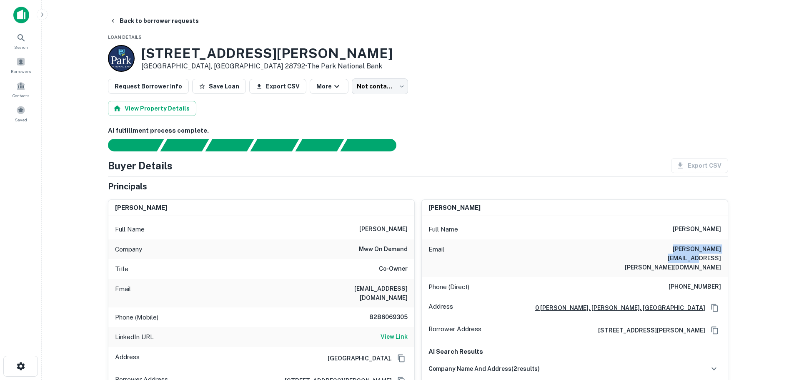
drag, startPoint x: 722, startPoint y: 248, endPoint x: 652, endPoint y: 249, distance: 70.4
click at [652, 249] on div "Email [PERSON_NAME][EMAIL_ADDRESS][PERSON_NAME][DOMAIN_NAME]" at bounding box center [575, 258] width 306 height 38
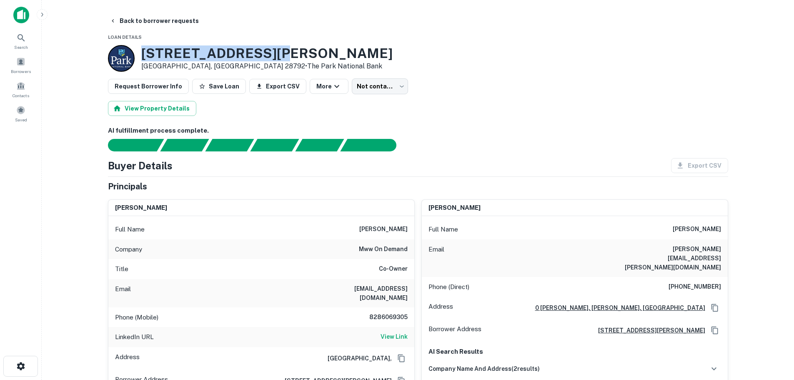
drag, startPoint x: 277, startPoint y: 52, endPoint x: 133, endPoint y: 51, distance: 143.8
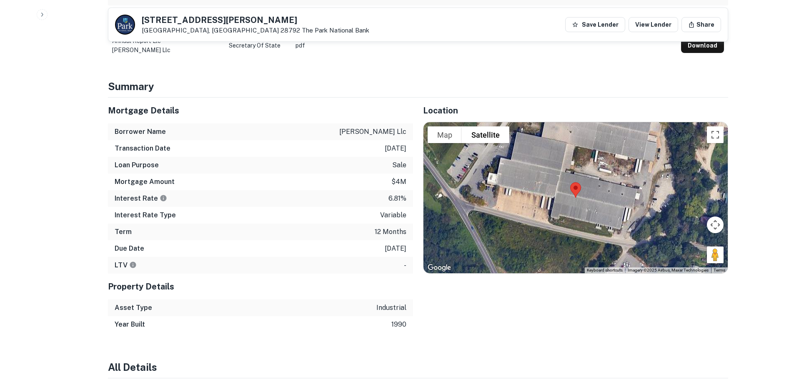
scroll to position [595, 0]
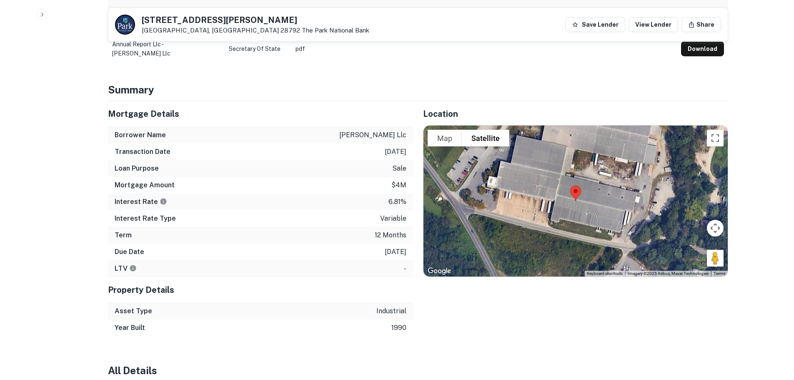
drag, startPoint x: 405, startPoint y: 127, endPoint x: 350, endPoint y: 127, distance: 55.4
click at [350, 127] on div "Borrower Name [PERSON_NAME] llc" at bounding box center [260, 135] width 305 height 17
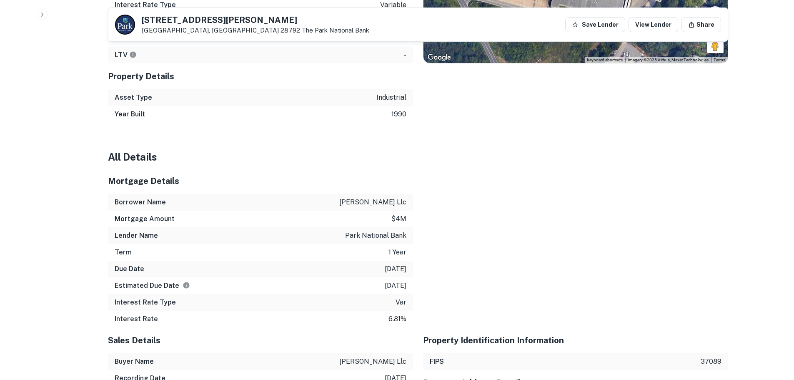
scroll to position [823, 0]
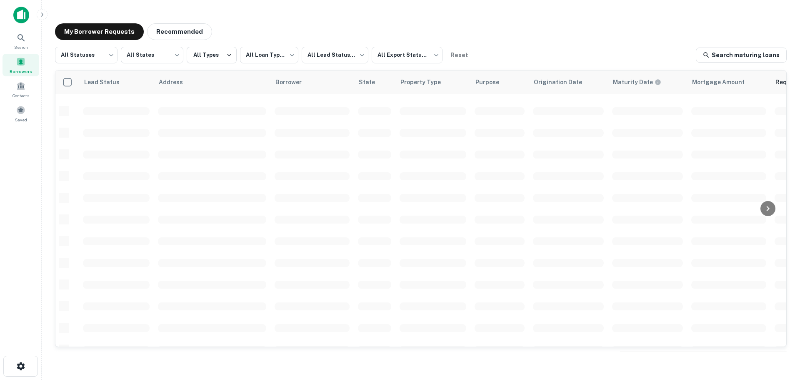
scroll to position [211, 0]
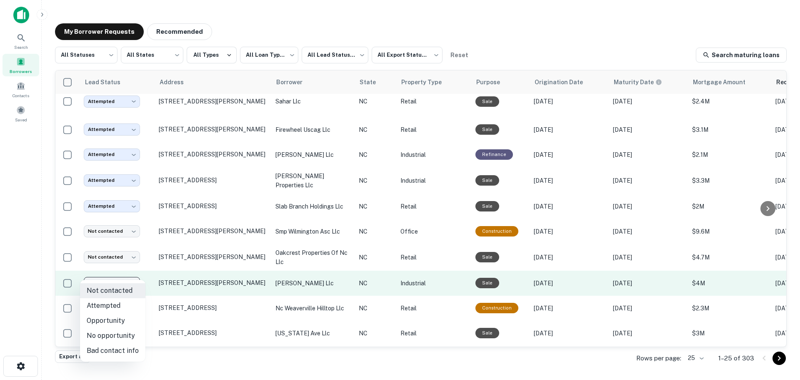
click at [107, 271] on body "**********" at bounding box center [400, 190] width 800 height 380
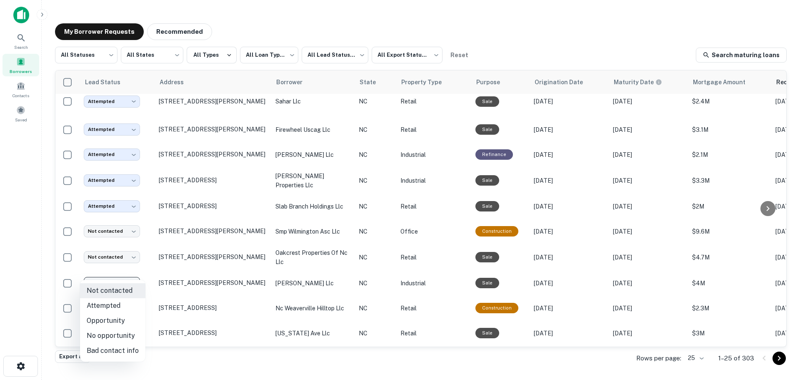
click at [101, 301] on li "Attempted" at bounding box center [112, 305] width 65 height 15
type input "*********"
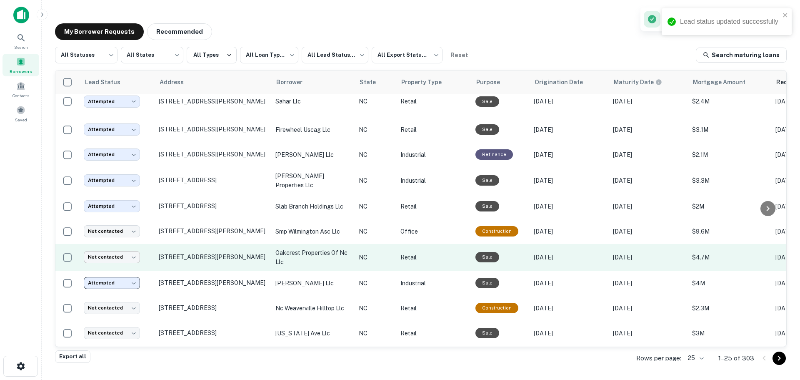
click at [108, 246] on body "**********" at bounding box center [400, 190] width 800 height 380
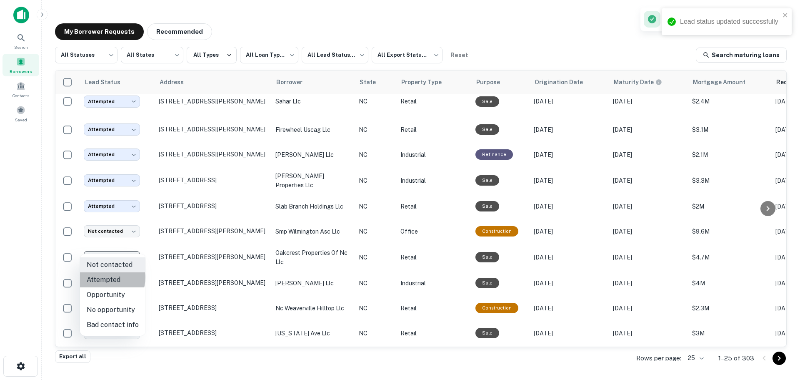
click at [104, 277] on li "Attempted" at bounding box center [112, 279] width 65 height 15
type input "*********"
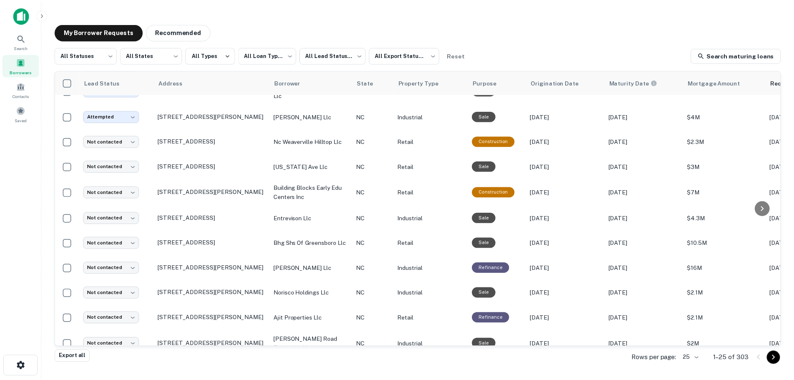
scroll to position [379, 0]
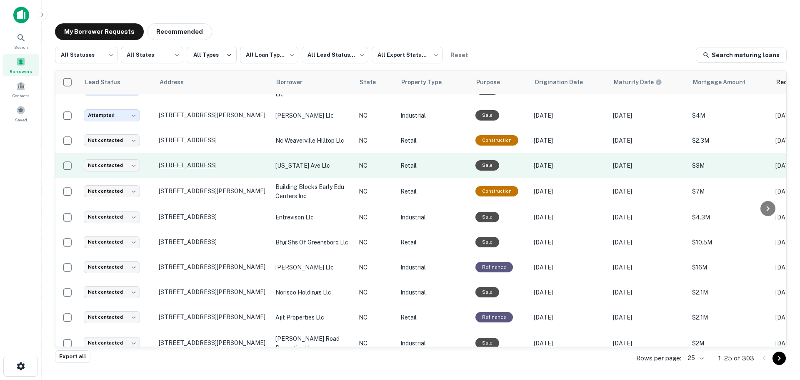
click at [196, 161] on p "[STREET_ADDRESS]" at bounding box center [213, 165] width 108 height 8
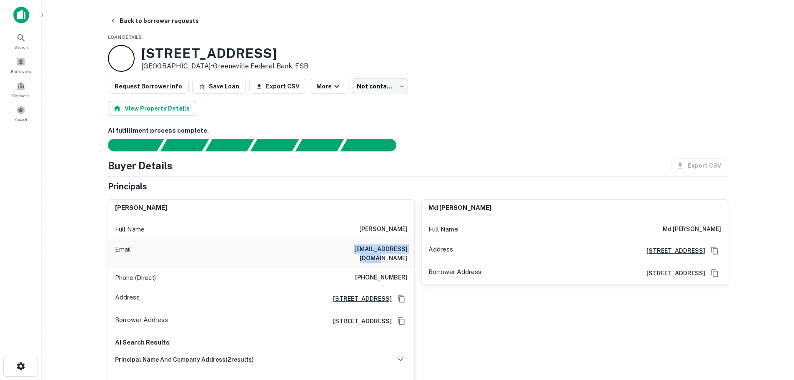
drag, startPoint x: 408, startPoint y: 248, endPoint x: 329, endPoint y: 245, distance: 79.2
click at [329, 245] on div "Email [EMAIL_ADDRESS][DOMAIN_NAME]" at bounding box center [261, 253] width 306 height 28
drag, startPoint x: 228, startPoint y: 51, endPoint x: 141, endPoint y: 51, distance: 87.1
click at [141, 51] on h3 "[STREET_ADDRESS]" at bounding box center [224, 53] width 167 height 16
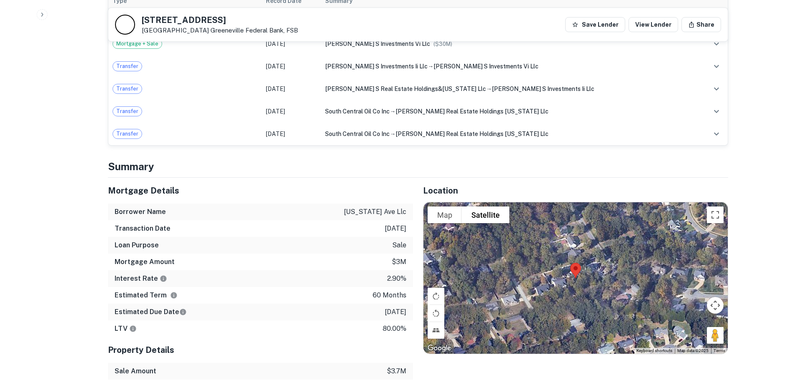
scroll to position [627, 0]
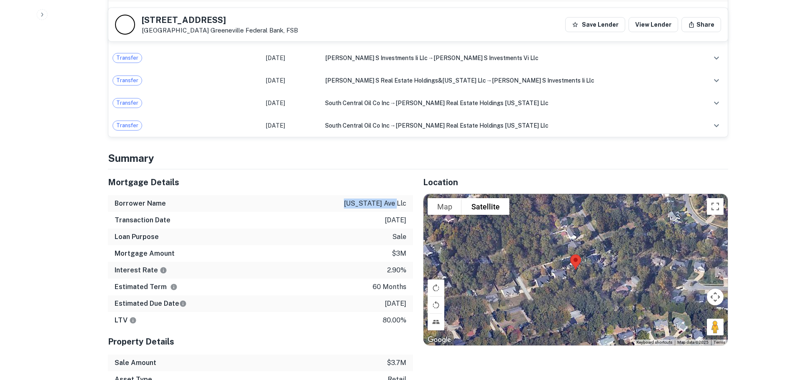
drag, startPoint x: 397, startPoint y: 194, endPoint x: 343, endPoint y: 194, distance: 53.8
click at [343, 195] on div "Borrower Name [US_STATE] ave llc" at bounding box center [260, 203] width 305 height 17
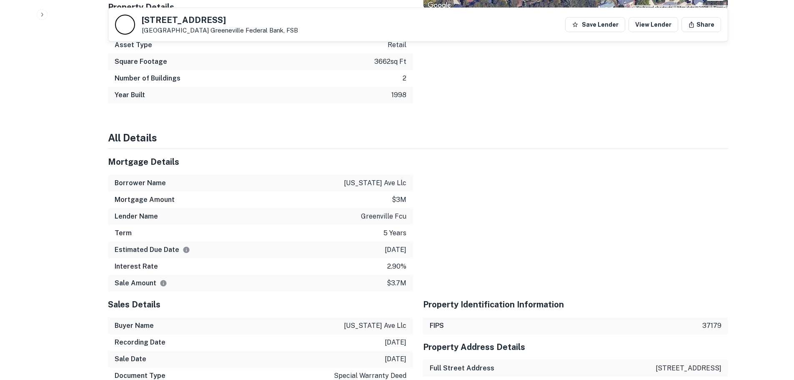
scroll to position [963, 0]
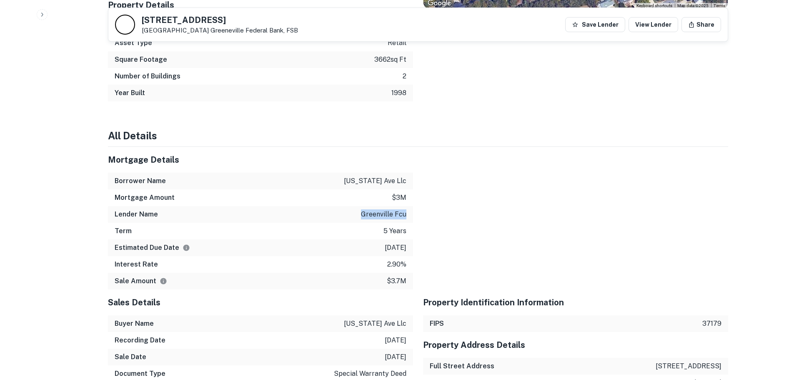
drag, startPoint x: 407, startPoint y: 206, endPoint x: 362, endPoint y: 204, distance: 44.6
click at [362, 206] on div "Lender Name greenville fcu" at bounding box center [260, 214] width 305 height 17
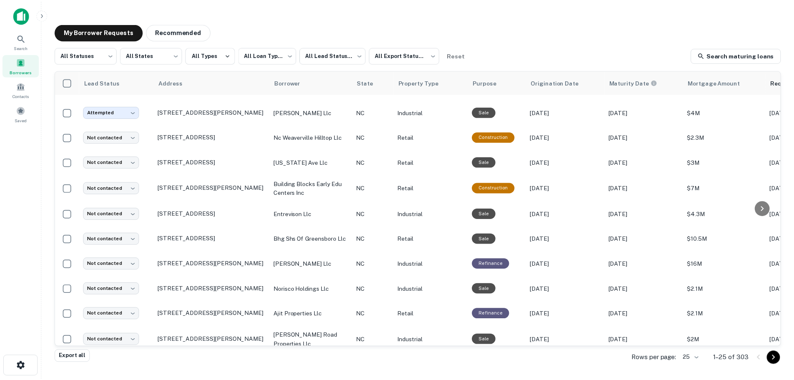
scroll to position [385, 0]
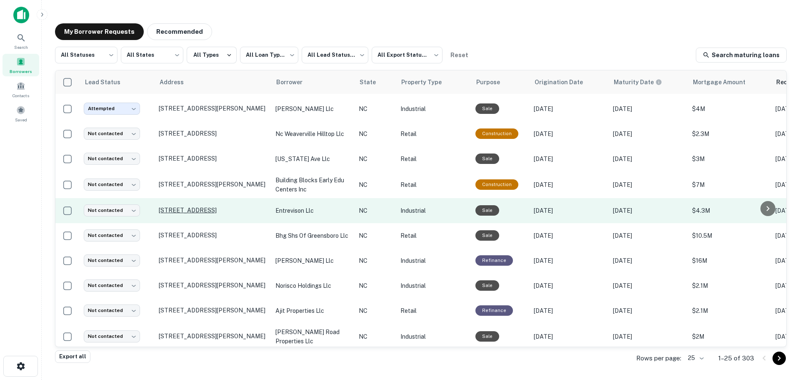
click at [223, 206] on p "[STREET_ADDRESS]" at bounding box center [213, 210] width 108 height 8
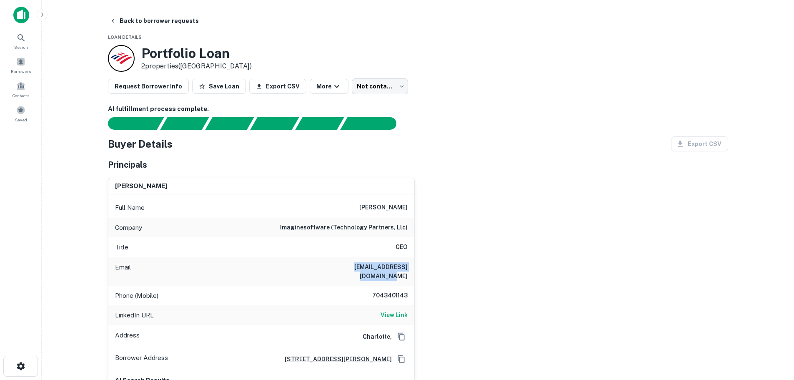
drag, startPoint x: 406, startPoint y: 268, endPoint x: 317, endPoint y: 267, distance: 89.2
click at [317, 267] on div "Email [EMAIL_ADDRESS][DOMAIN_NAME]" at bounding box center [261, 271] width 306 height 28
click at [345, 254] on div "Title CEO" at bounding box center [261, 247] width 306 height 20
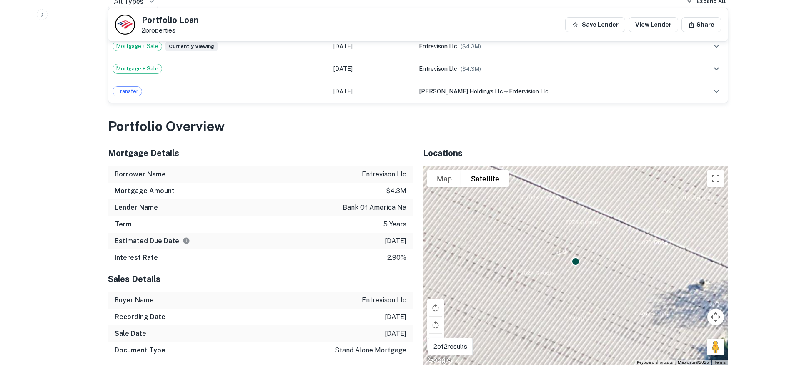
scroll to position [603, 0]
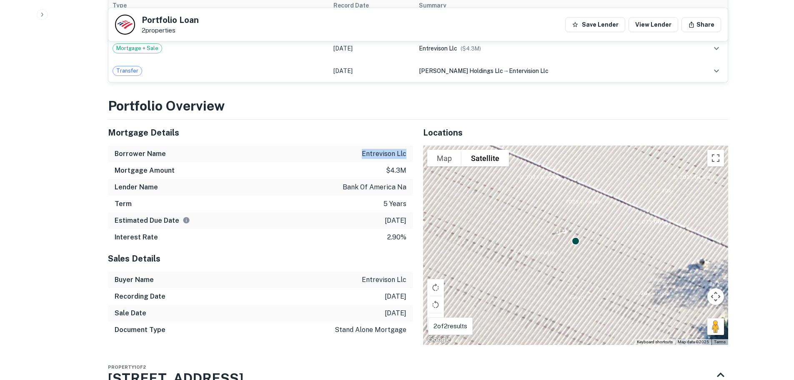
drag, startPoint x: 408, startPoint y: 145, endPoint x: 362, endPoint y: 145, distance: 45.8
click at [362, 145] on div "Borrower Name entrevison llc" at bounding box center [260, 153] width 305 height 17
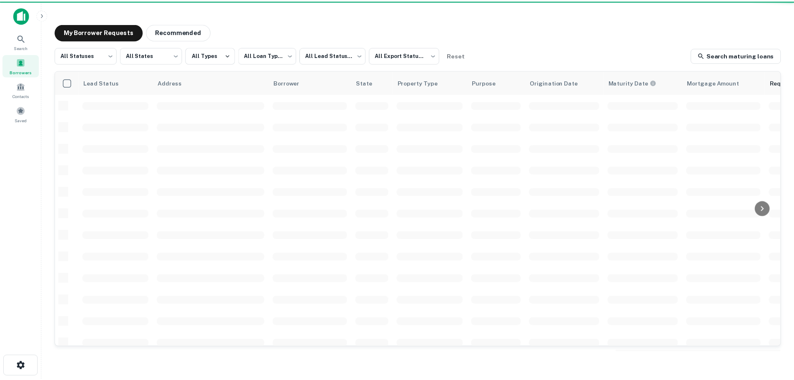
scroll to position [295, 0]
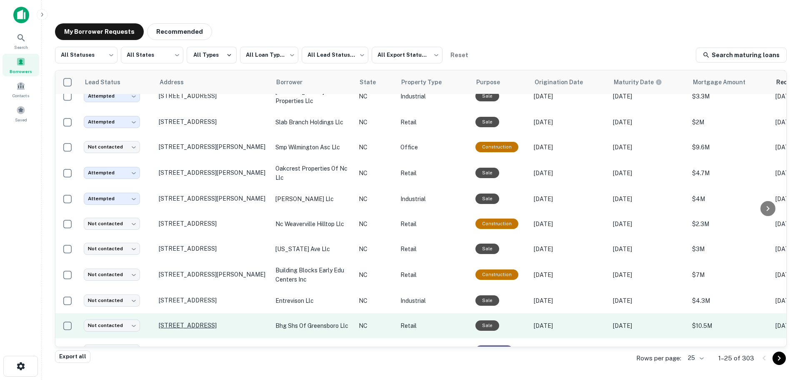
click at [225, 321] on p "[STREET_ADDRESS]" at bounding box center [213, 325] width 108 height 8
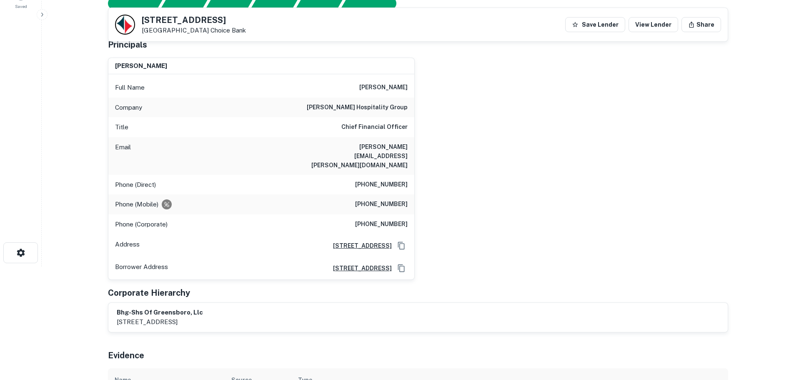
scroll to position [109, 0]
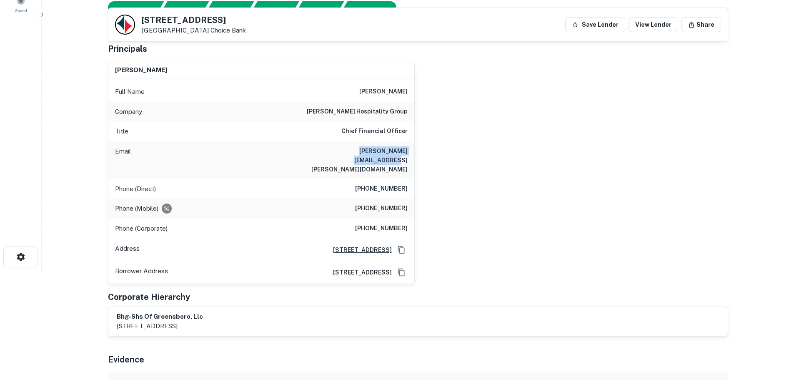
drag, startPoint x: 408, startPoint y: 150, endPoint x: 328, endPoint y: 151, distance: 80.8
click at [328, 151] on div "Email [PERSON_NAME][EMAIL_ADDRESS][PERSON_NAME][DOMAIN_NAME]" at bounding box center [261, 160] width 306 height 38
drag, startPoint x: 408, startPoint y: 111, endPoint x: 339, endPoint y: 113, distance: 68.8
click at [339, 113] on div "Company [PERSON_NAME] hospitality group" at bounding box center [261, 112] width 306 height 20
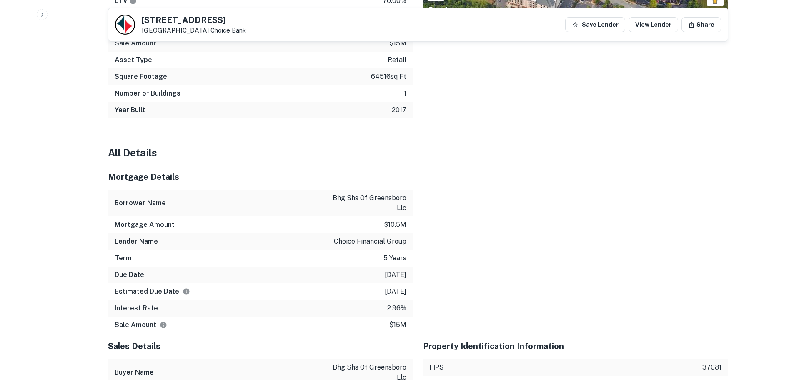
scroll to position [883, 0]
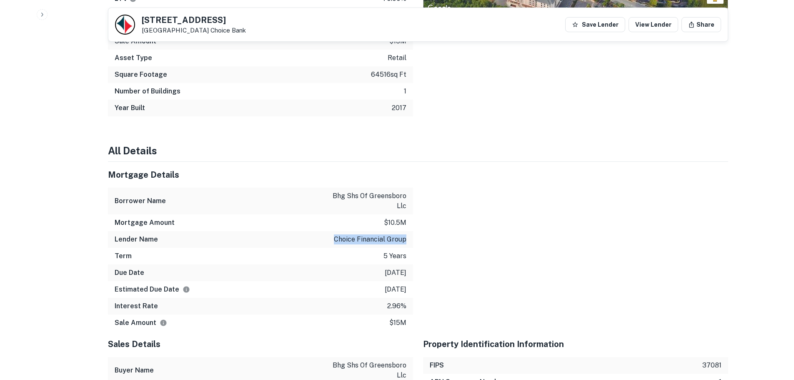
drag, startPoint x: 406, startPoint y: 220, endPoint x: 330, endPoint y: 220, distance: 76.3
click at [330, 231] on div "Lender Name choice financial group" at bounding box center [260, 239] width 305 height 17
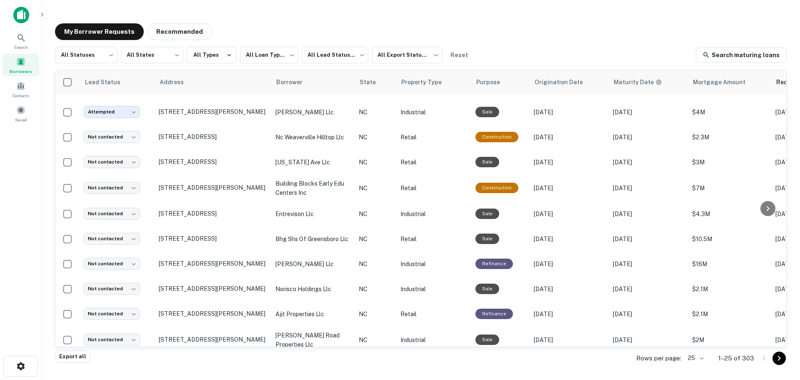
scroll to position [385, 0]
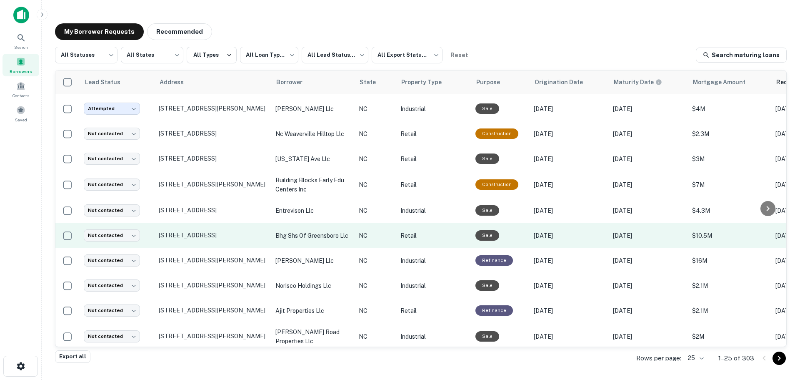
click at [223, 231] on p "[STREET_ADDRESS]" at bounding box center [213, 235] width 108 height 8
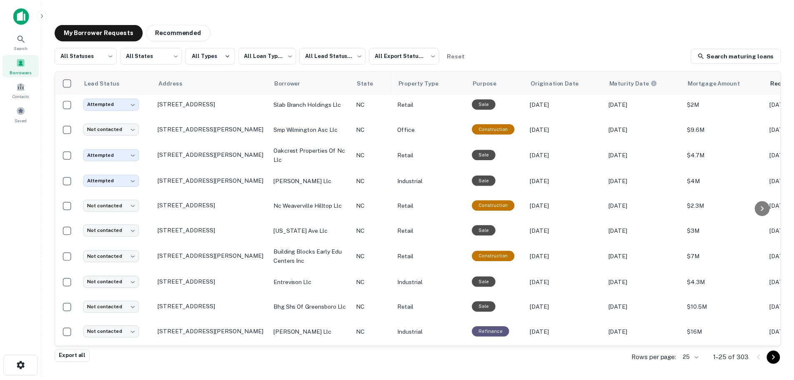
scroll to position [385, 0]
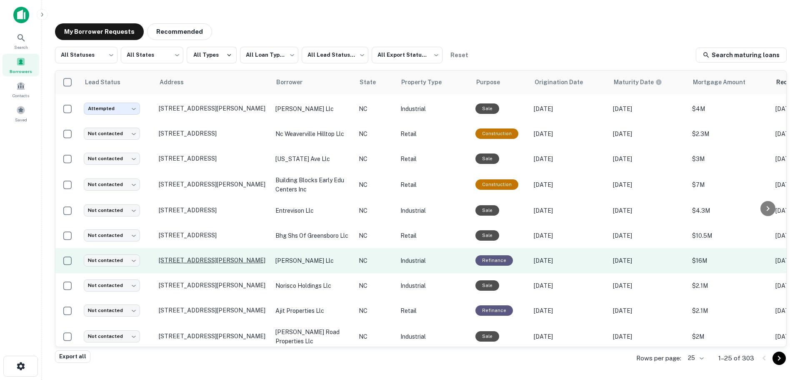
click at [188, 256] on p "[STREET_ADDRESS][PERSON_NAME]" at bounding box center [213, 260] width 108 height 8
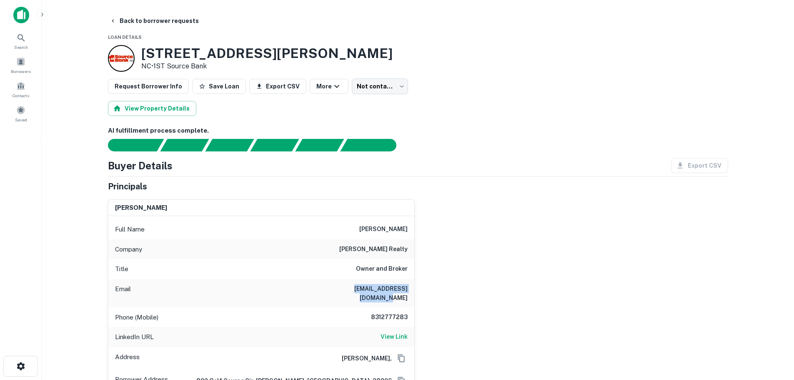
drag, startPoint x: 408, startPoint y: 289, endPoint x: 335, endPoint y: 289, distance: 73.3
click at [335, 289] on div "Email [EMAIL_ADDRESS][DOMAIN_NAME]" at bounding box center [261, 293] width 306 height 28
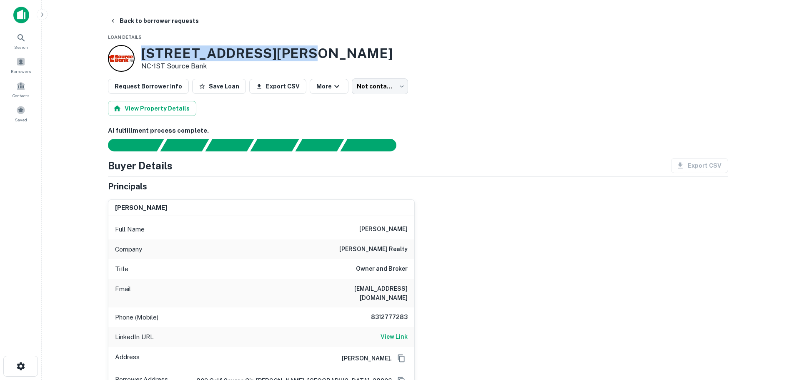
drag, startPoint x: 280, startPoint y: 53, endPoint x: 141, endPoint y: 51, distance: 138.8
click at [141, 51] on h3 "[STREET_ADDRESS][PERSON_NAME]" at bounding box center [266, 53] width 251 height 16
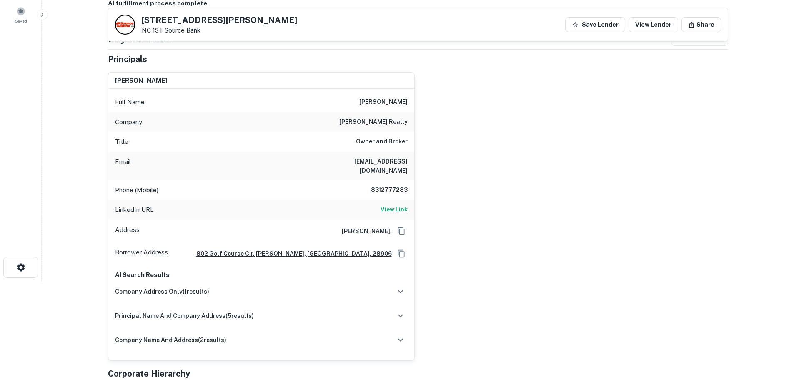
scroll to position [77, 0]
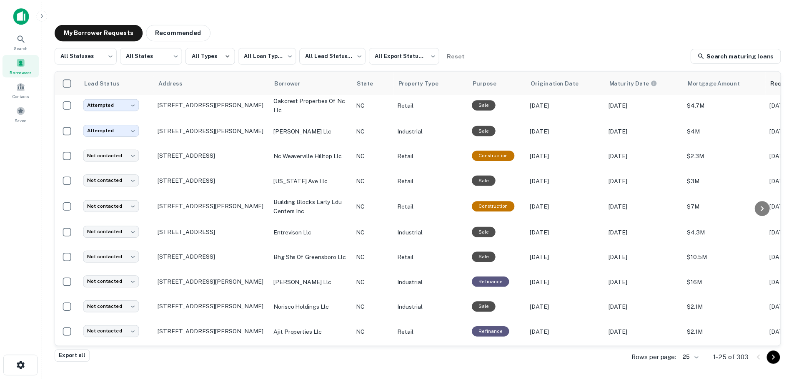
scroll to position [385, 0]
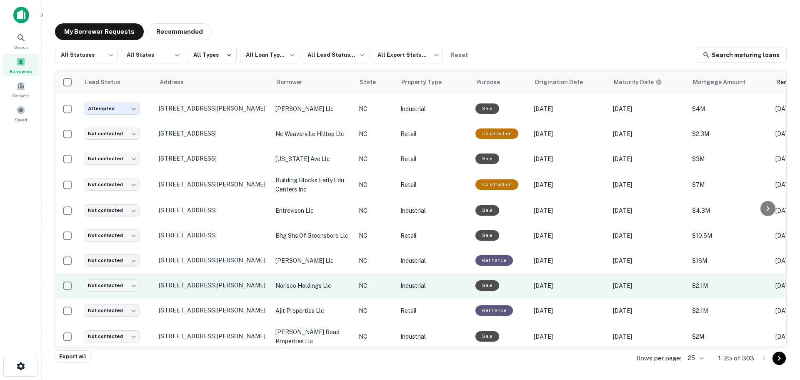
click at [168, 281] on p "[STREET_ADDRESS][PERSON_NAME]" at bounding box center [213, 285] width 108 height 8
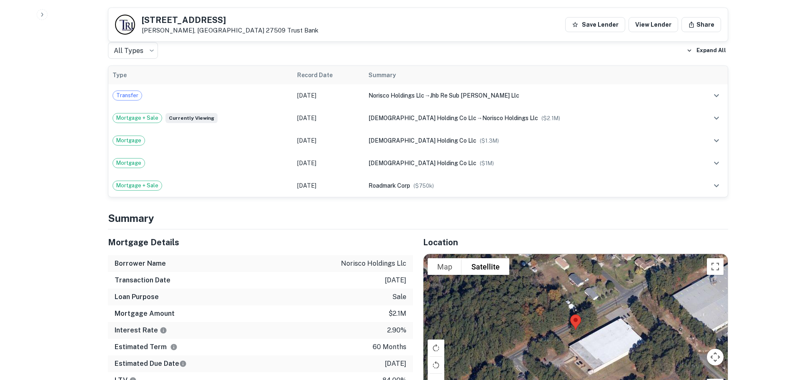
scroll to position [732, 0]
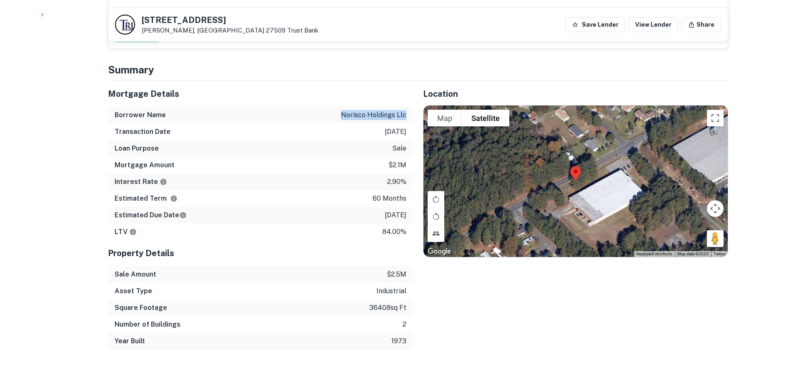
drag, startPoint x: 405, startPoint y: 98, endPoint x: 328, endPoint y: 98, distance: 77.1
click at [328, 107] on div "Borrower Name norisco holdings llc" at bounding box center [260, 115] width 305 height 17
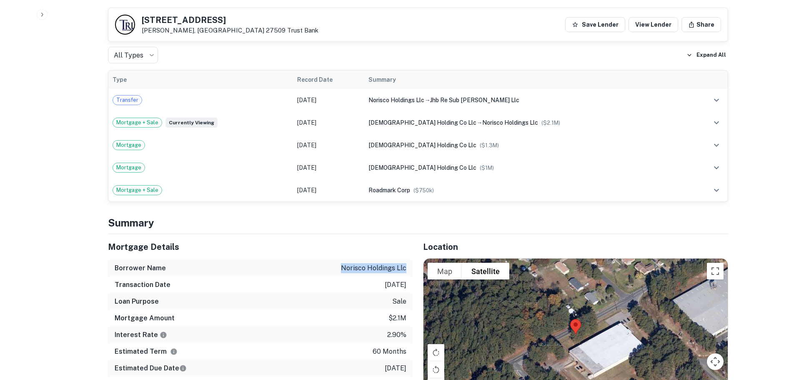
scroll to position [0, 0]
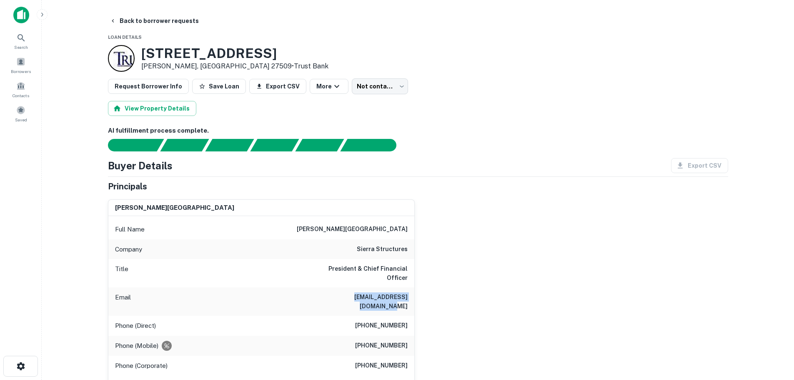
drag, startPoint x: 406, startPoint y: 288, endPoint x: 326, endPoint y: 286, distance: 79.6
click at [326, 287] on div "Email [EMAIL_ADDRESS][DOMAIN_NAME]" at bounding box center [261, 301] width 306 height 28
drag, startPoint x: 218, startPoint y: 51, endPoint x: 141, endPoint y: 51, distance: 77.1
click at [141, 51] on h3 "[STREET_ADDRESS]" at bounding box center [234, 53] width 187 height 16
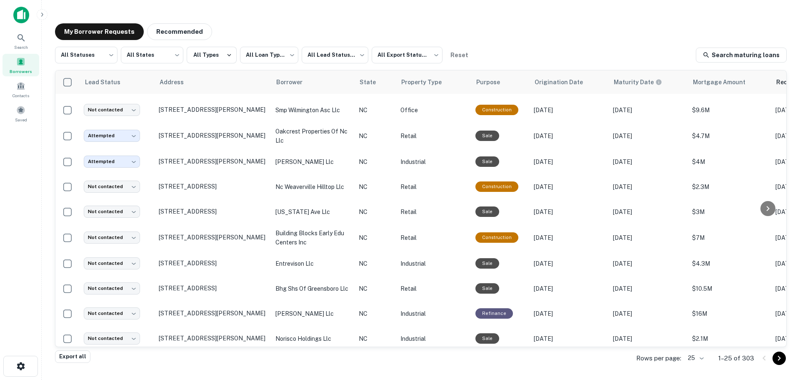
scroll to position [385, 0]
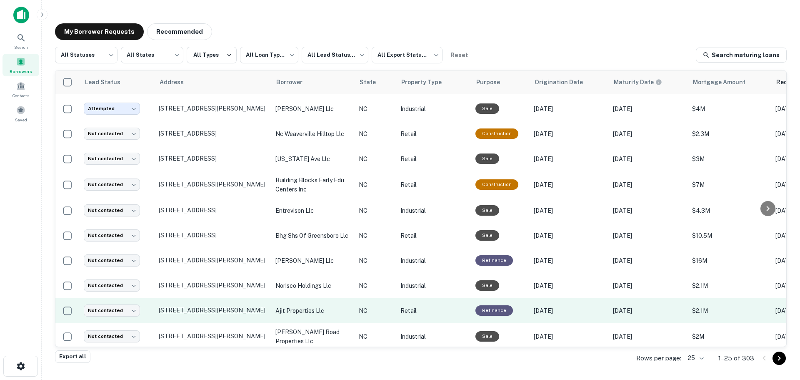
click at [215, 297] on tbody "Attempted ********* ​ [STREET_ADDRESS] broad river holdings llc NC Office Refin…" at bounding box center [545, 28] width 981 height 641
click at [213, 306] on p "[STREET_ADDRESS][PERSON_NAME]" at bounding box center [213, 310] width 108 height 8
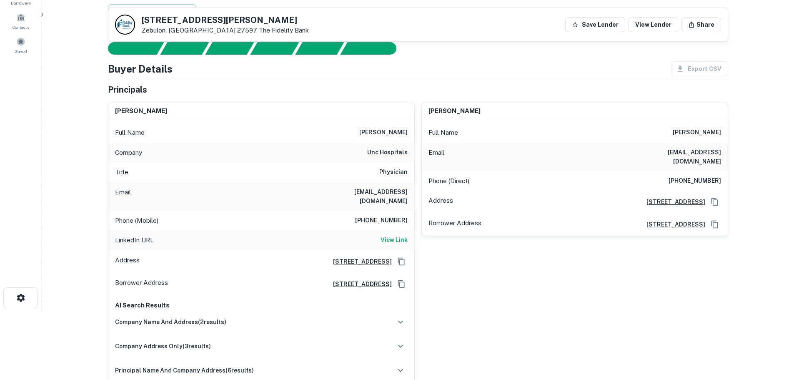
scroll to position [20, 0]
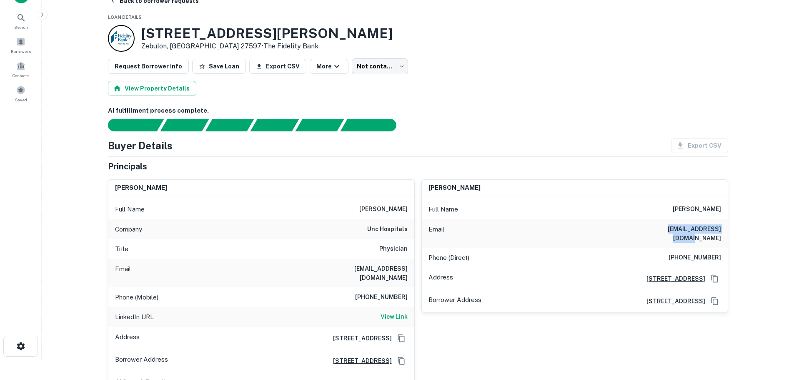
drag, startPoint x: 722, startPoint y: 227, endPoint x: 652, endPoint y: 230, distance: 70.5
click at [652, 230] on div "Email [EMAIL_ADDRESS][DOMAIN_NAME]" at bounding box center [575, 233] width 306 height 28
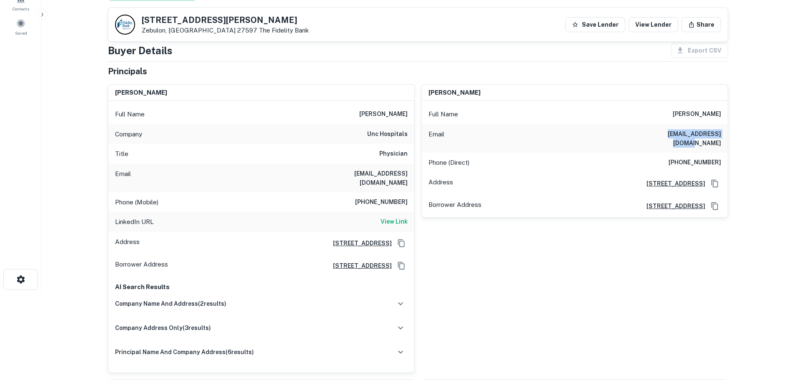
scroll to position [80, 0]
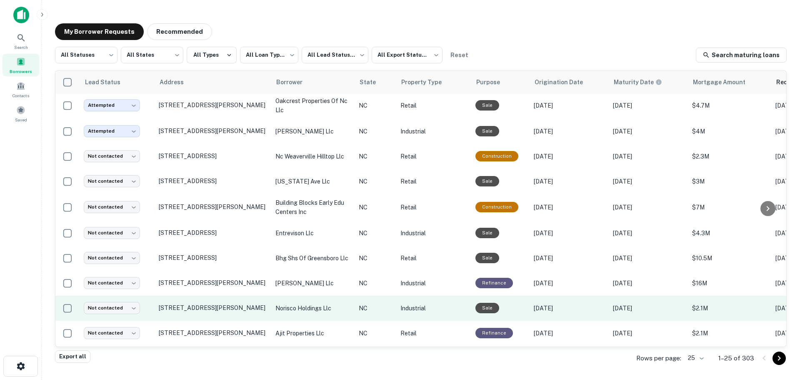
scroll to position [344, 0]
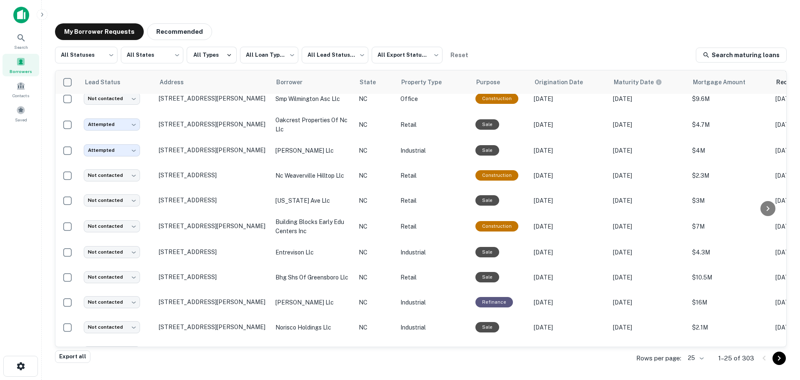
drag, startPoint x: 781, startPoint y: 220, endPoint x: 781, endPoint y: 290, distance: 70.0
click at [781, 290] on div at bounding box center [768, 208] width 27 height 276
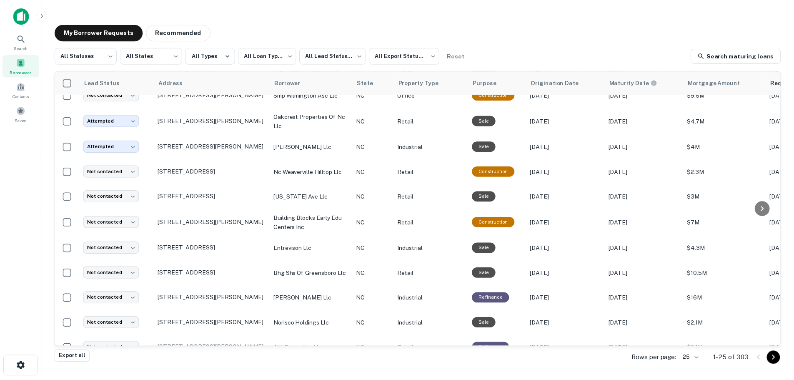
scroll to position [383, 0]
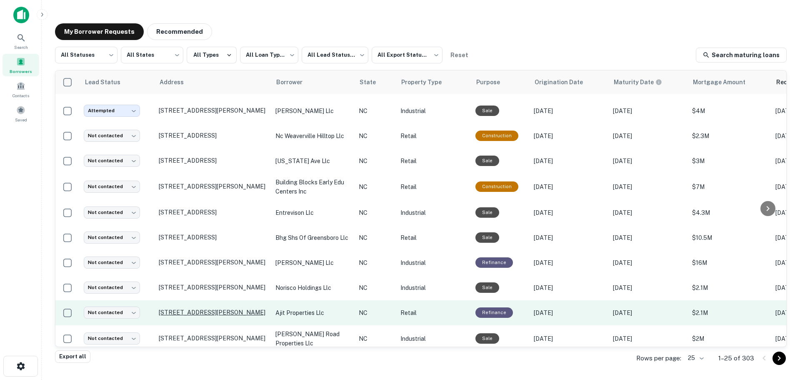
click at [193, 308] on p "[STREET_ADDRESS][PERSON_NAME]" at bounding box center [213, 312] width 108 height 8
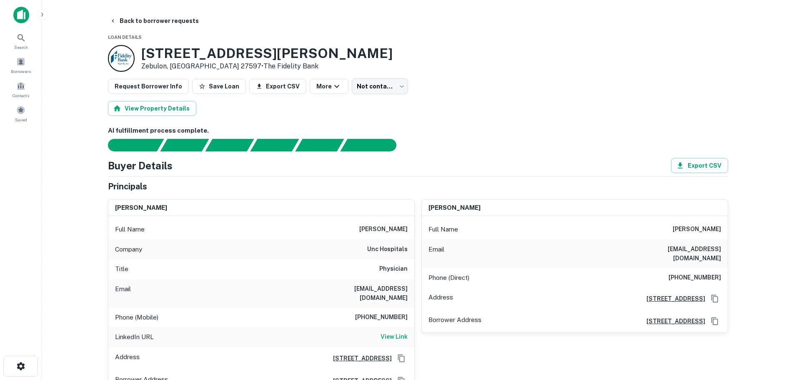
drag, startPoint x: 408, startPoint y: 287, endPoint x: 305, endPoint y: 290, distance: 102.6
click at [305, 290] on div "Email [EMAIL_ADDRESS][DOMAIN_NAME]" at bounding box center [261, 293] width 306 height 28
drag, startPoint x: 253, startPoint y: 53, endPoint x: 143, endPoint y: 43, distance: 110.0
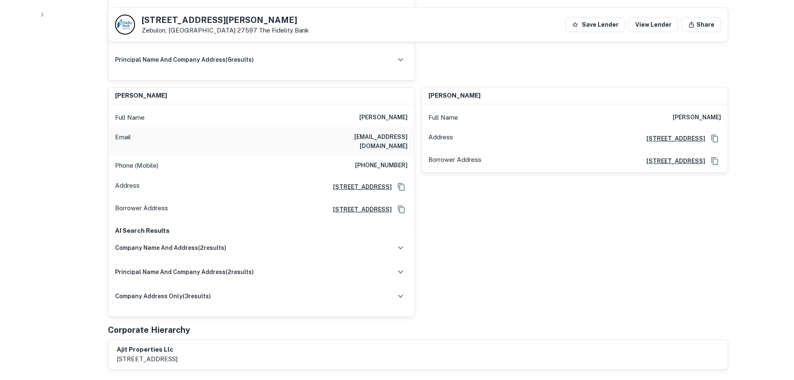
scroll to position [381, 0]
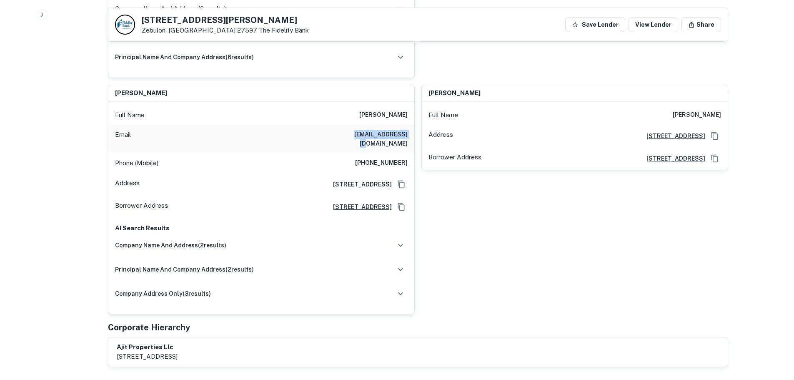
drag, startPoint x: 409, startPoint y: 125, endPoint x: 352, endPoint y: 126, distance: 57.1
click at [352, 126] on div "Email [EMAIL_ADDRESS][DOMAIN_NAME]" at bounding box center [261, 139] width 306 height 28
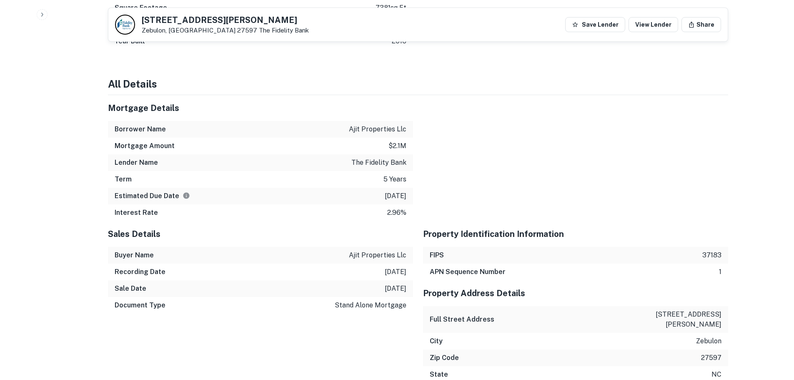
scroll to position [1279, 0]
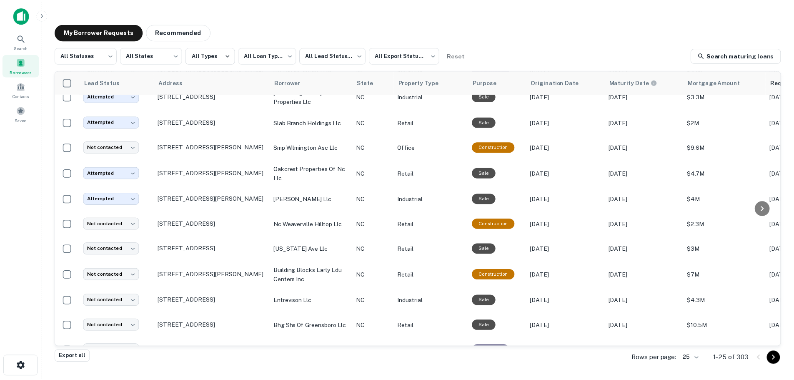
scroll to position [385, 0]
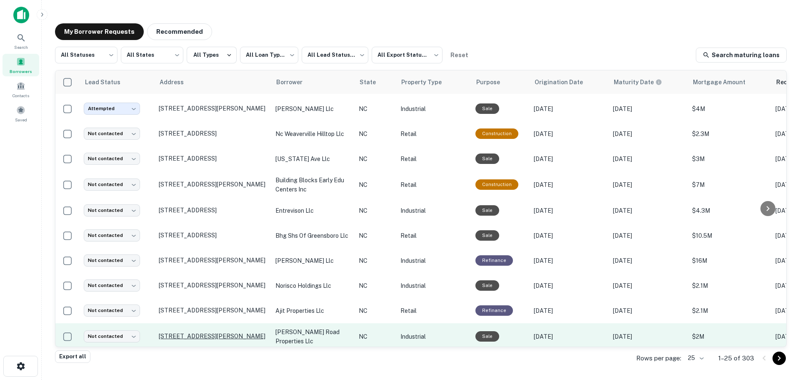
click at [203, 332] on p "[STREET_ADDRESS][PERSON_NAME]" at bounding box center [213, 336] width 108 height 8
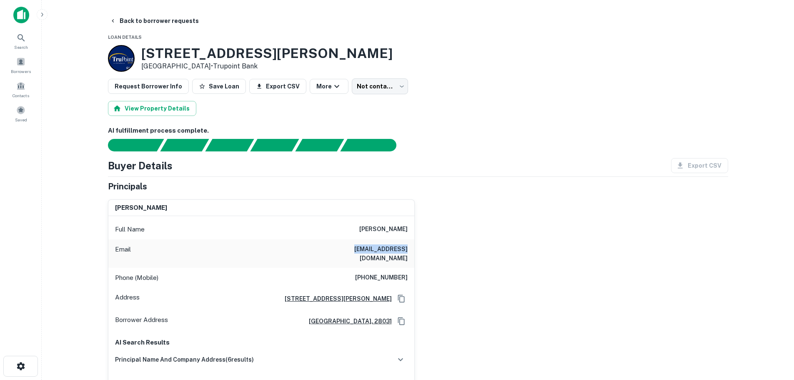
drag, startPoint x: 408, startPoint y: 250, endPoint x: 360, endPoint y: 250, distance: 47.5
click at [360, 250] on div "Email [EMAIL_ADDRESS][DOMAIN_NAME]" at bounding box center [261, 253] width 306 height 28
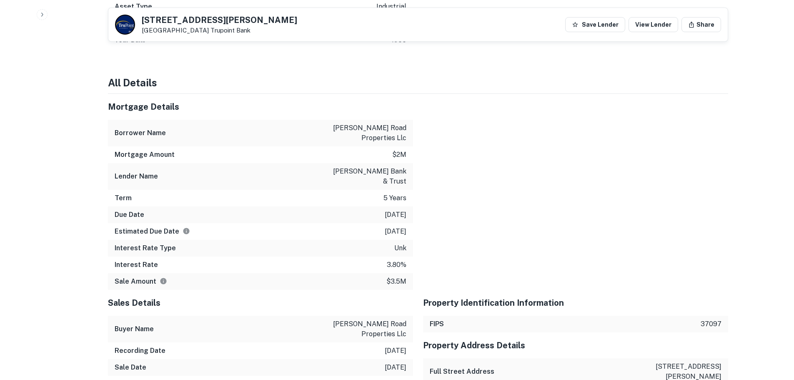
scroll to position [822, 0]
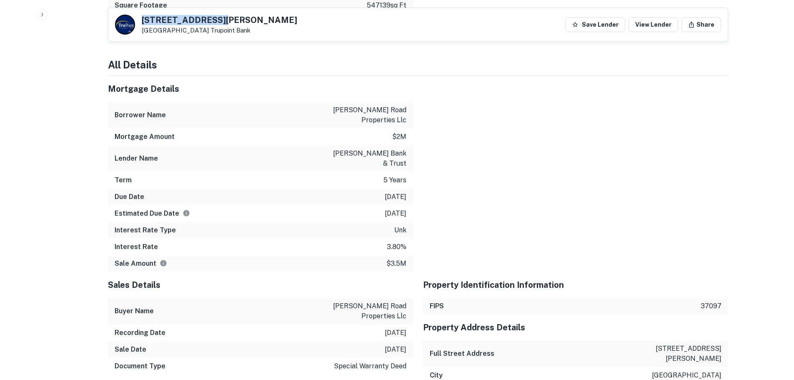
drag, startPoint x: 199, startPoint y: 19, endPoint x: 134, endPoint y: 19, distance: 65.0
click at [134, 19] on div "[STREET_ADDRESS][PERSON_NAME] Bank" at bounding box center [206, 25] width 182 height 20
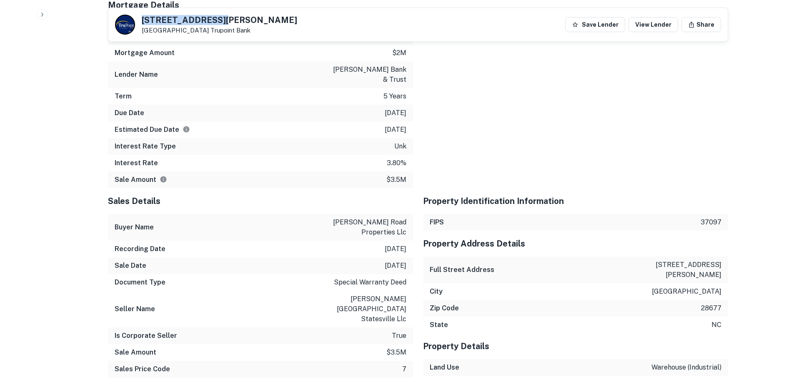
scroll to position [905, 0]
drag, startPoint x: 722, startPoint y: 243, endPoint x: 668, endPoint y: 243, distance: 54.2
click at [668, 257] on div "Full Street Address [STREET_ADDRESS][PERSON_NAME]" at bounding box center [575, 270] width 305 height 27
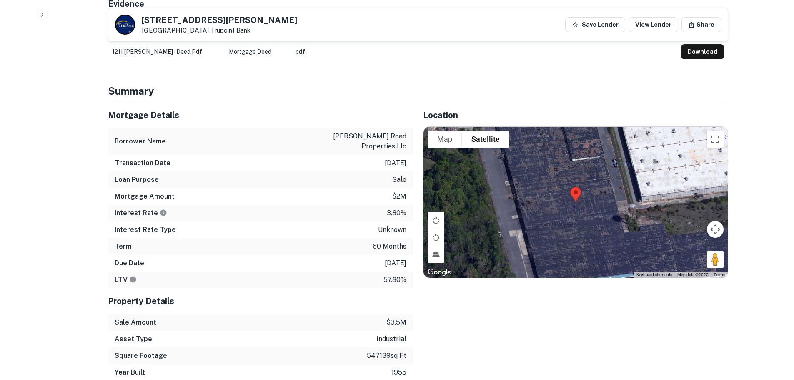
scroll to position [434, 0]
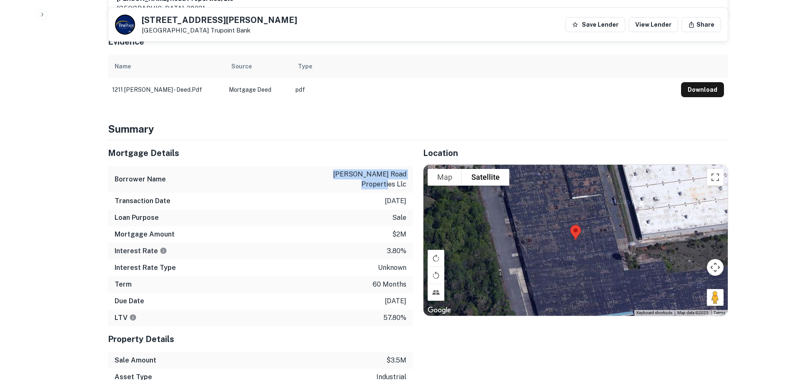
drag, startPoint x: 330, startPoint y: 164, endPoint x: 408, endPoint y: 176, distance: 78.4
click at [408, 176] on div "Borrower Name [PERSON_NAME] road properties llc" at bounding box center [260, 179] width 305 height 27
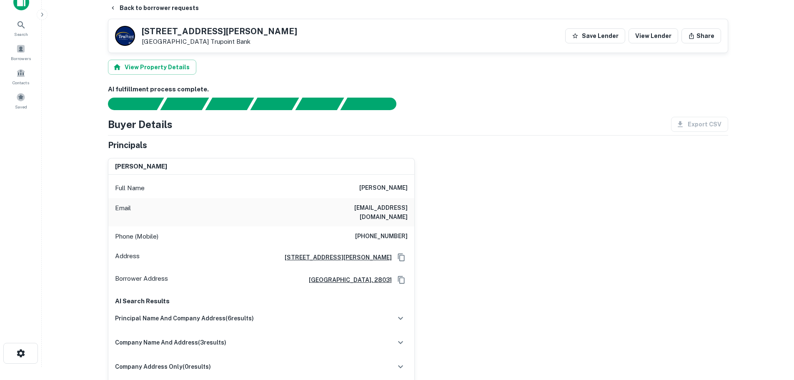
scroll to position [0, 0]
